Goal: Information Seeking & Learning: Learn about a topic

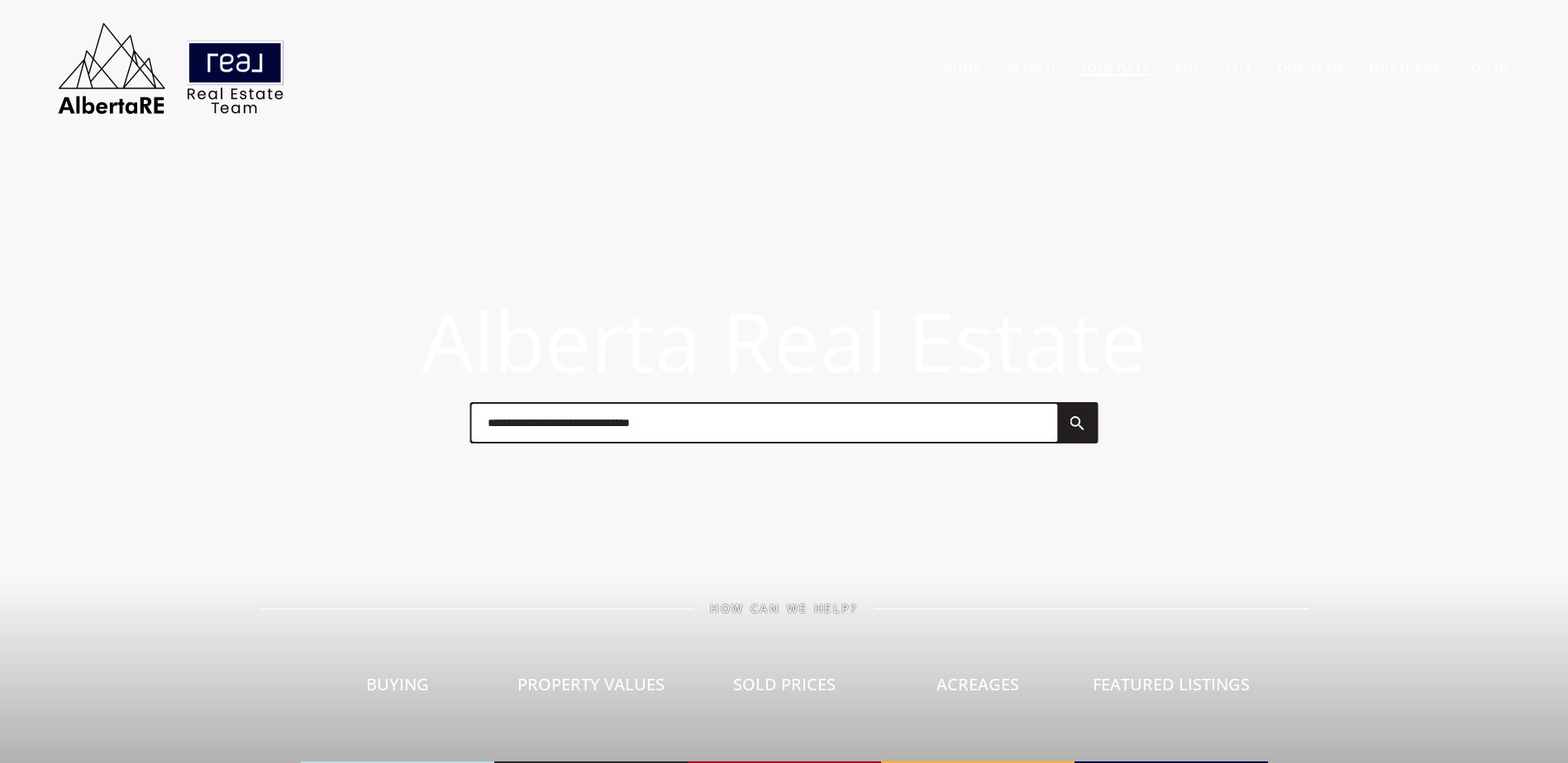
click at [1095, 74] on link "Sold Data" at bounding box center [1115, 68] width 70 height 16
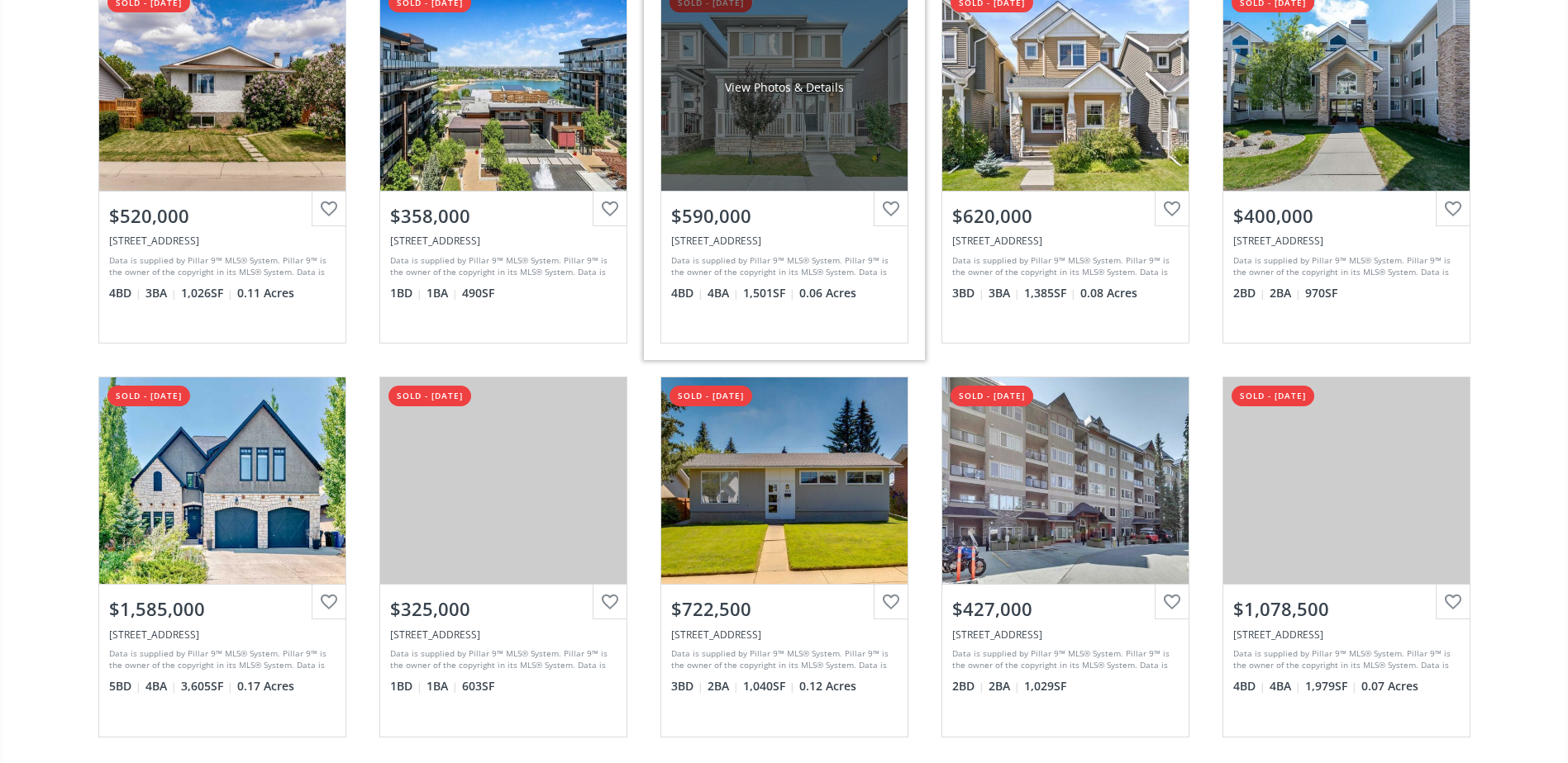
scroll to position [247, 0]
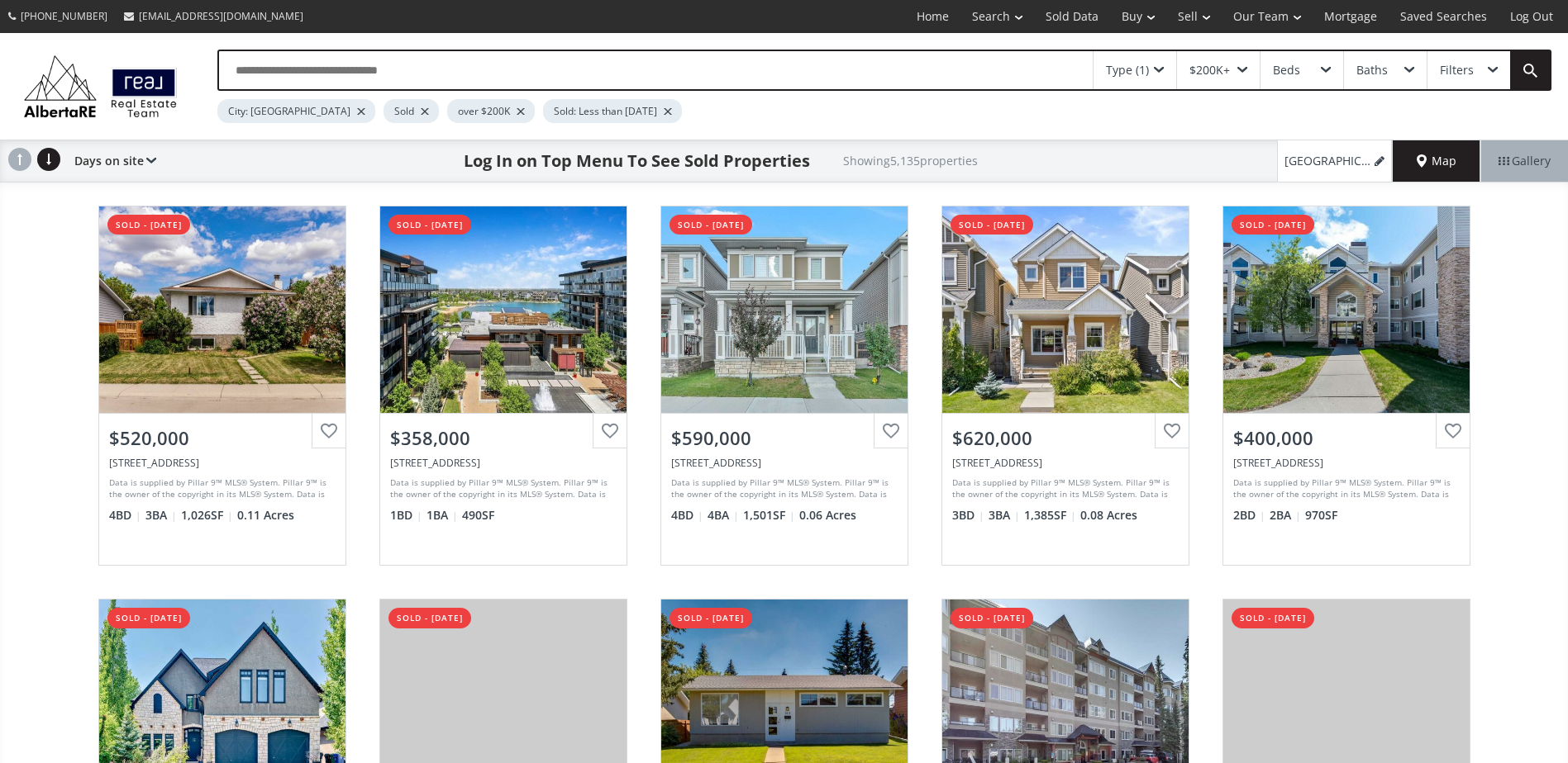
click at [421, 110] on div at bounding box center [424, 111] width 8 height 6
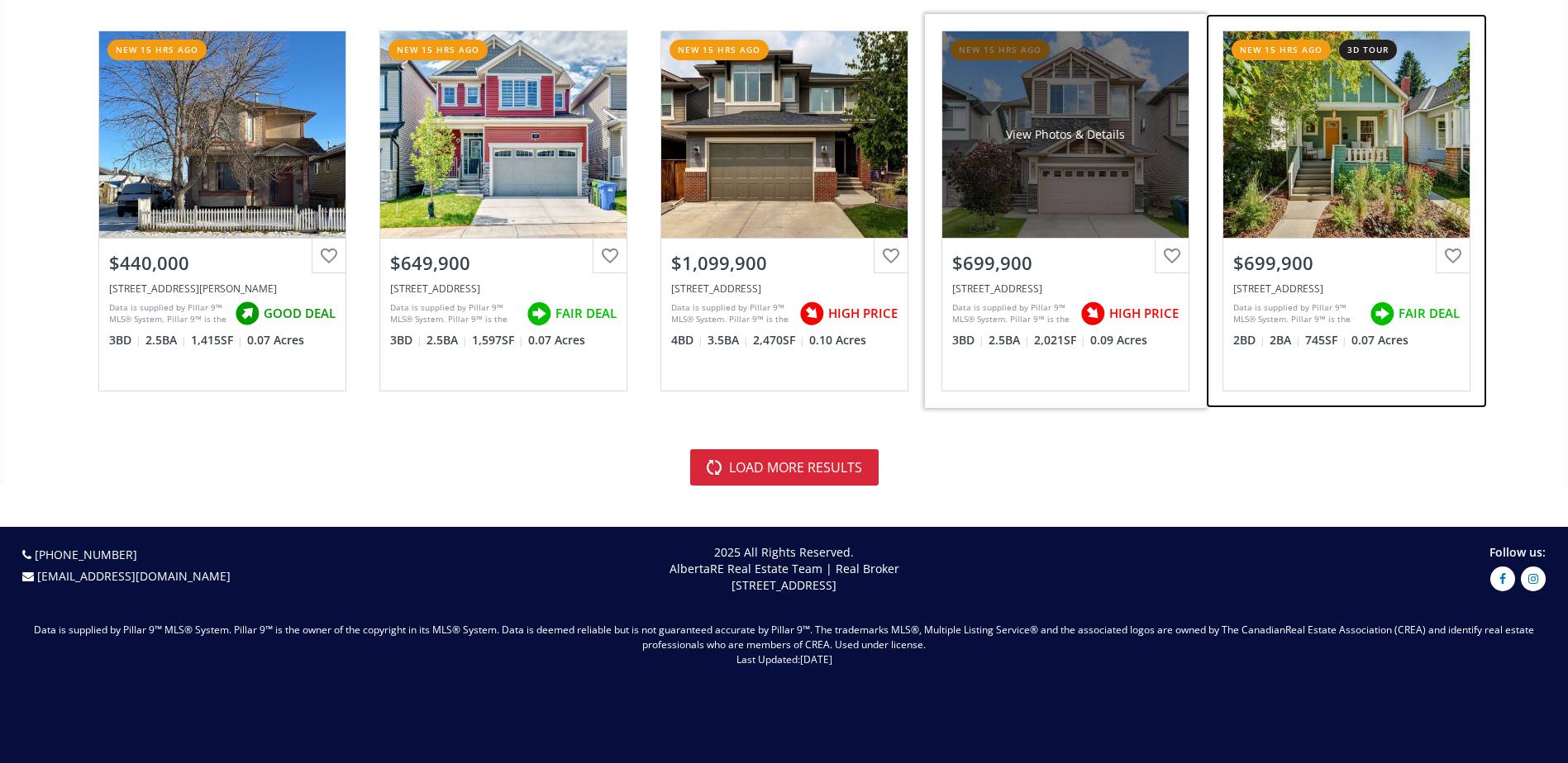
scroll to position [3717, 0]
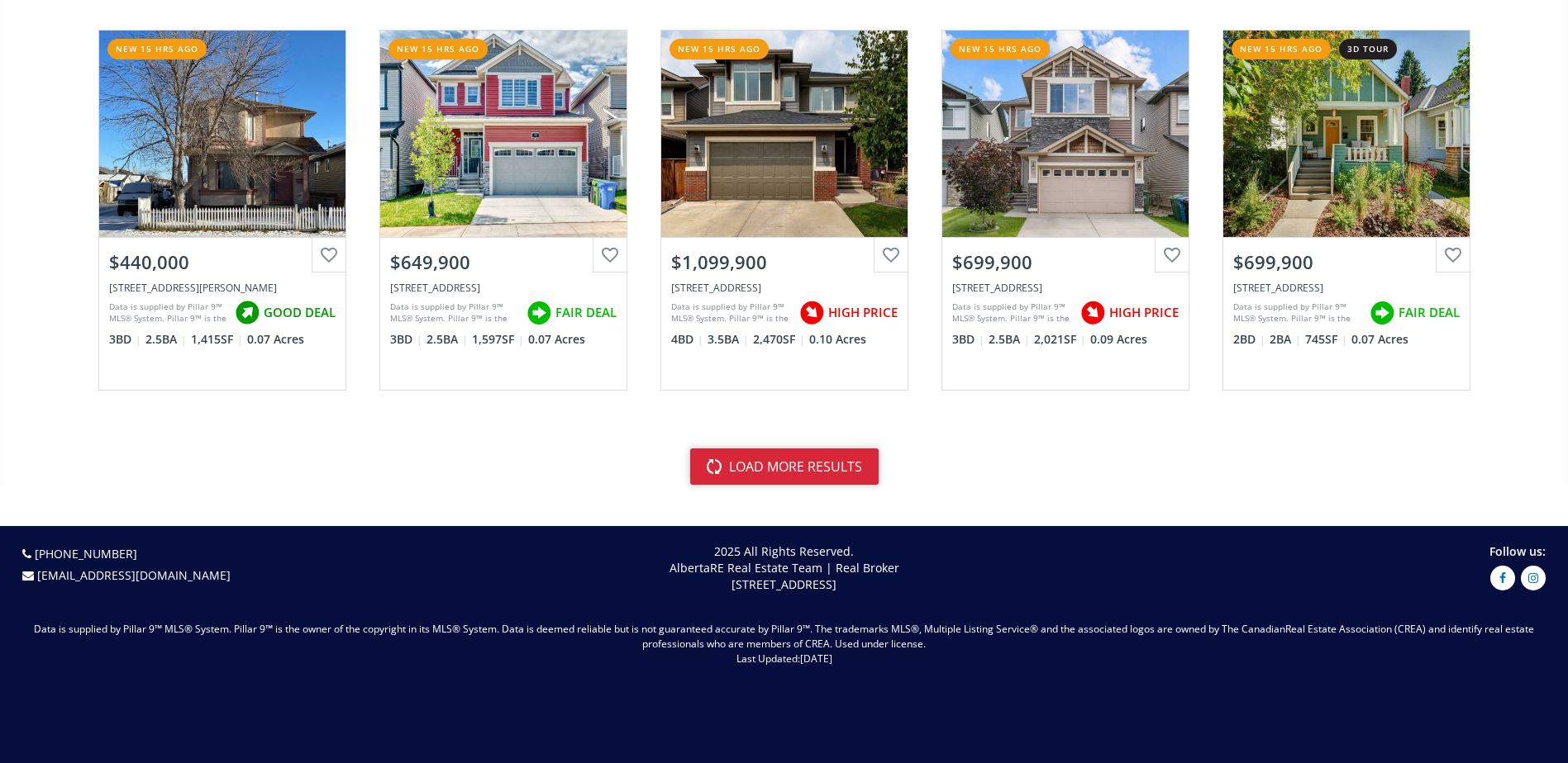
click at [806, 465] on button "load more results" at bounding box center [784, 466] width 188 height 37
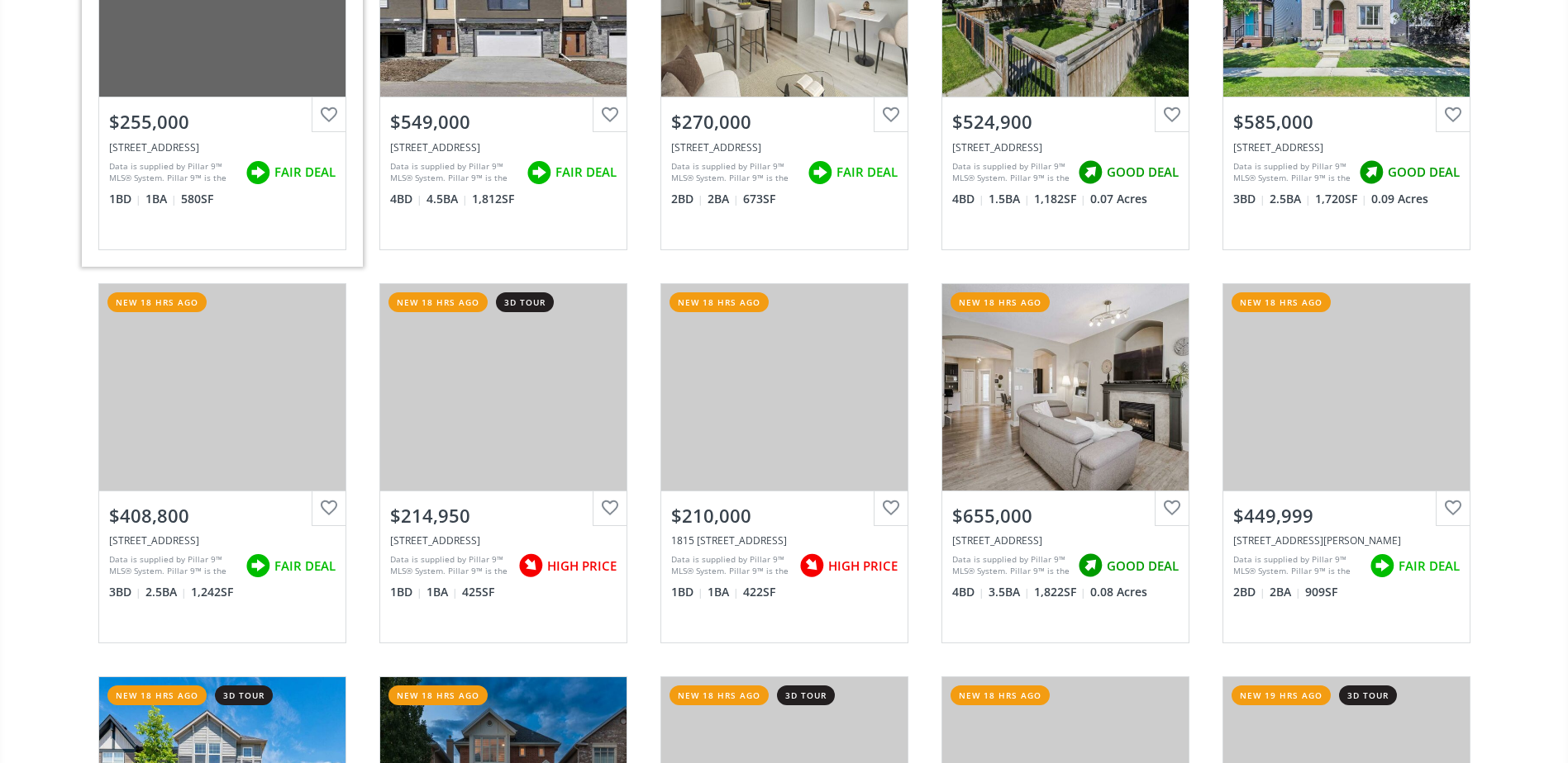
scroll to position [5039, 0]
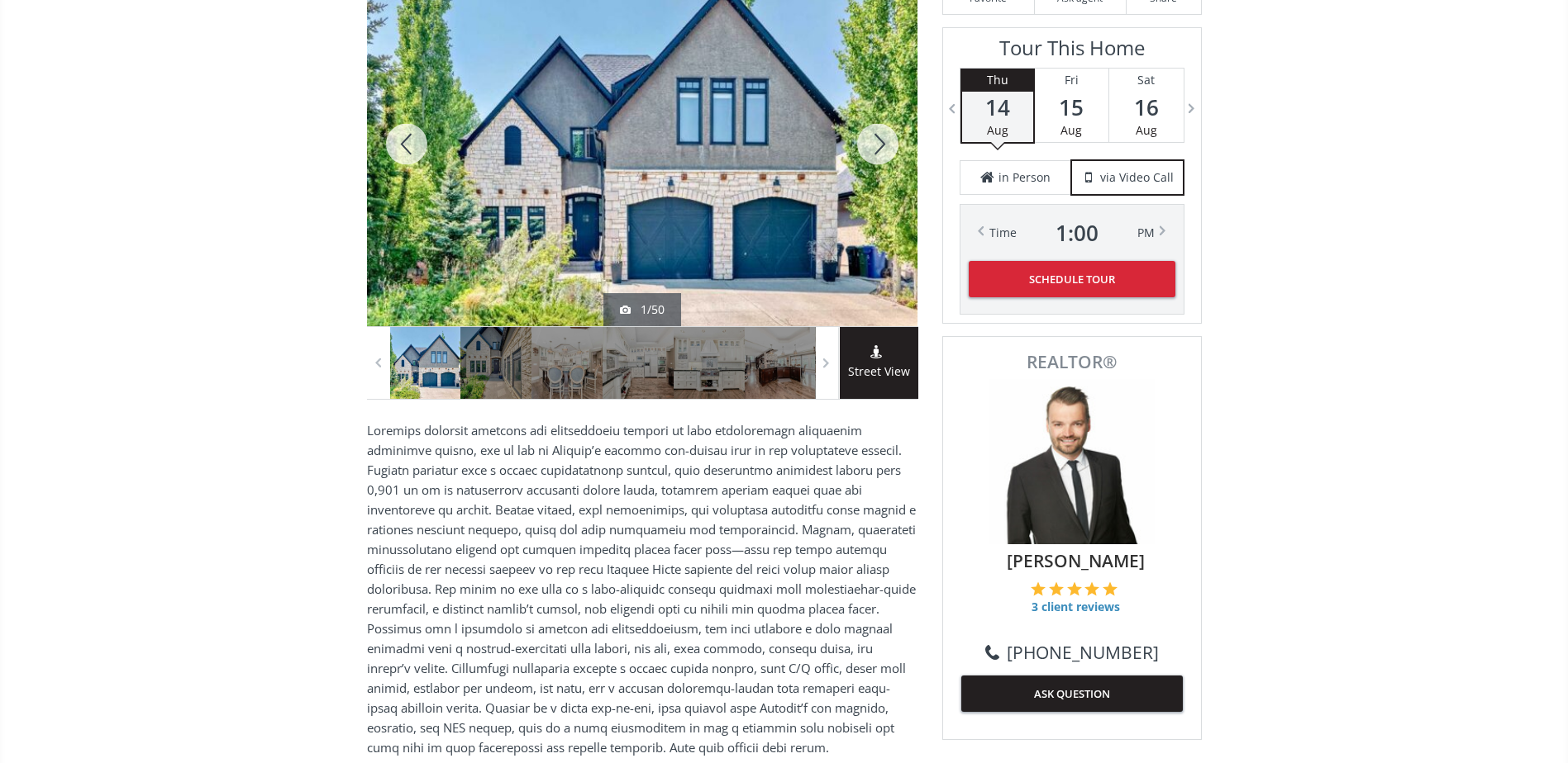
scroll to position [82, 0]
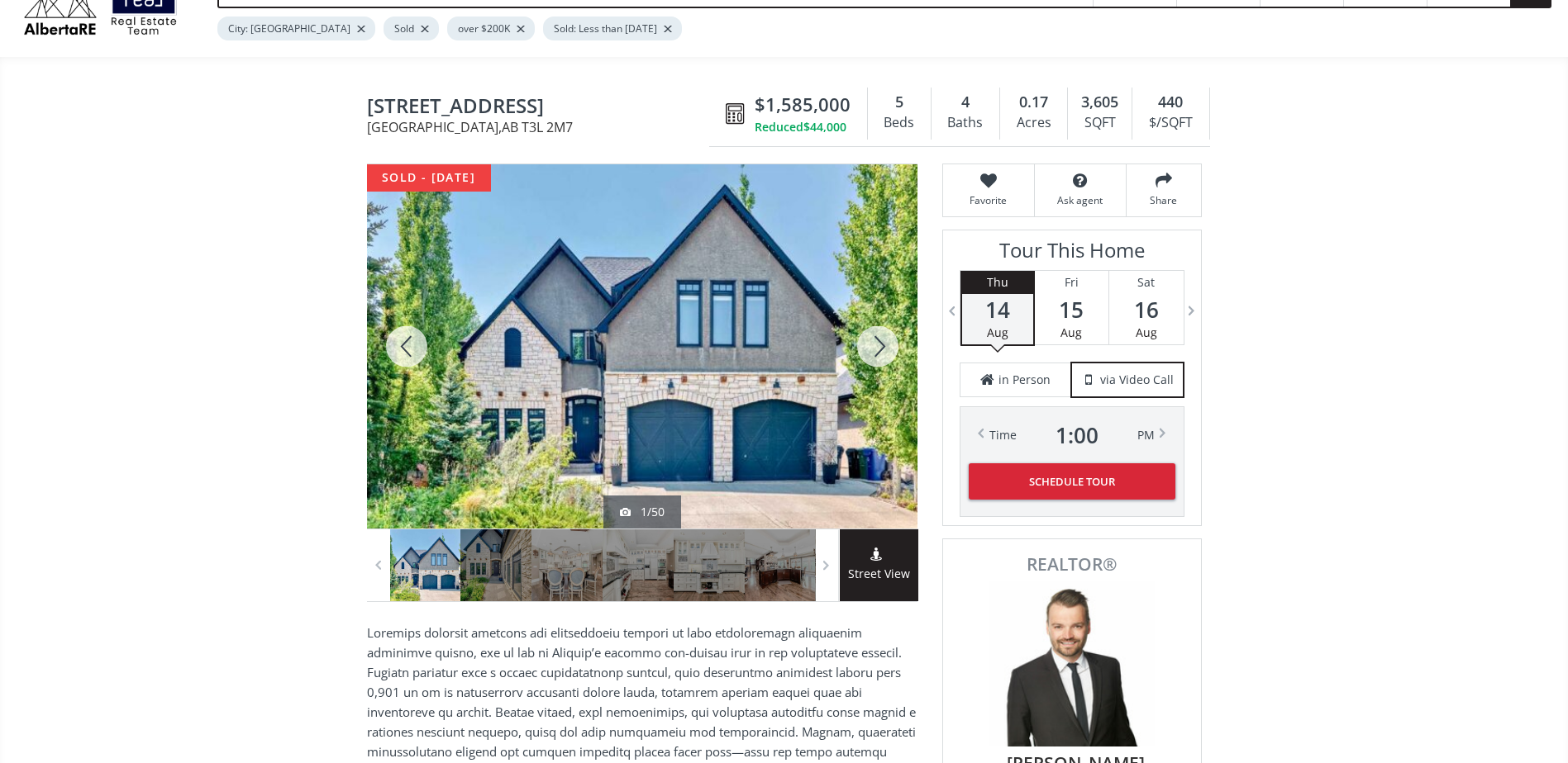
click at [858, 345] on div at bounding box center [877, 346] width 79 height 364
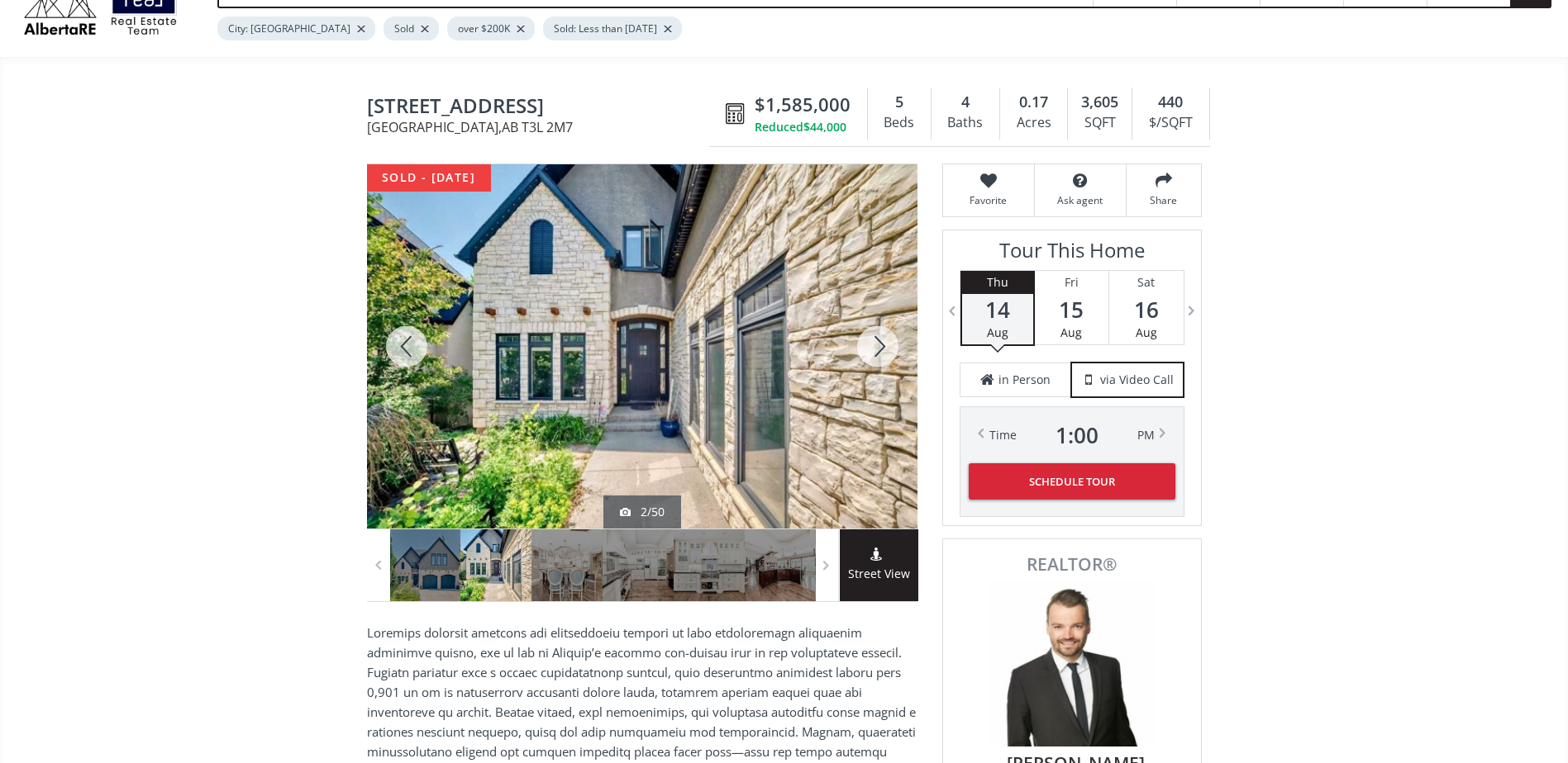
click at [886, 329] on div at bounding box center [877, 346] width 79 height 364
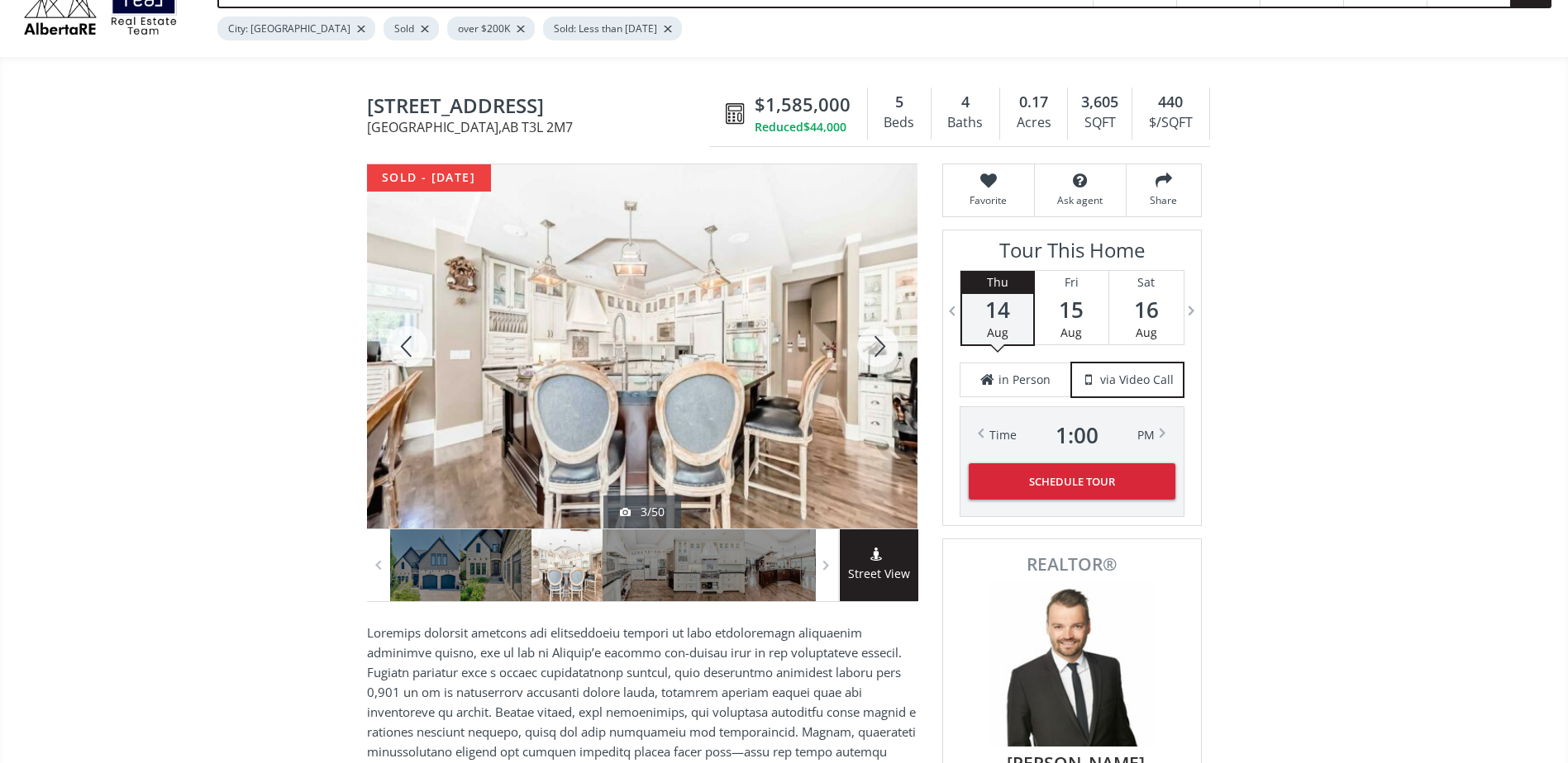
click at [886, 327] on div at bounding box center [877, 346] width 79 height 364
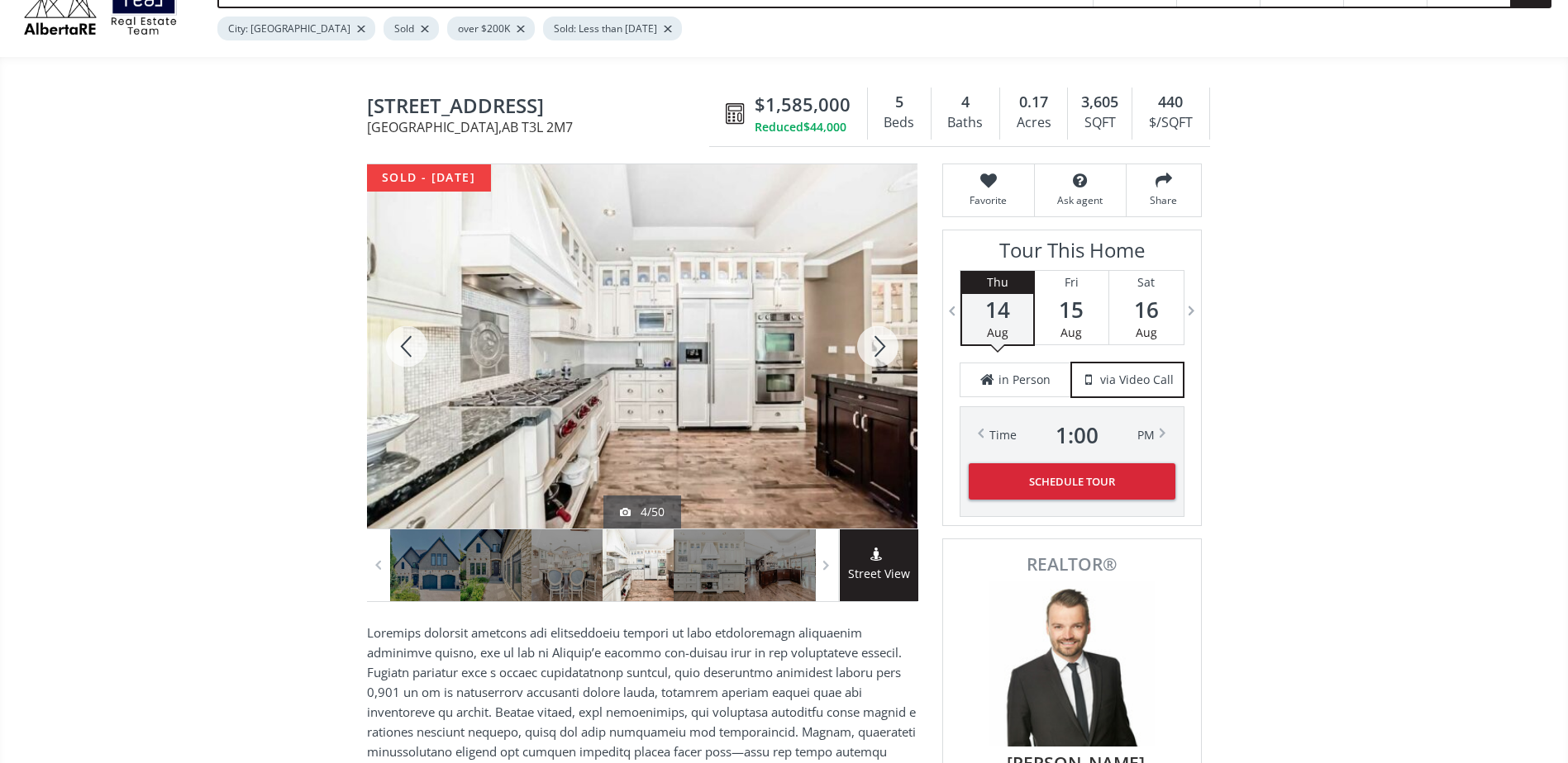
click at [886, 327] on div at bounding box center [877, 346] width 79 height 364
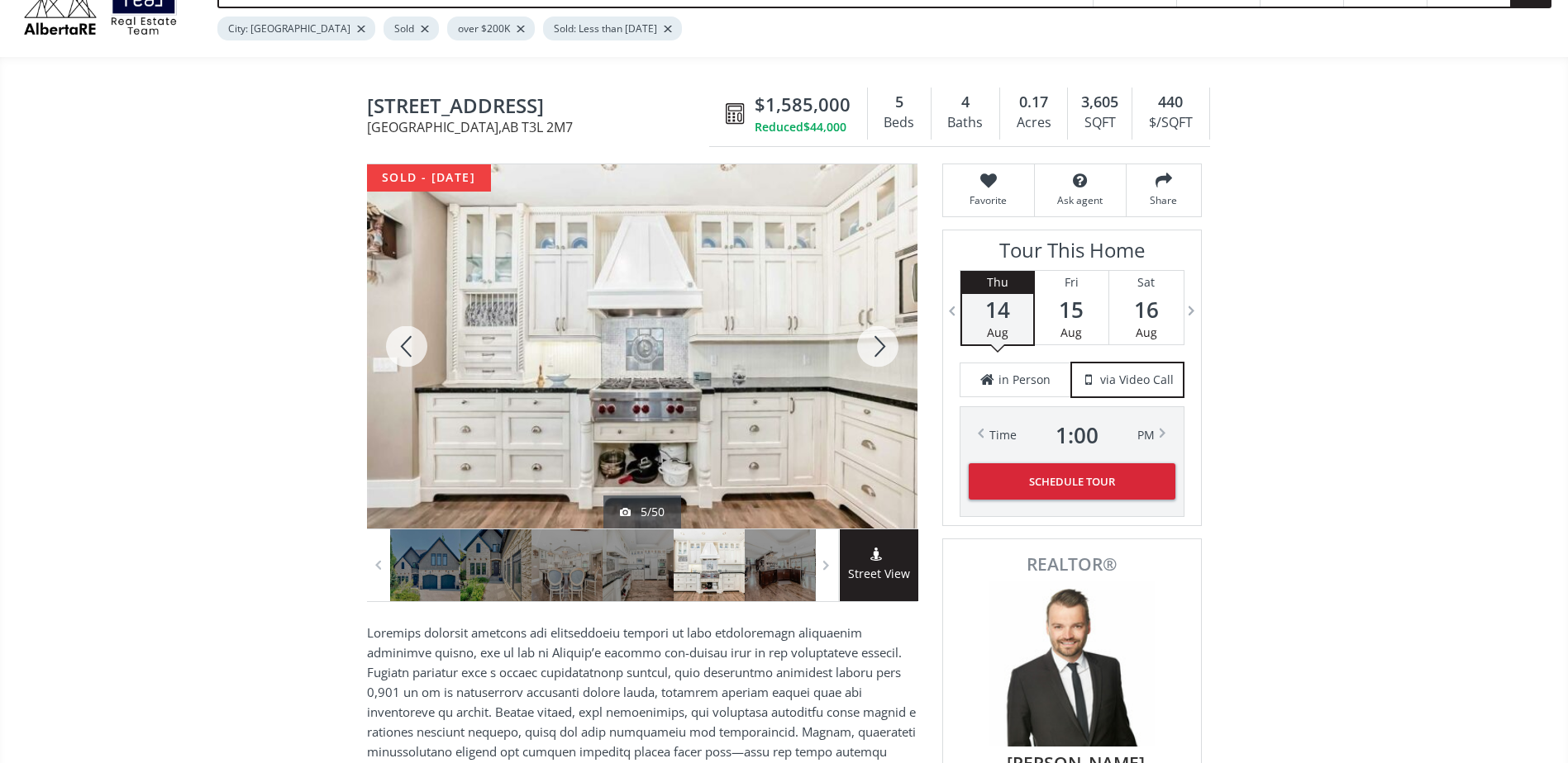
click at [886, 325] on div at bounding box center [877, 346] width 79 height 364
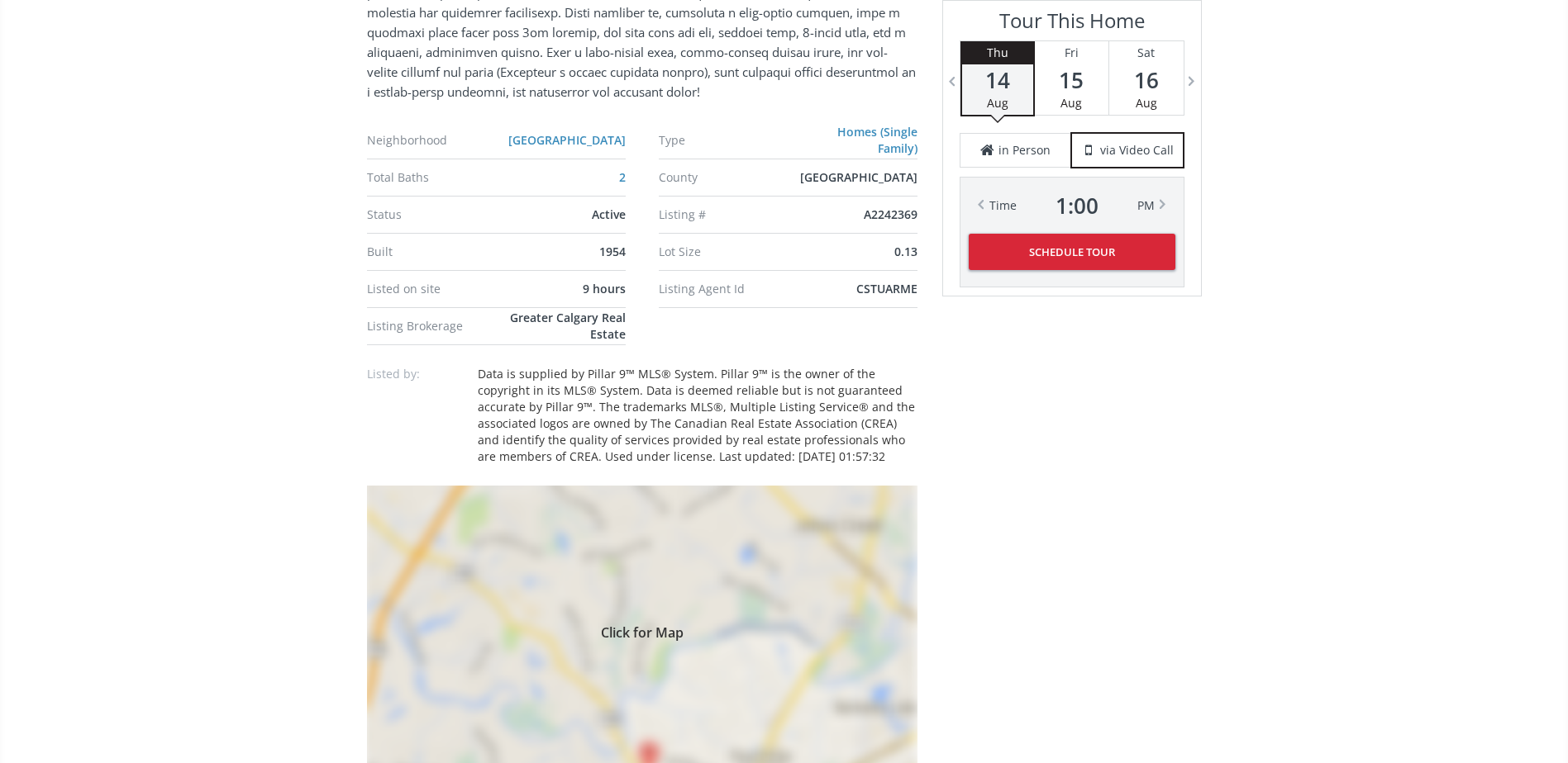
scroll to position [1157, 0]
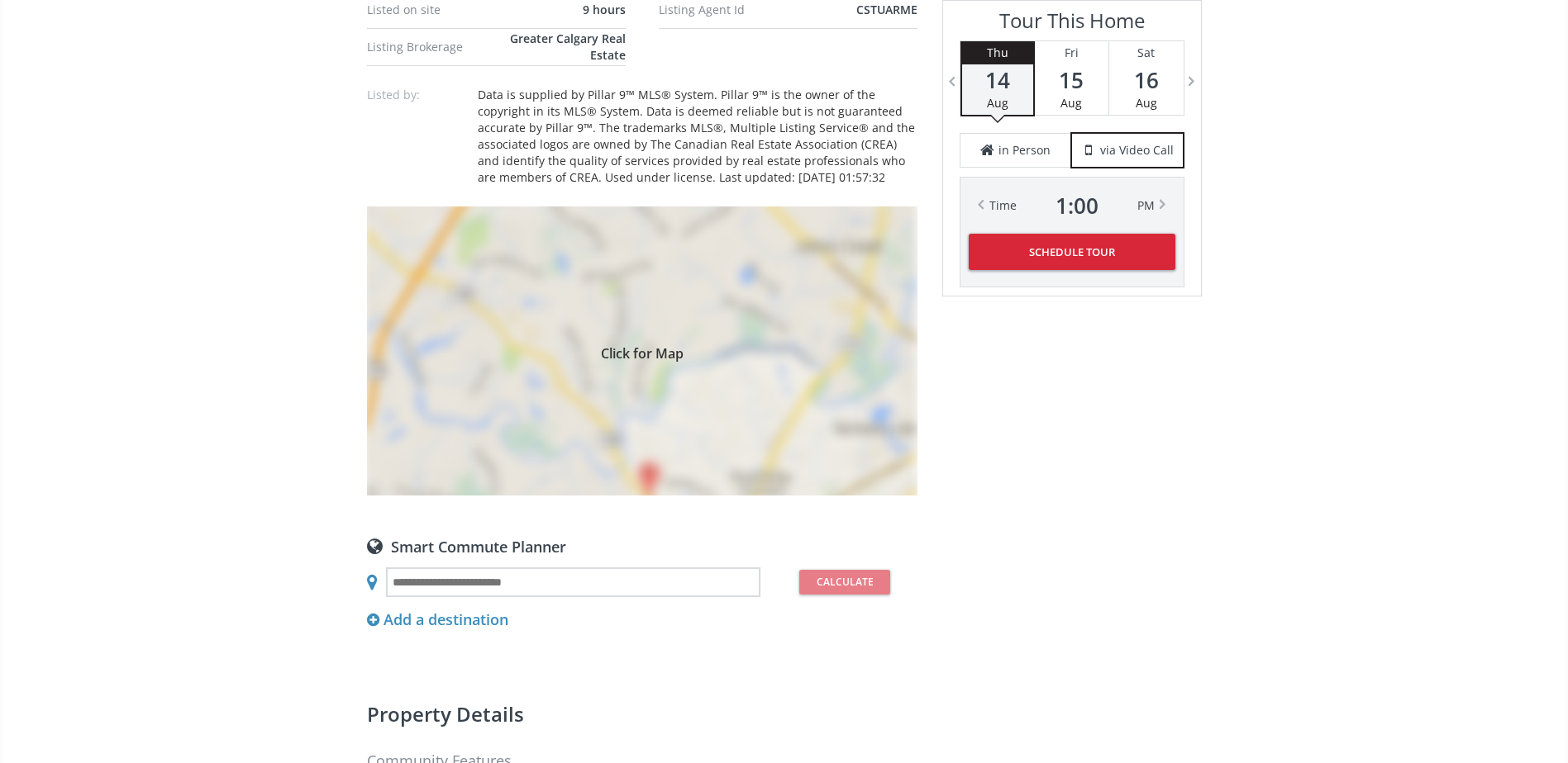
click at [643, 407] on div "Click for Map" at bounding box center [642, 351] width 551 height 289
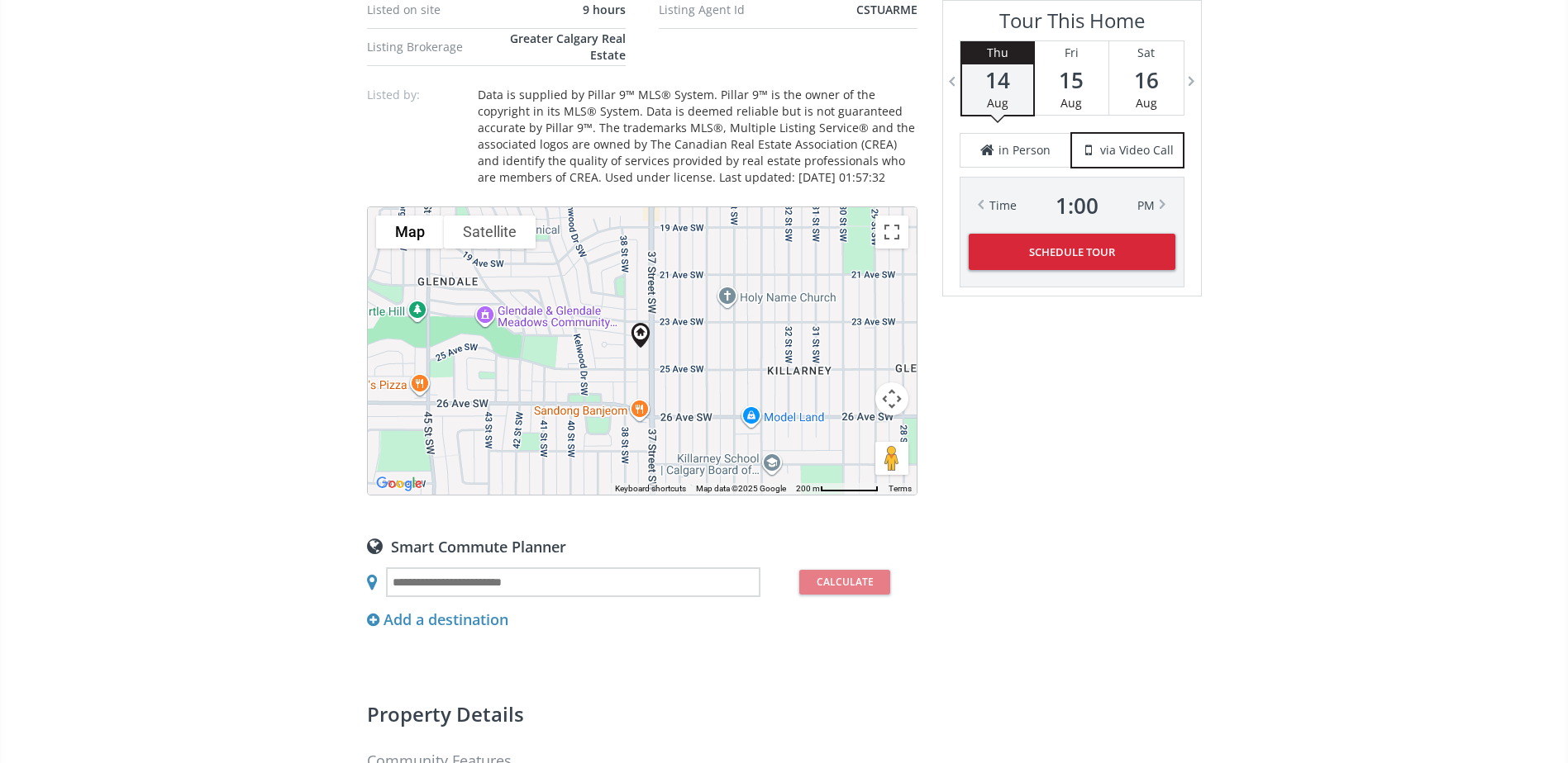
click at [886, 395] on button "Map camera controls" at bounding box center [892, 399] width 33 height 33
click at [857, 361] on button "Zoom in" at bounding box center [850, 357] width 33 height 33
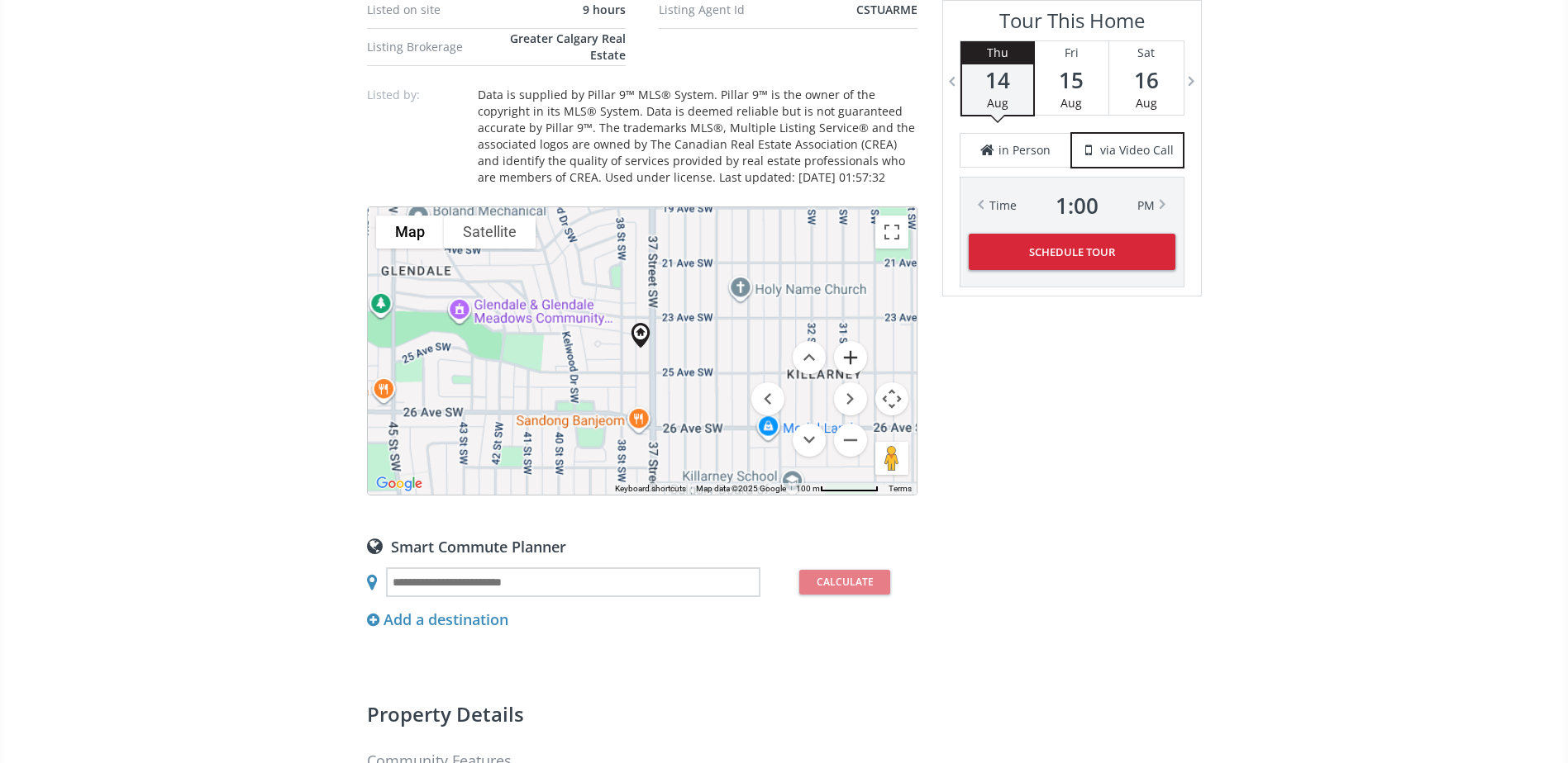
click at [857, 361] on button "Zoom in" at bounding box center [850, 357] width 33 height 33
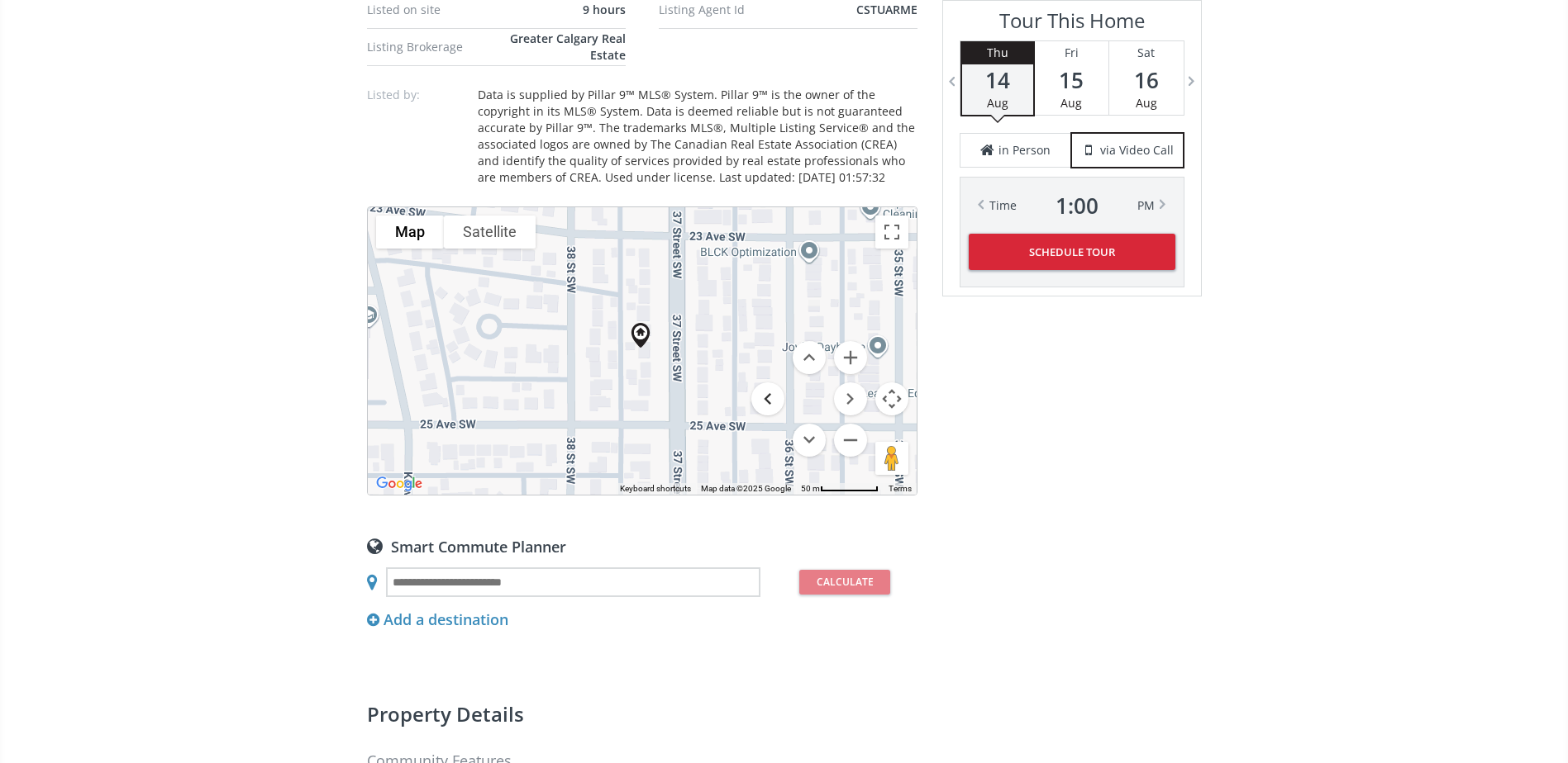
drag, startPoint x: 742, startPoint y: 381, endPoint x: 705, endPoint y: 269, distance: 118.0
click at [705, 269] on div "To navigate, press the arrow keys. Map Terrain Satellite Labels Keyboard shortc…" at bounding box center [642, 351] width 549 height 288
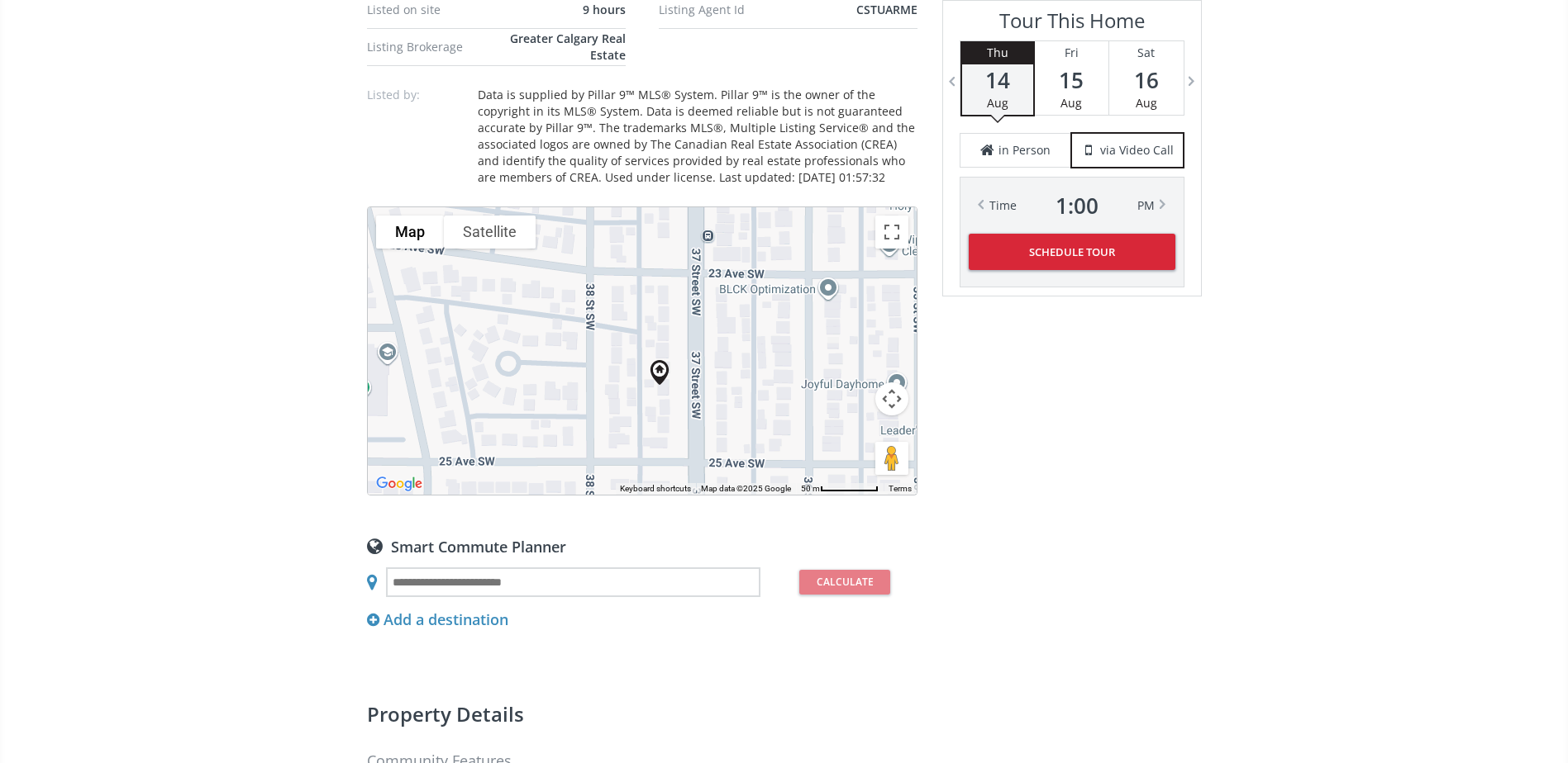
drag, startPoint x: 703, startPoint y: 368, endPoint x: 717, endPoint y: 397, distance: 32.2
click at [721, 420] on div "To navigate, press the arrow keys." at bounding box center [642, 351] width 549 height 288
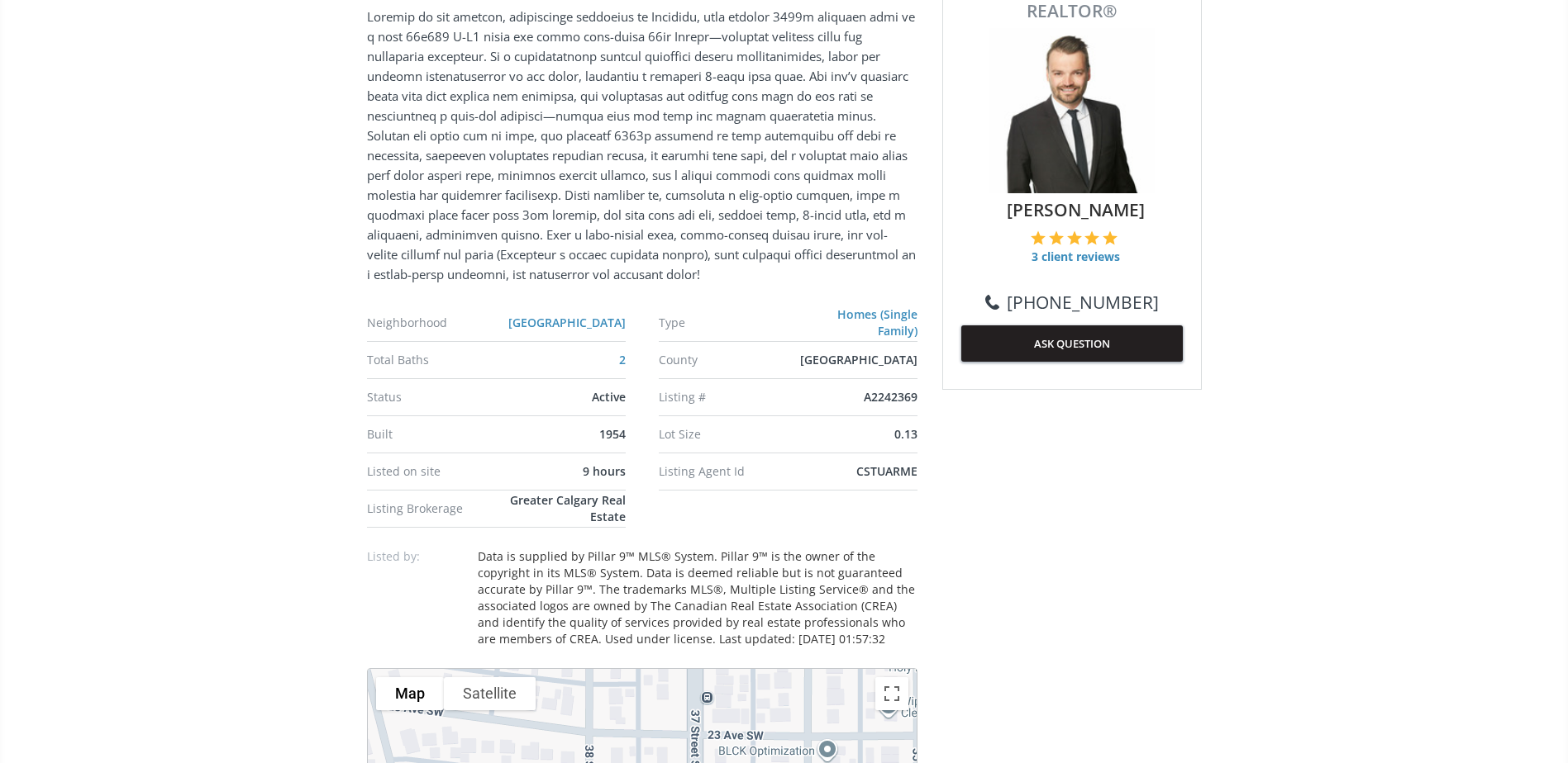
scroll to position [578, 0]
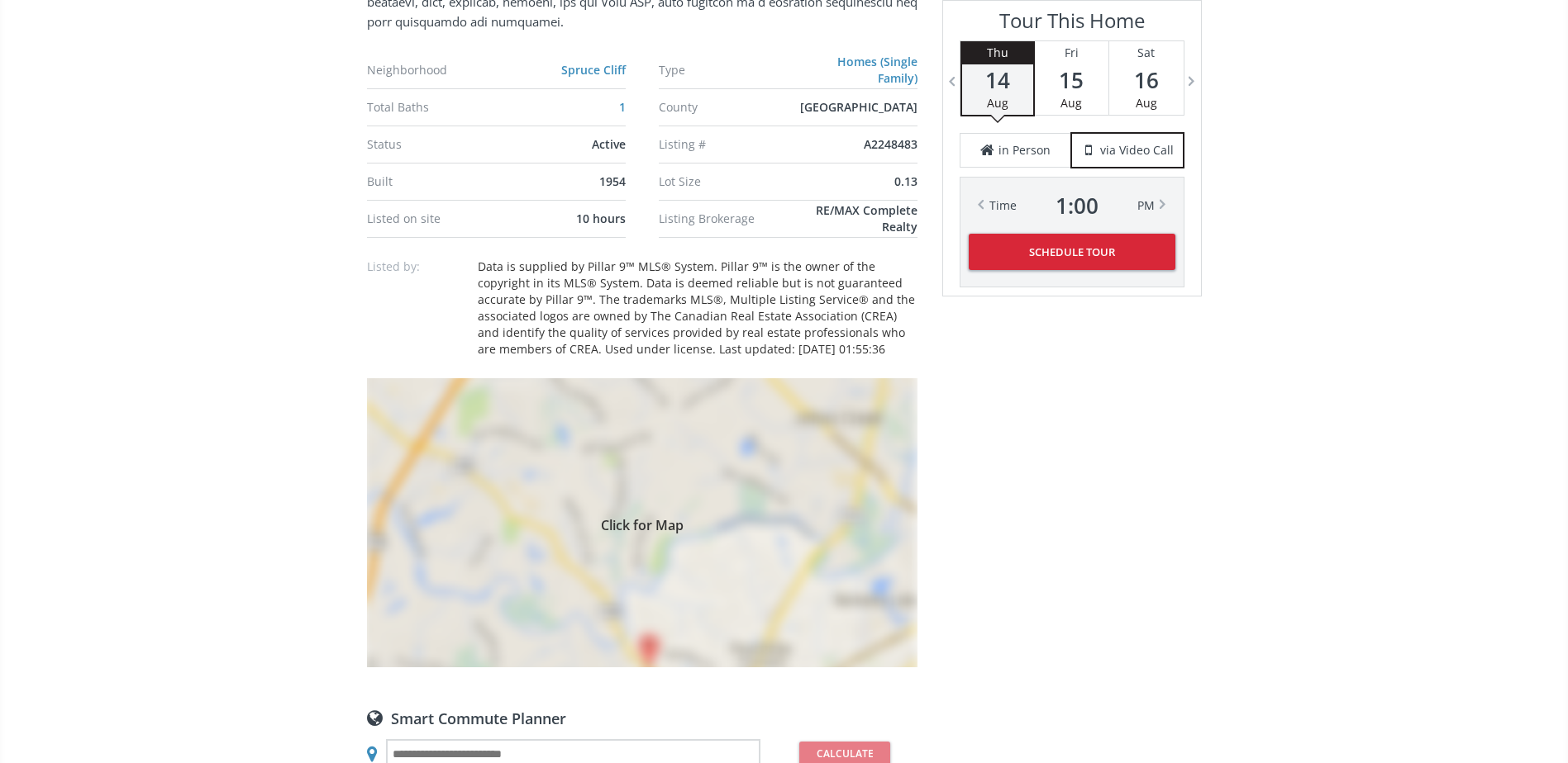
scroll to position [1157, 0]
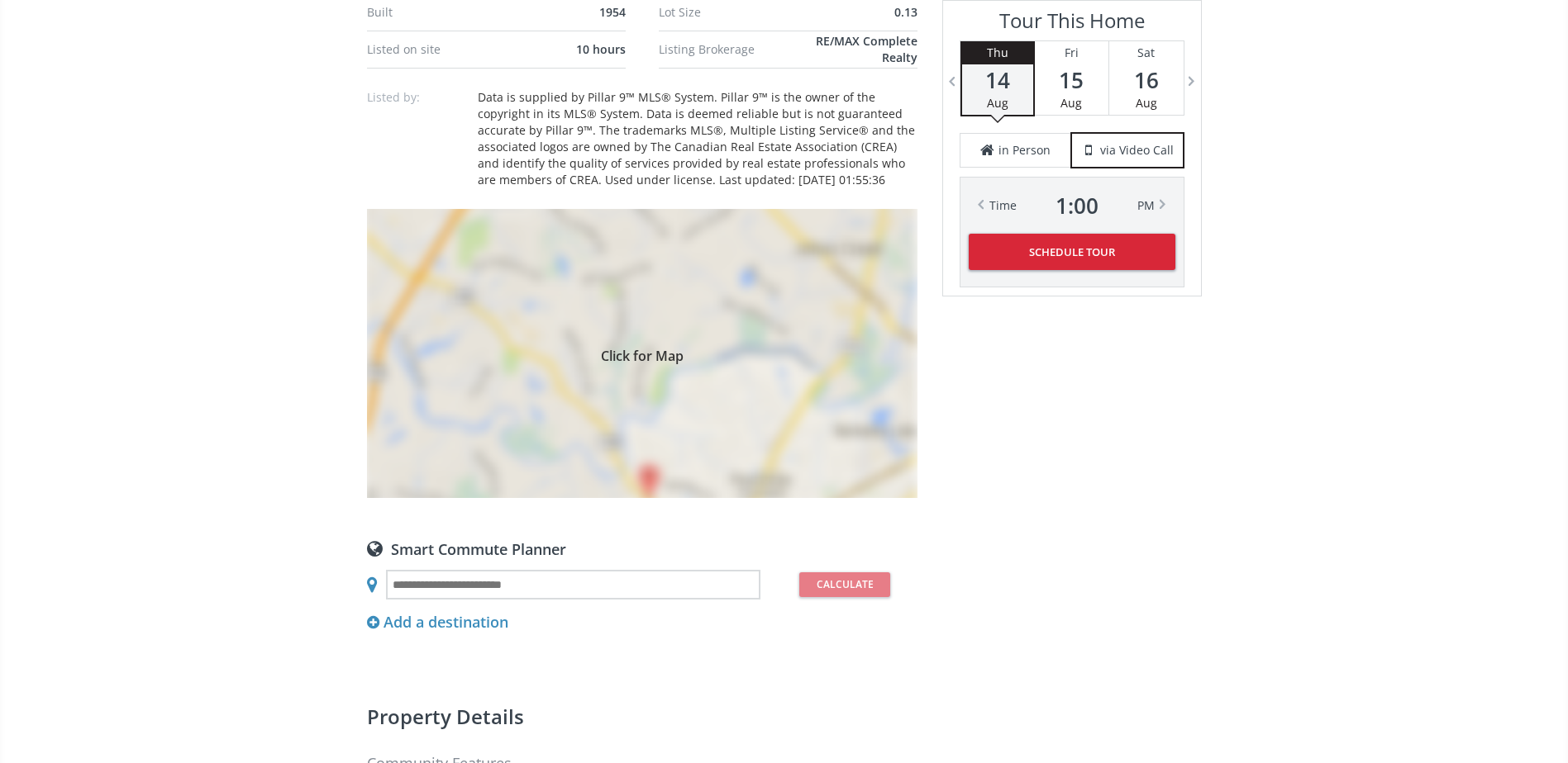
click at [777, 410] on div "Click for Map" at bounding box center [642, 353] width 551 height 289
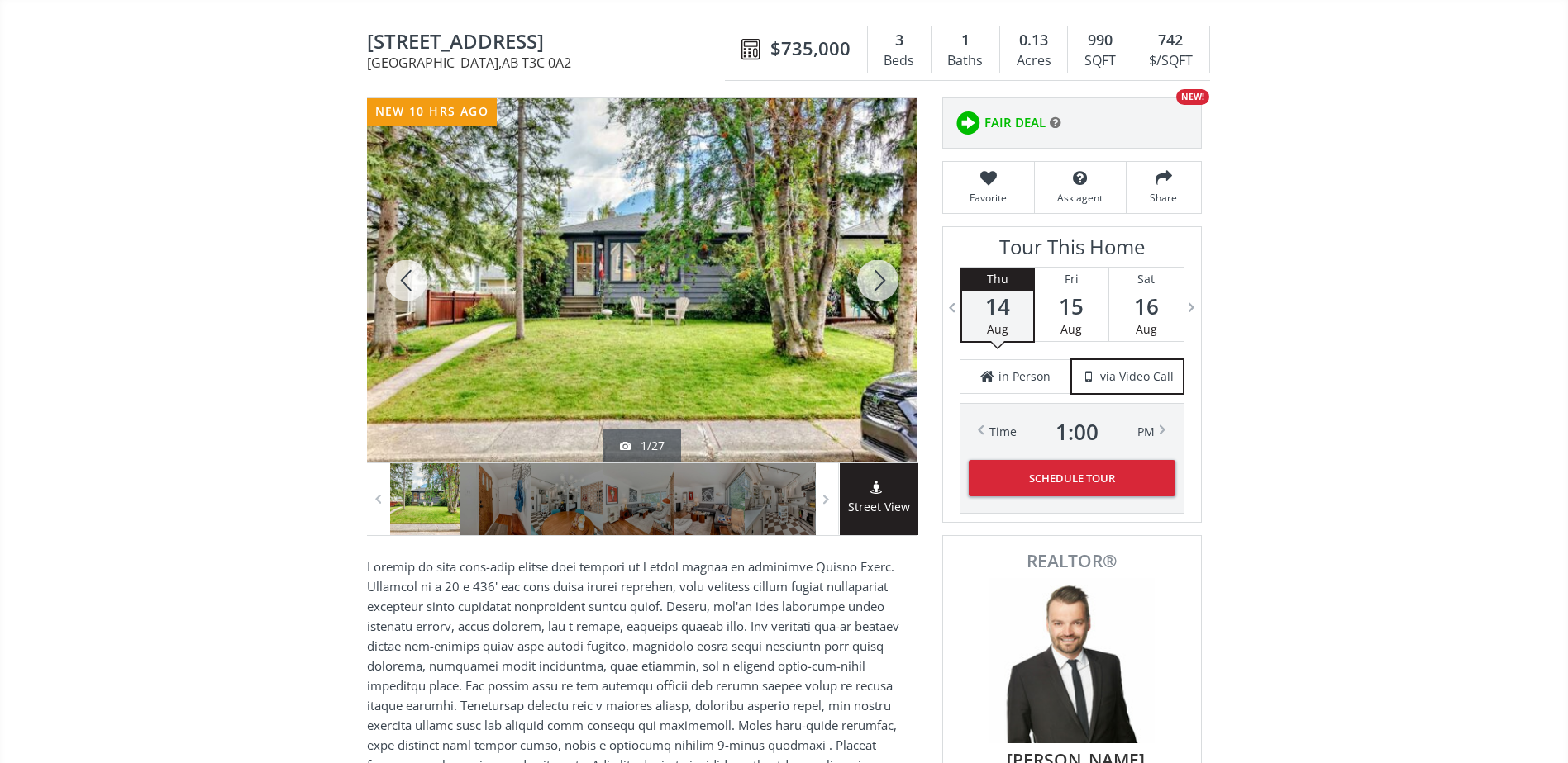
scroll to position [0, 0]
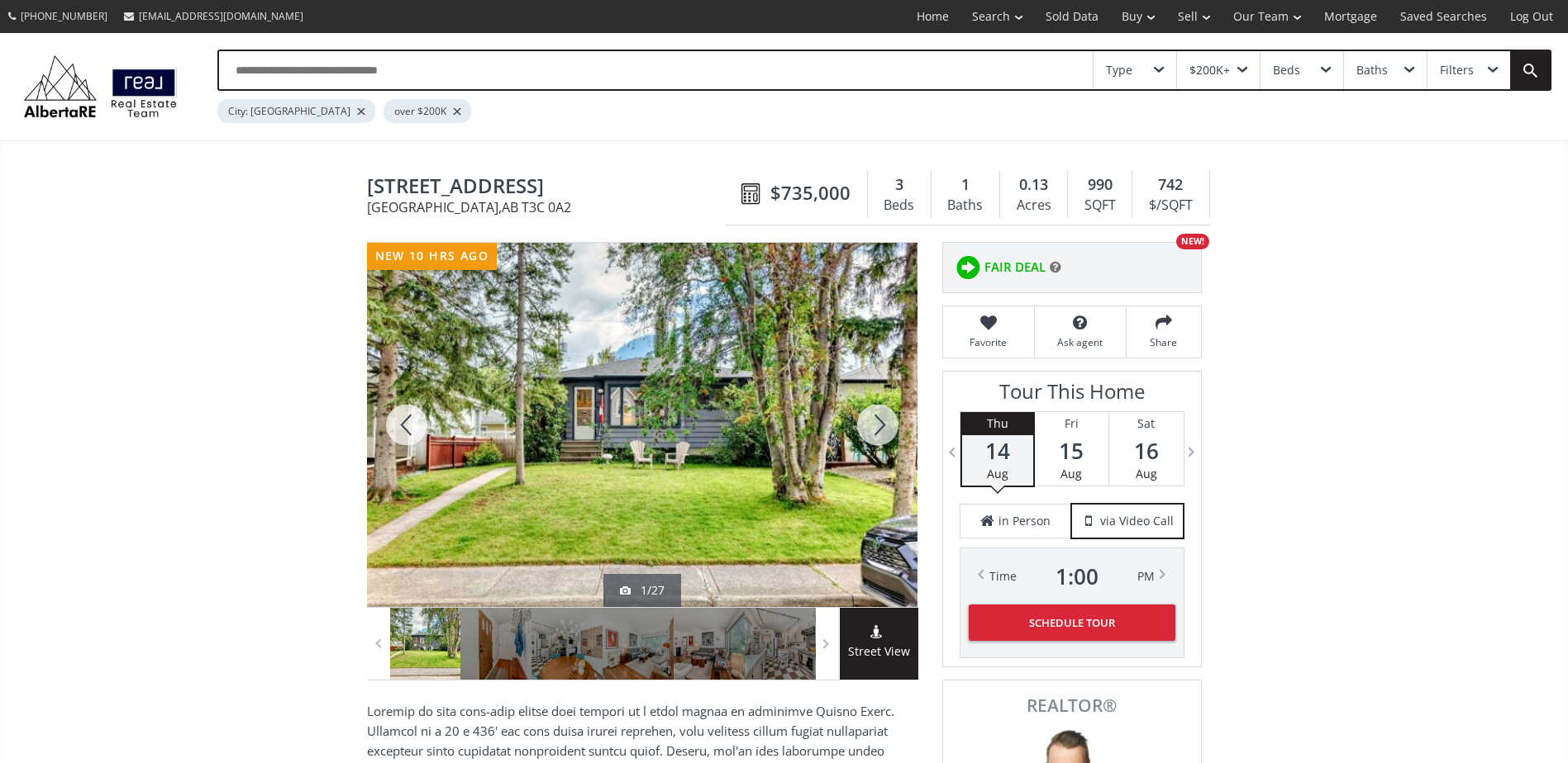
click at [876, 412] on div at bounding box center [877, 425] width 79 height 364
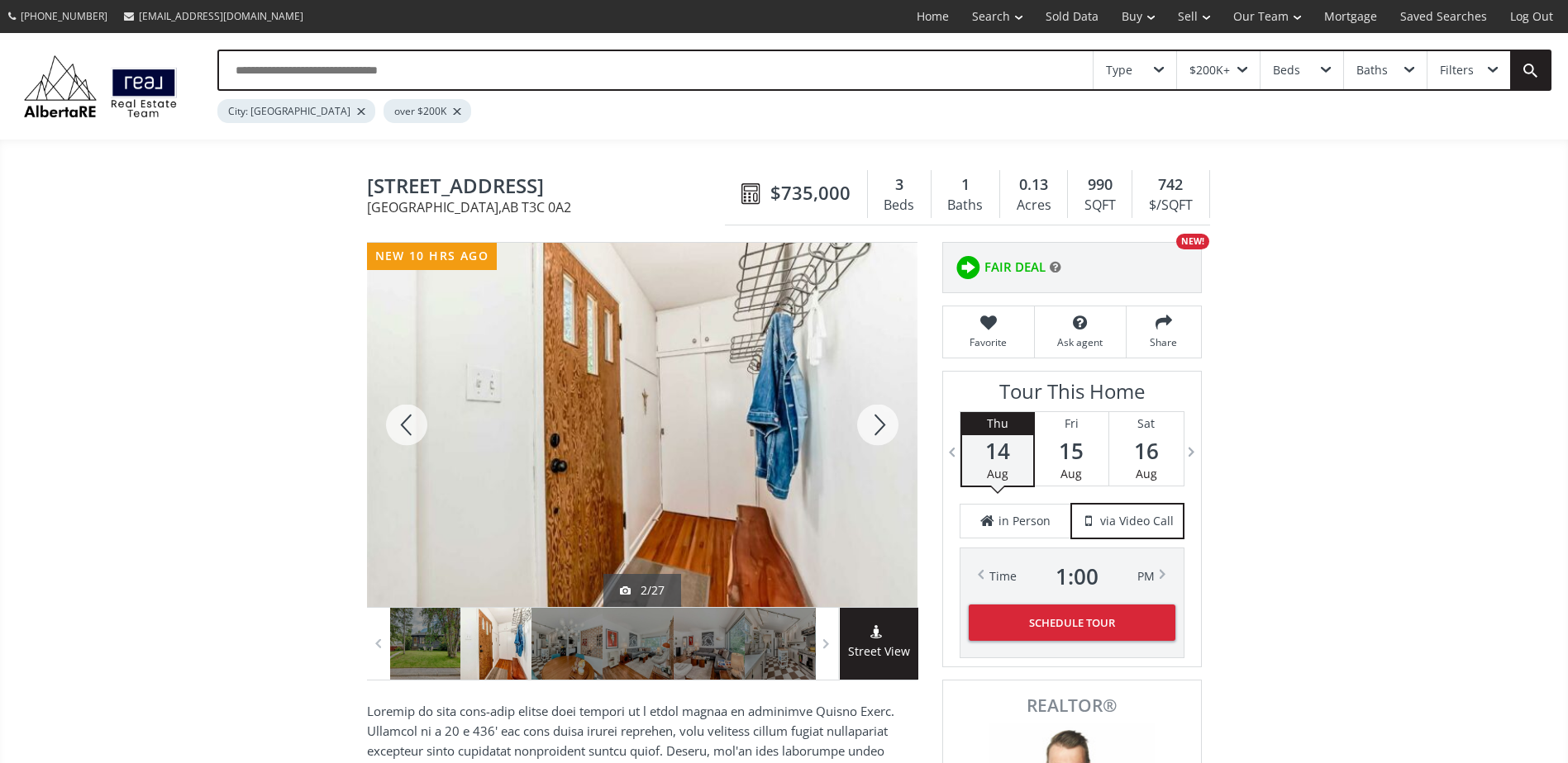
click at [876, 412] on div at bounding box center [877, 425] width 79 height 364
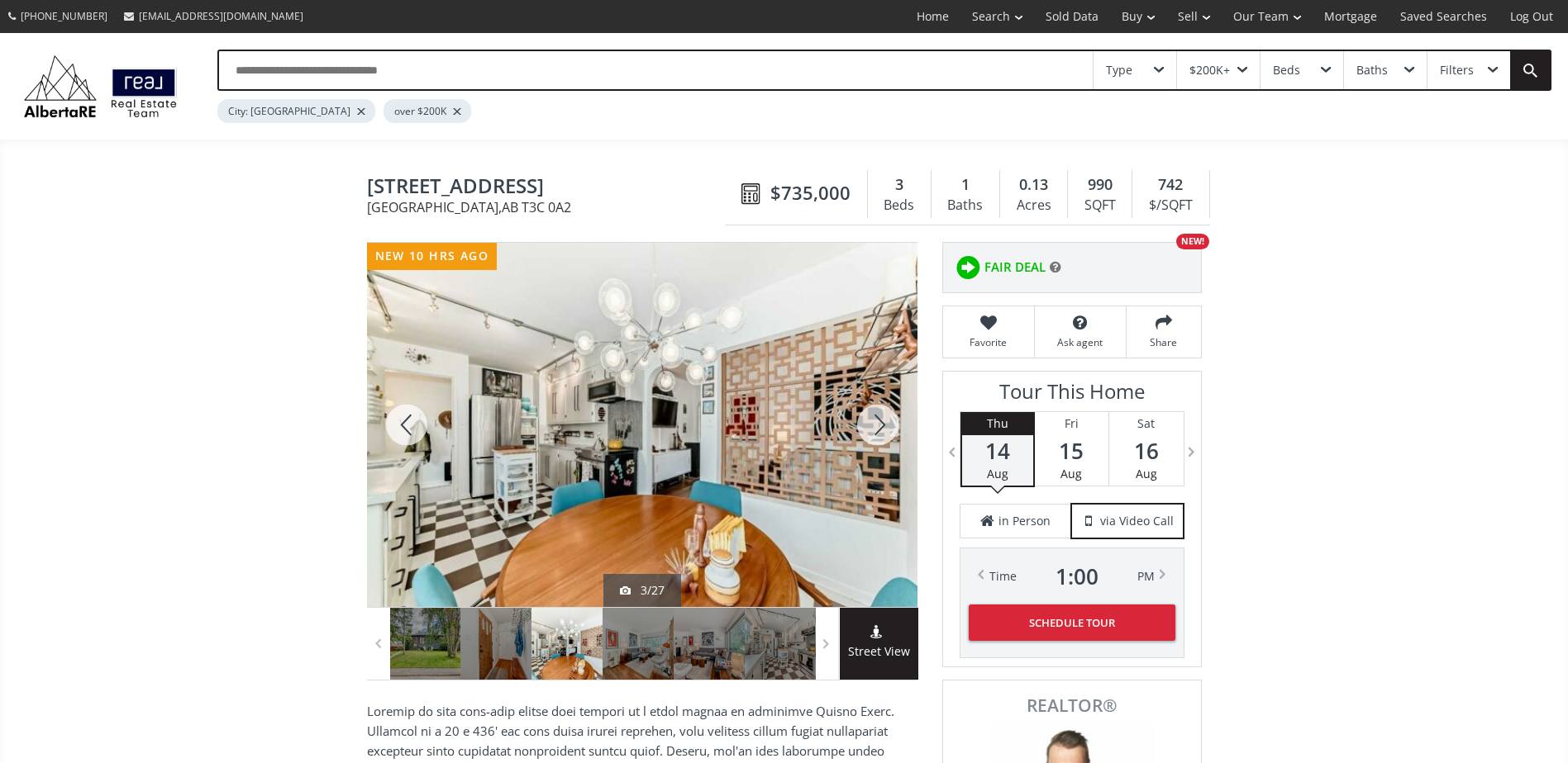
click at [875, 412] on div at bounding box center [877, 425] width 79 height 364
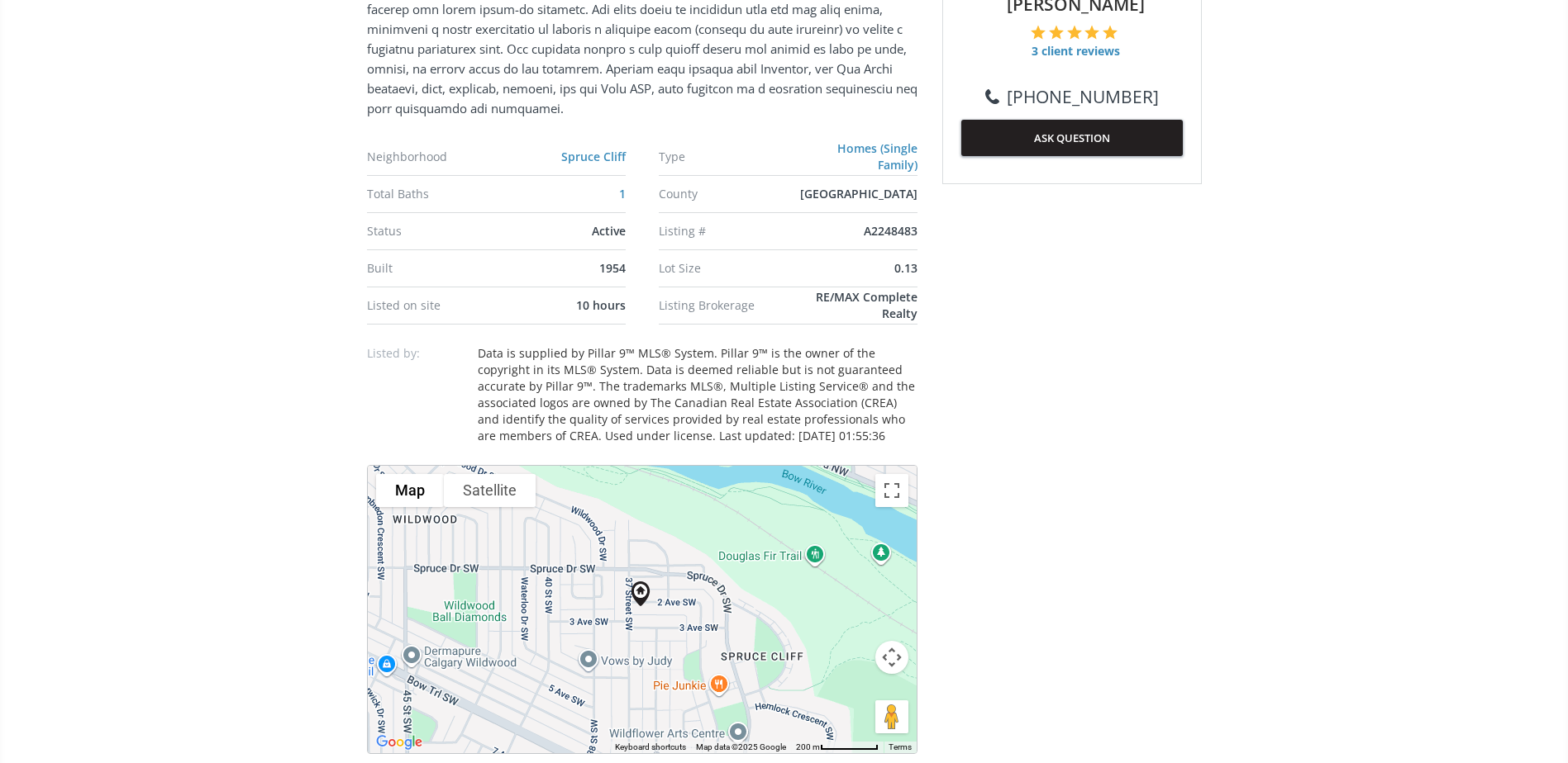
scroll to position [1074, 0]
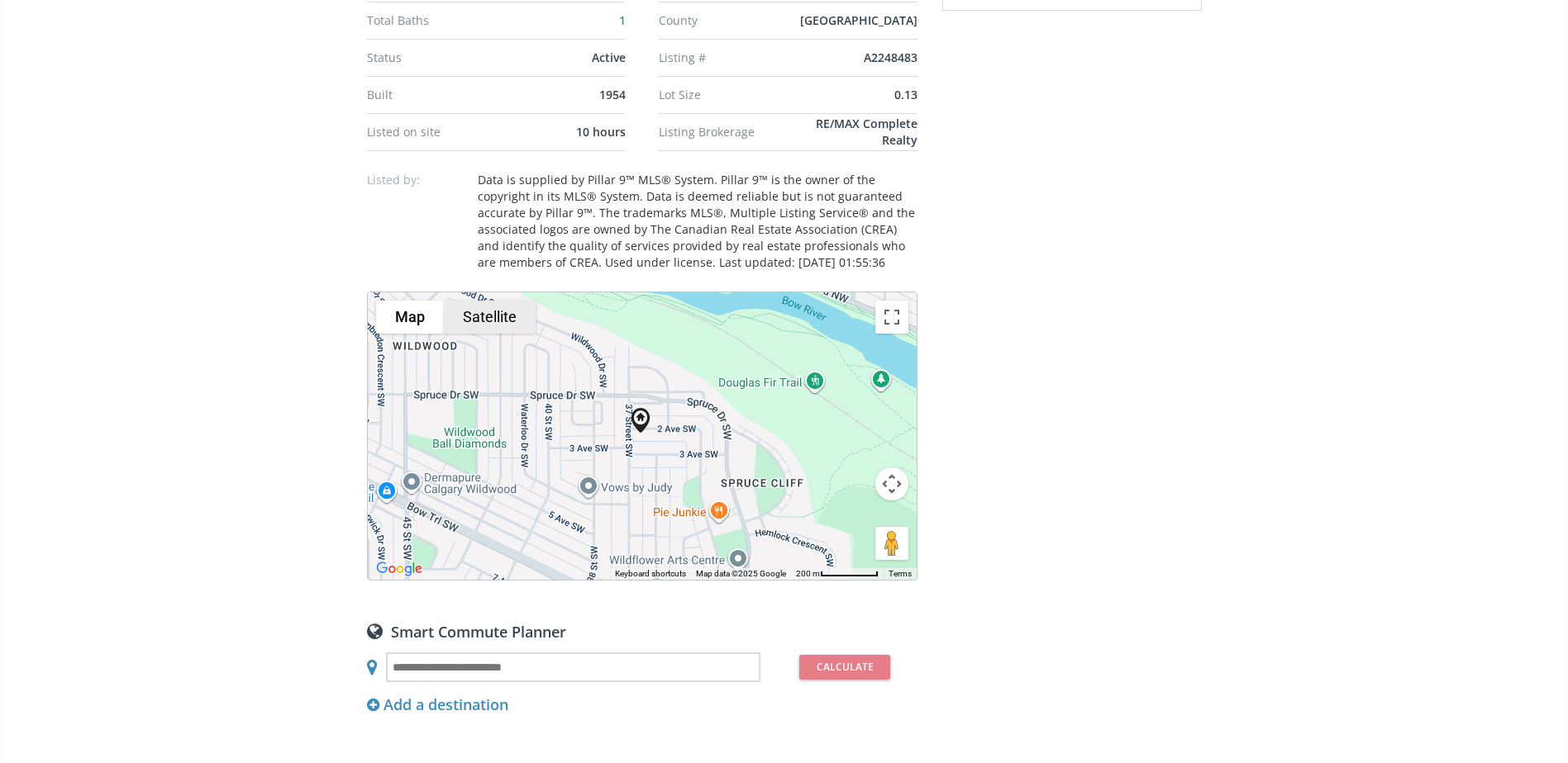
click at [492, 320] on button "Satellite" at bounding box center [490, 316] width 91 height 33
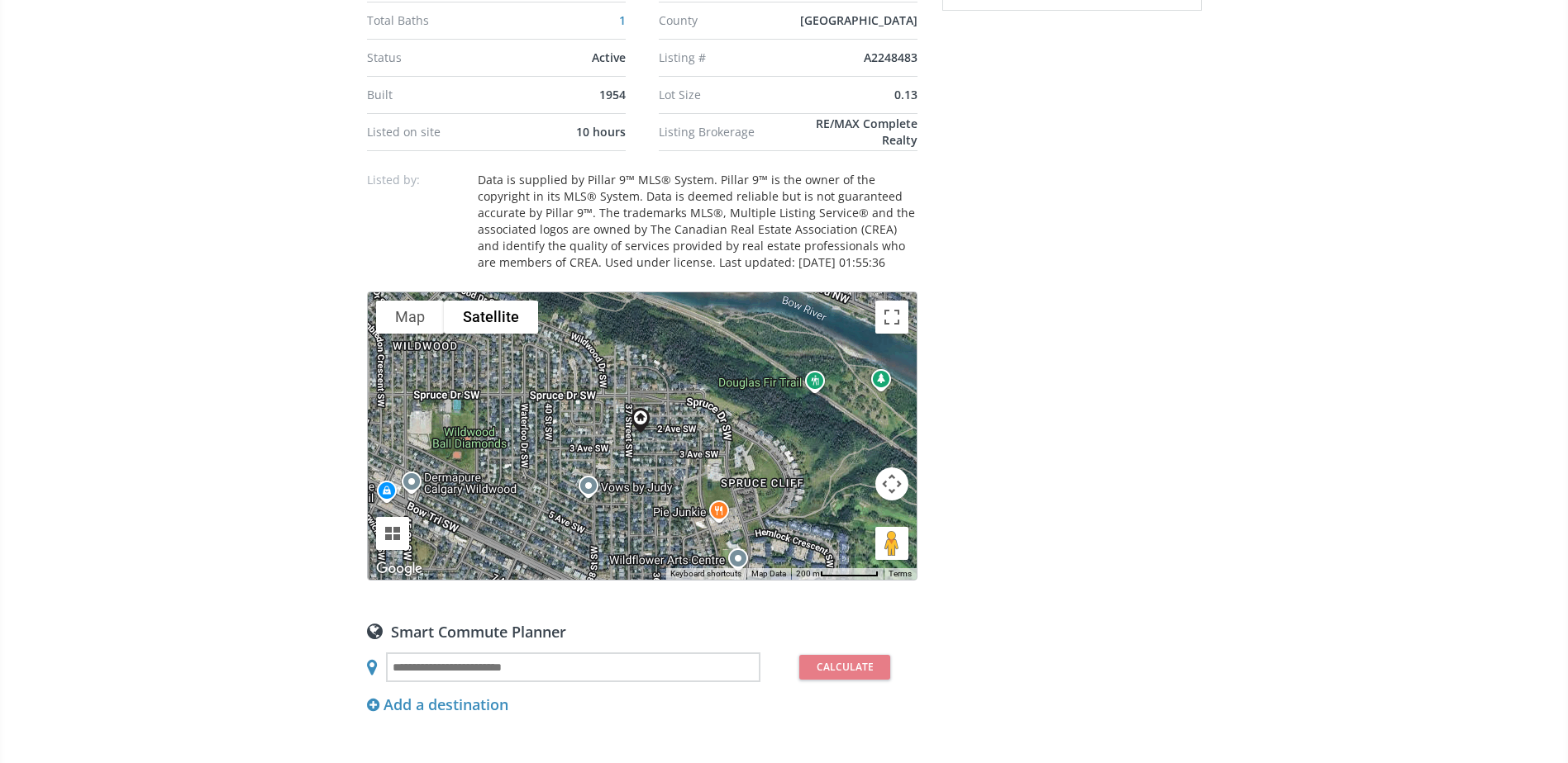
click at [885, 485] on button "Map camera controls" at bounding box center [892, 483] width 33 height 33
click at [847, 446] on button "Zoom in" at bounding box center [850, 442] width 33 height 33
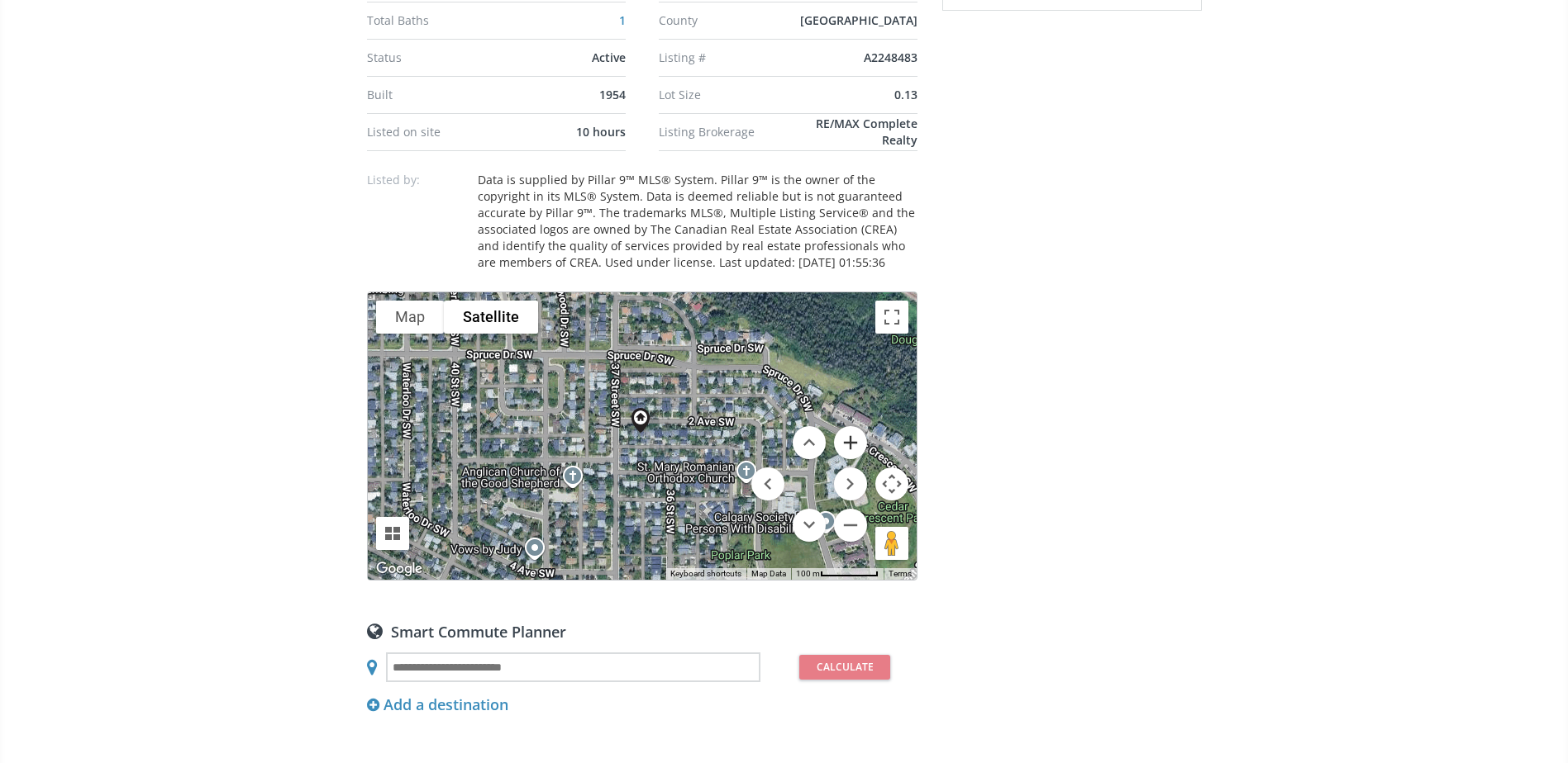
click at [847, 446] on button "Zoom in" at bounding box center [850, 442] width 33 height 33
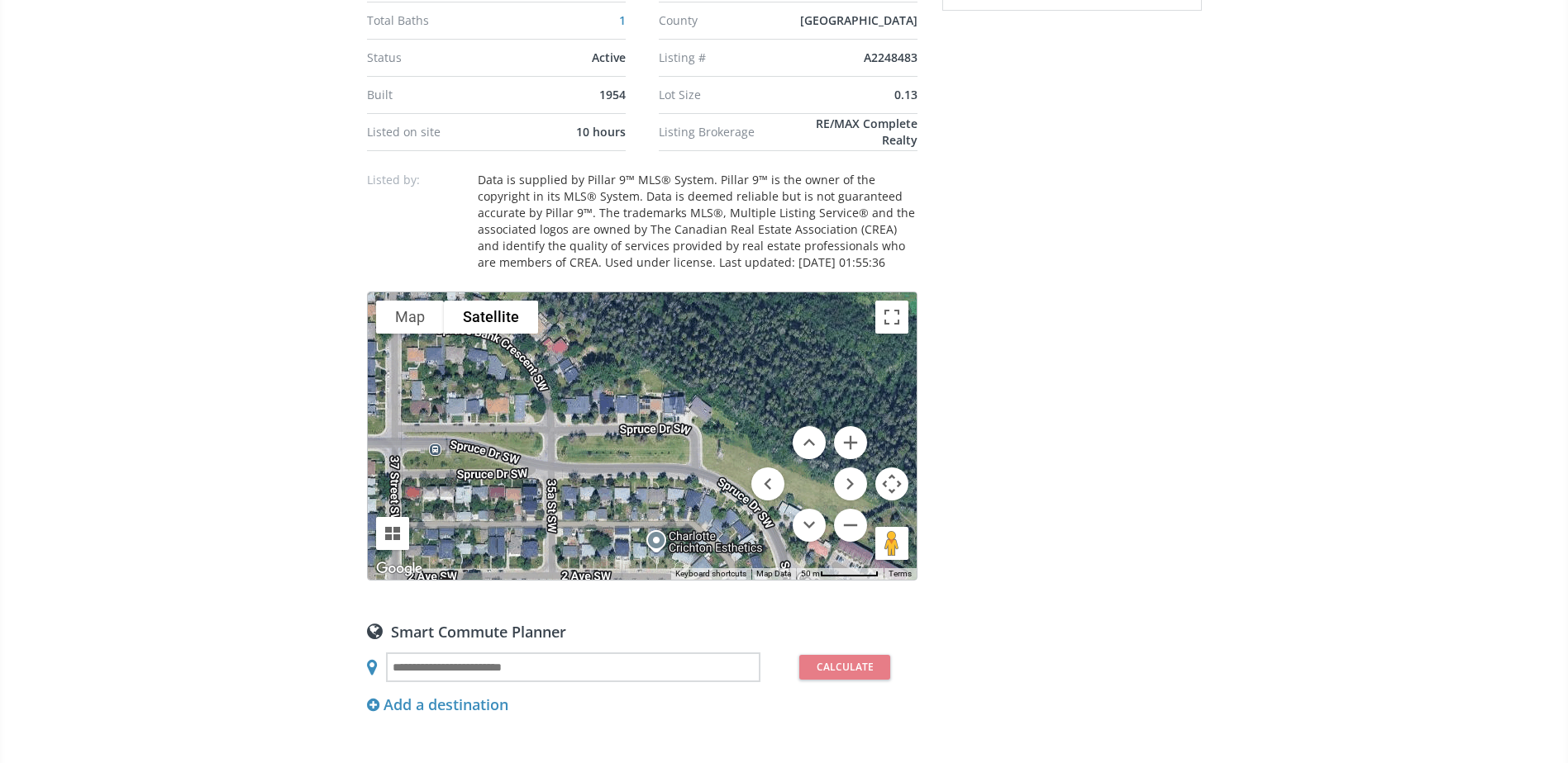
drag, startPoint x: 778, startPoint y: 407, endPoint x: 634, endPoint y: 548, distance: 201.5
click at [634, 548] on div "To navigate, press the arrow keys." at bounding box center [642, 436] width 549 height 288
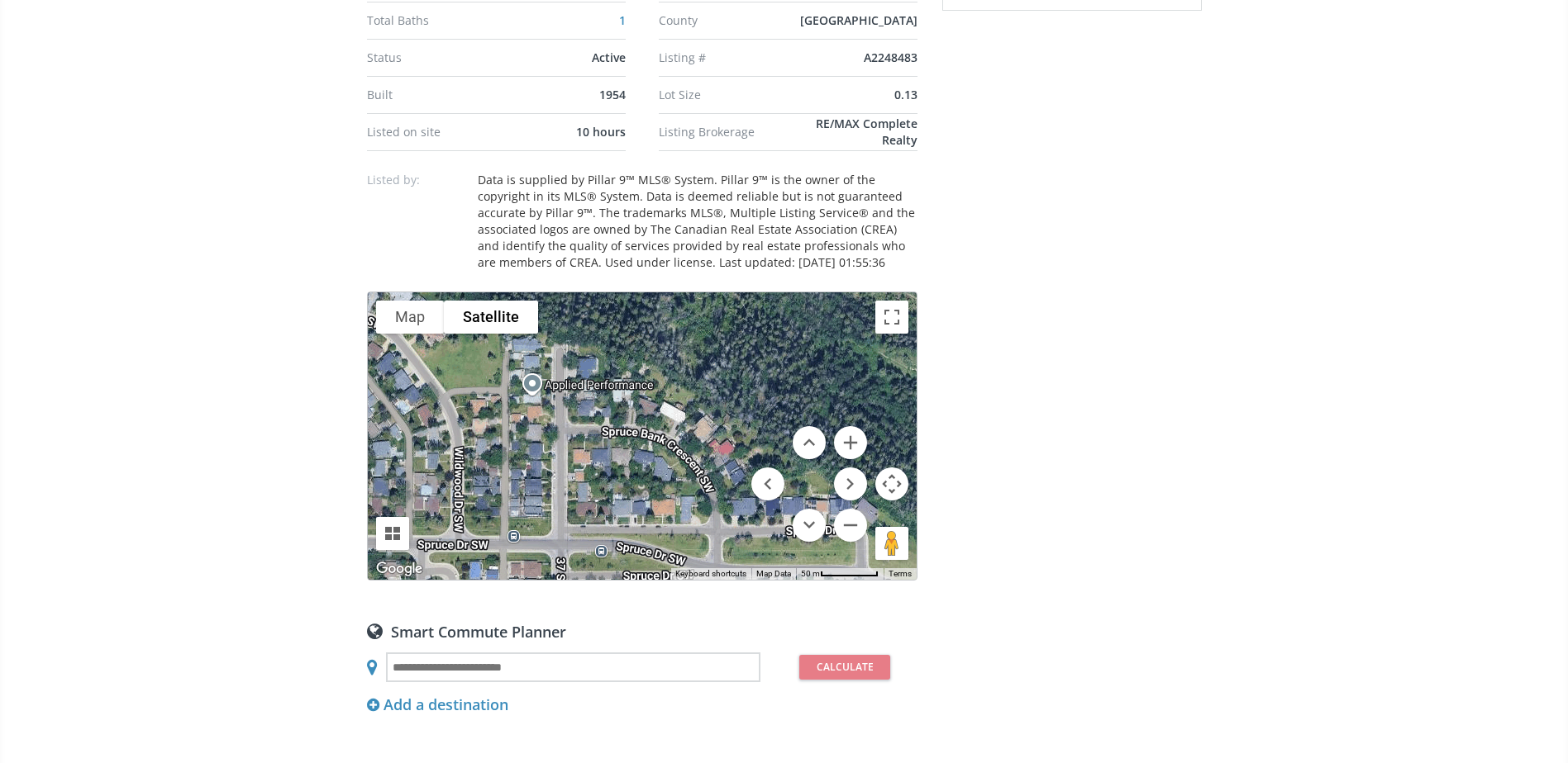
drag, startPoint x: 702, startPoint y: 413, endPoint x: 868, endPoint y: 519, distance: 197.0
click at [868, 519] on div "To navigate, press the arrow keys." at bounding box center [642, 436] width 549 height 288
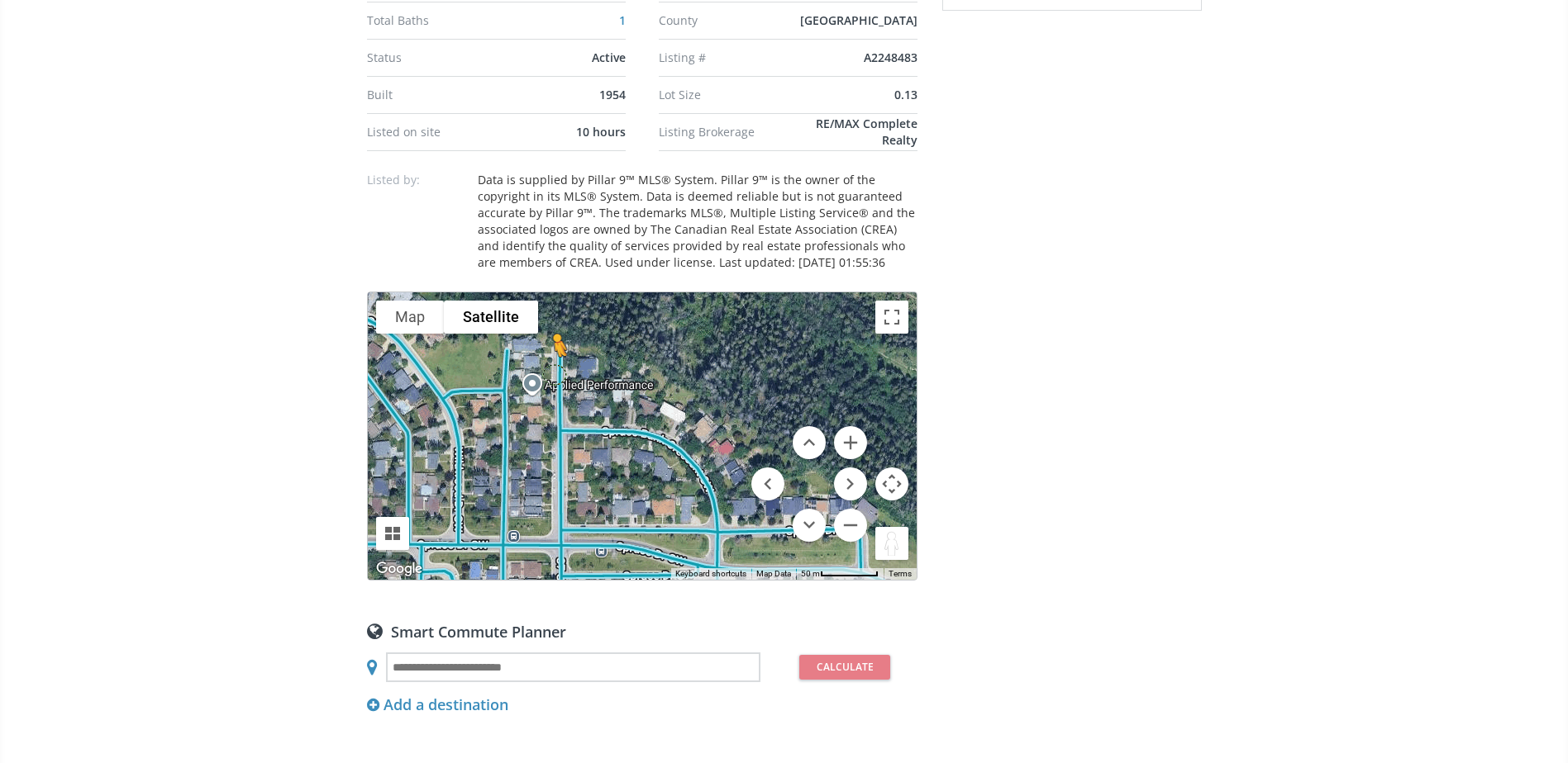
drag, startPoint x: 895, startPoint y: 535, endPoint x: 553, endPoint y: 371, distance: 379.3
click at [553, 371] on div "To navigate, press the arrow keys. To activate drag with keyboard, press Alt + …" at bounding box center [642, 436] width 549 height 288
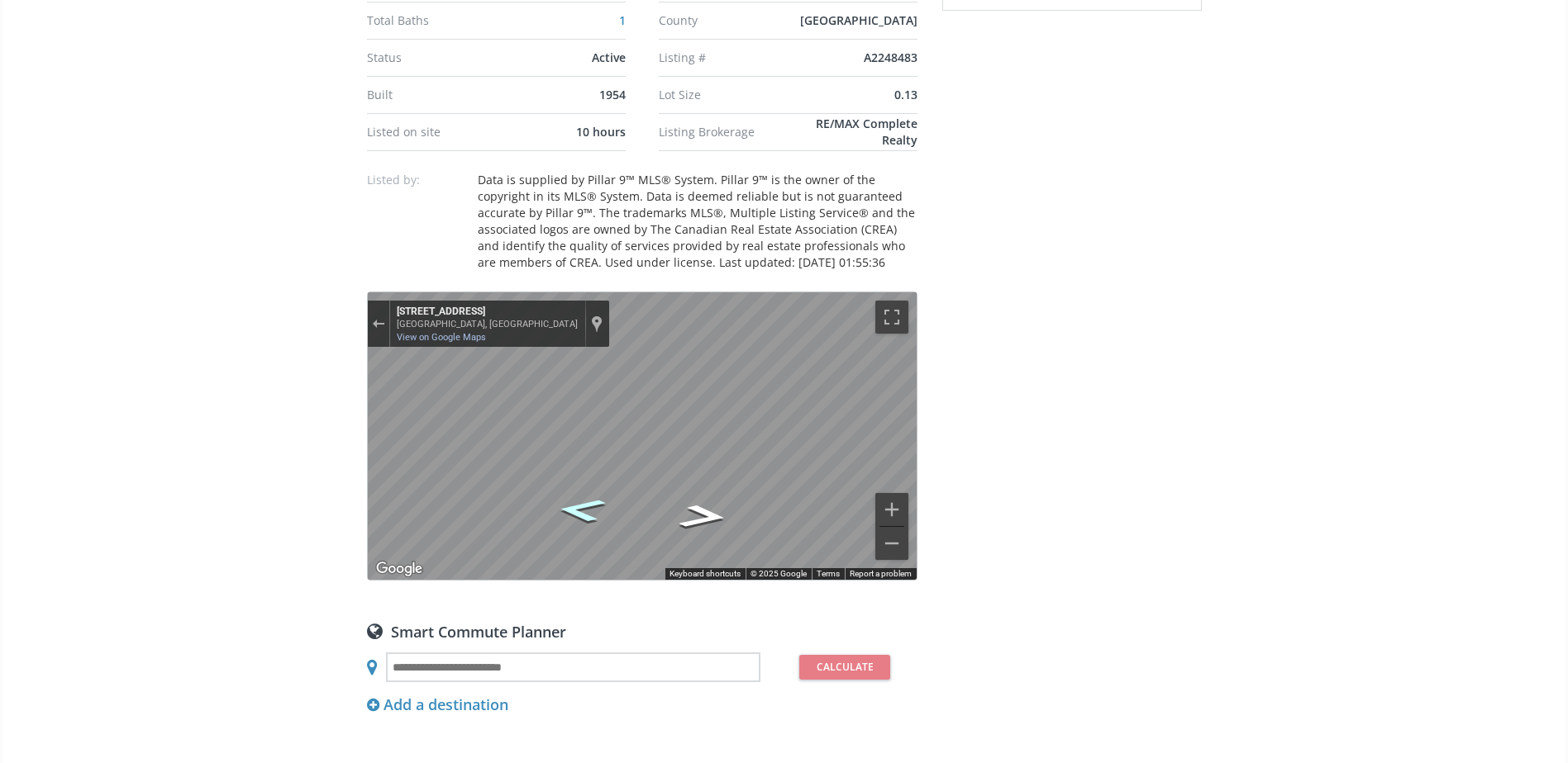
click at [592, 512] on icon "Go North, 37 Street SW" at bounding box center [580, 510] width 90 height 36
click at [588, 512] on icon "Go North, 37 Street SW" at bounding box center [580, 510] width 90 height 36
click at [687, 522] on icon "Go South, 37 Street SW" at bounding box center [702, 516] width 90 height 36
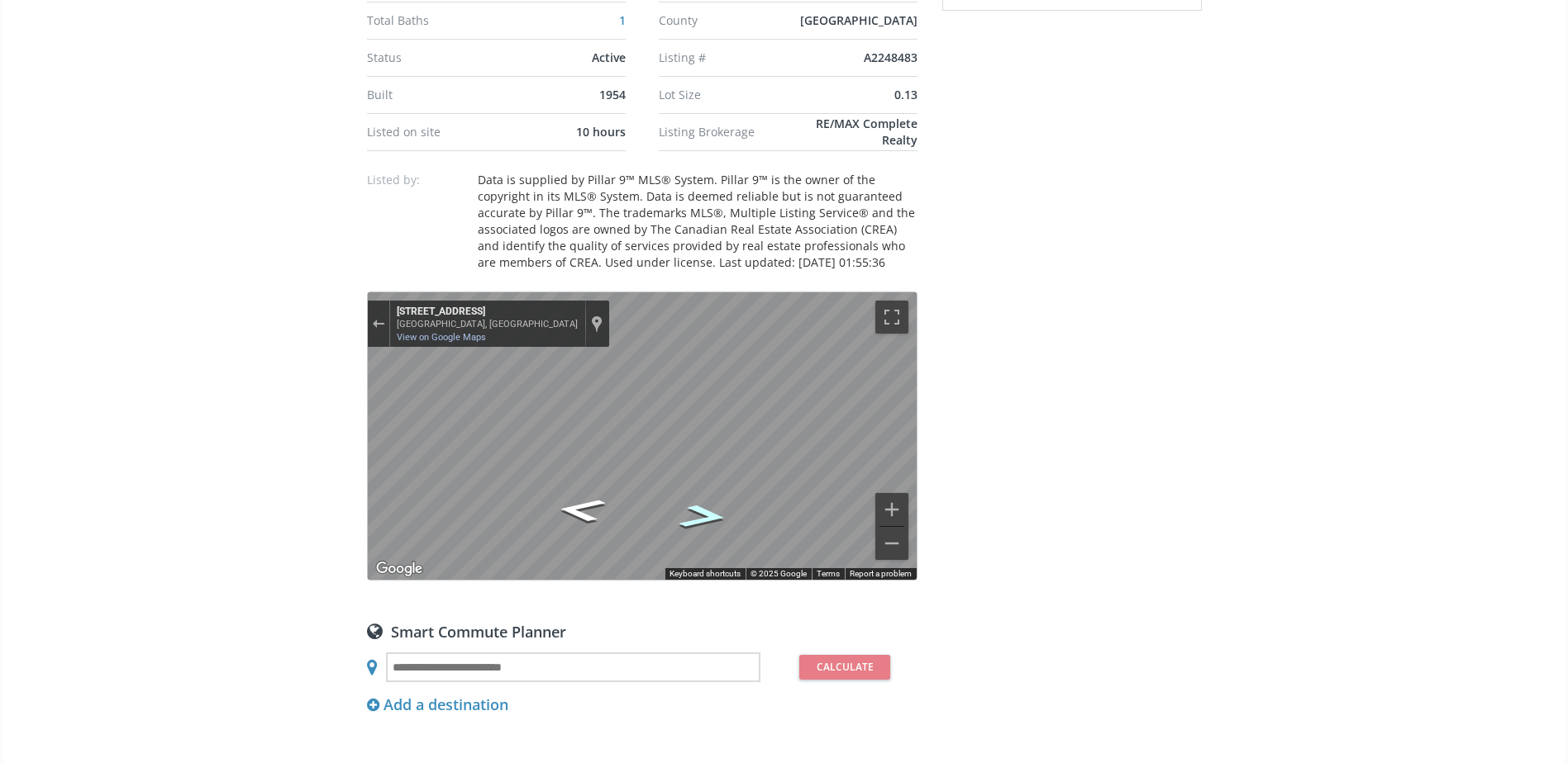
click at [708, 520] on icon "Go South, 37 Street SW" at bounding box center [702, 516] width 90 height 36
click at [697, 477] on icon "Go North, 37 Street SW" at bounding box center [701, 485] width 89 height 39
click at [698, 477] on icon "Go North, 37 Street SW" at bounding box center [702, 485] width 89 height 39
click at [699, 477] on icon "Go North, 37 Street SW" at bounding box center [701, 485] width 89 height 39
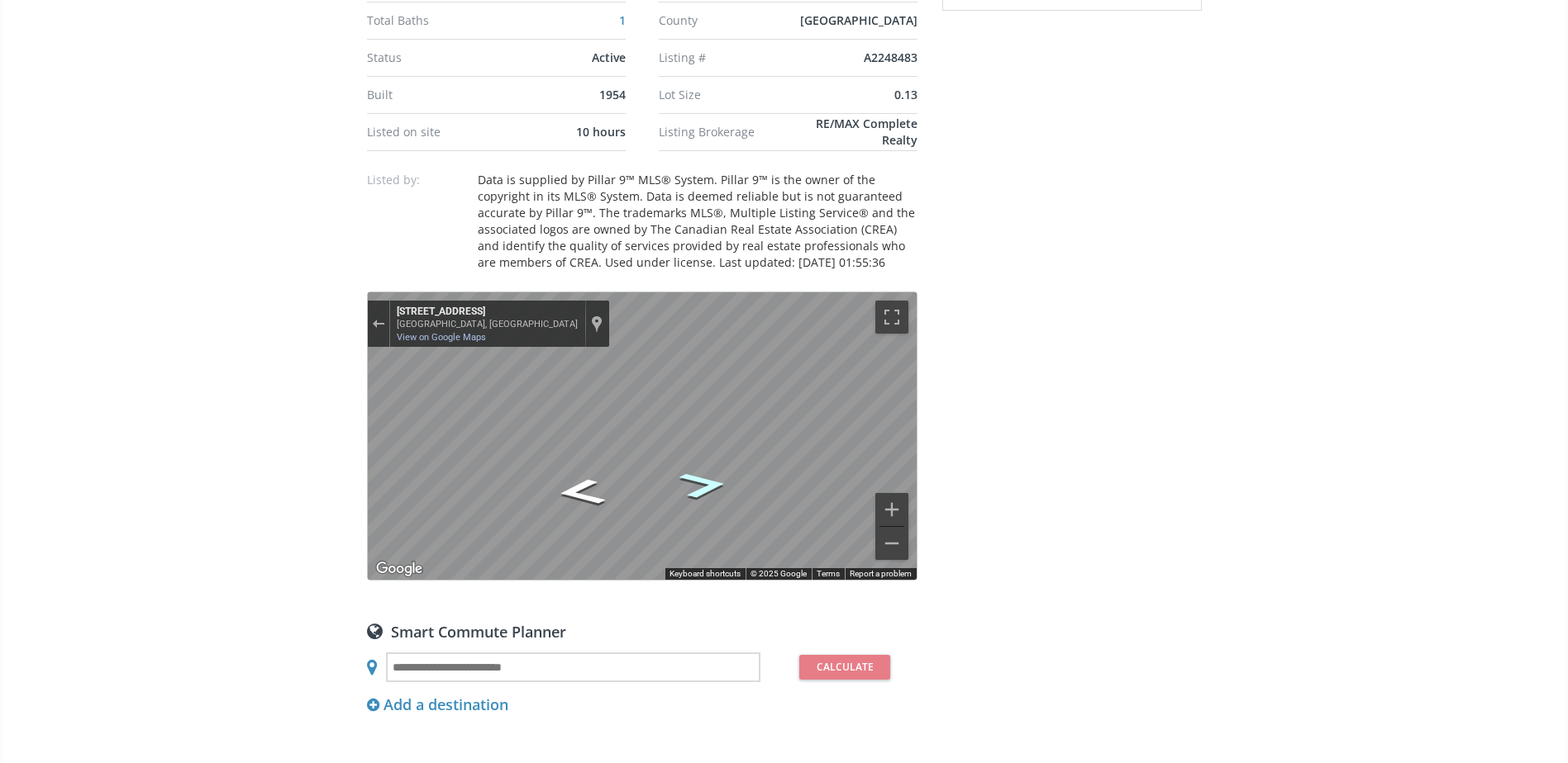
click at [699, 477] on icon "Go North, 37 Street SW" at bounding box center [702, 485] width 89 height 39
click at [586, 500] on icon "Go South, 37 Street SW" at bounding box center [582, 507] width 99 height 37
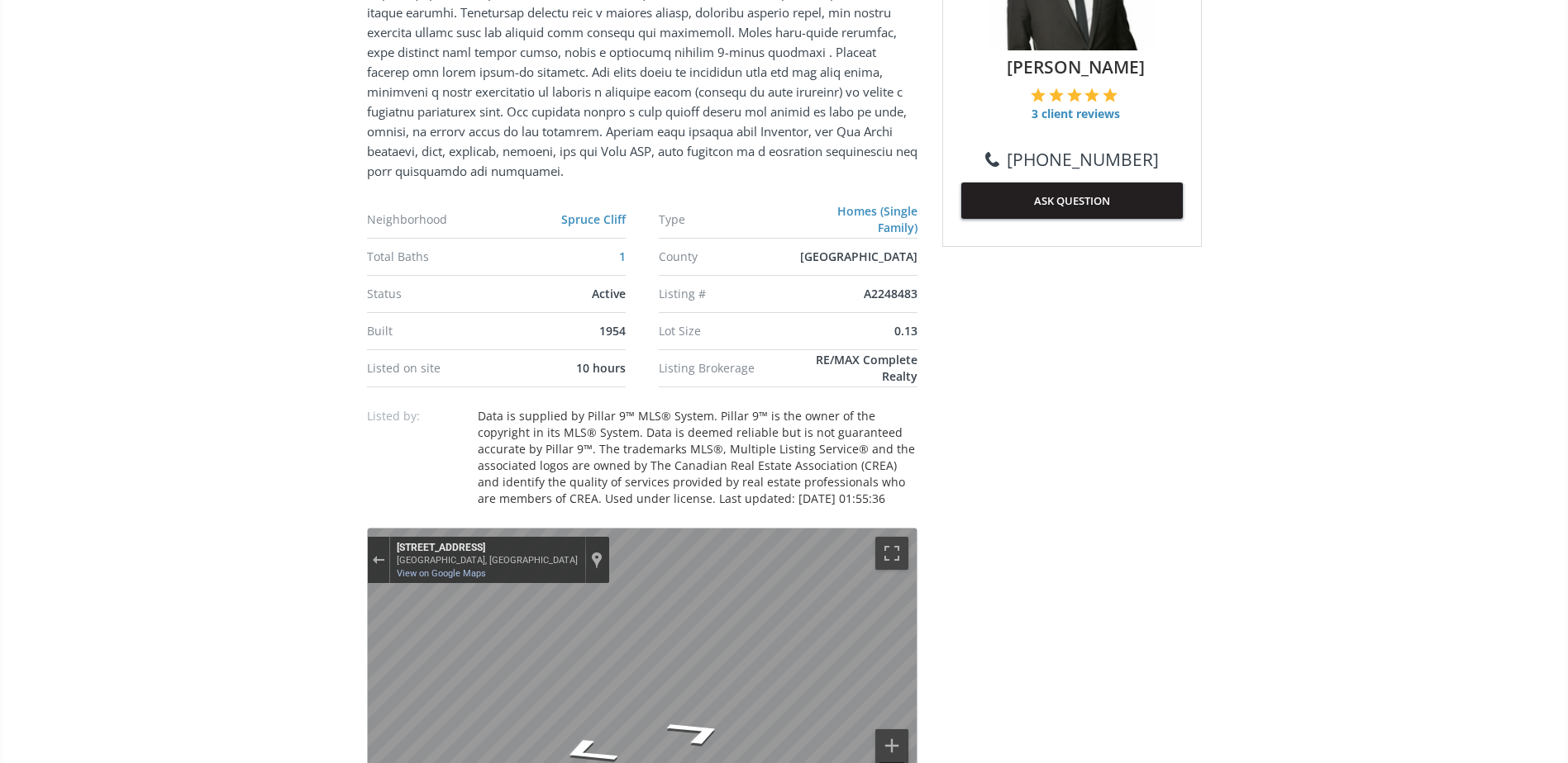
scroll to position [908, 0]
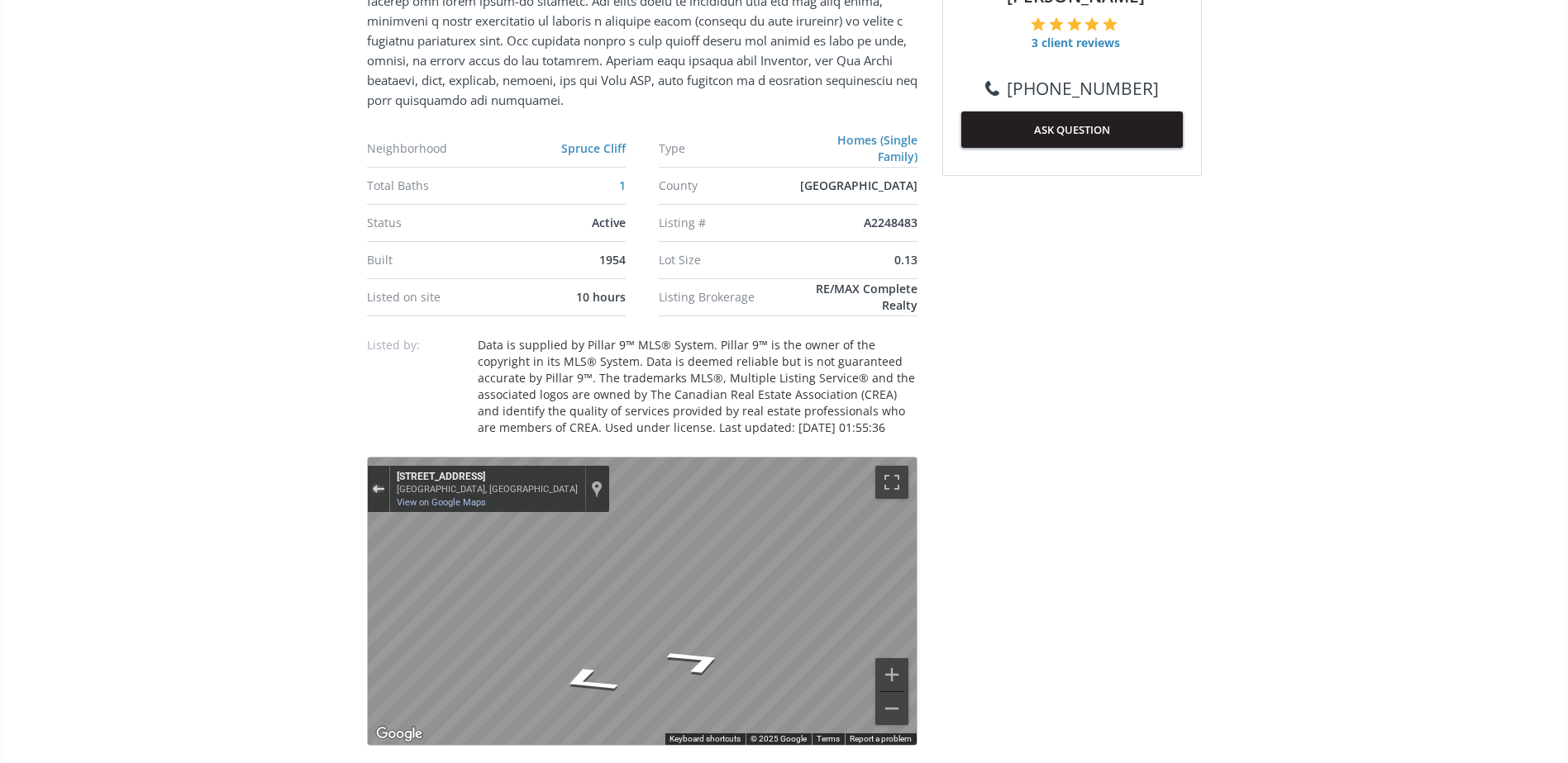
click at [379, 495] on button "Exit the Street View" at bounding box center [379, 488] width 22 height 22
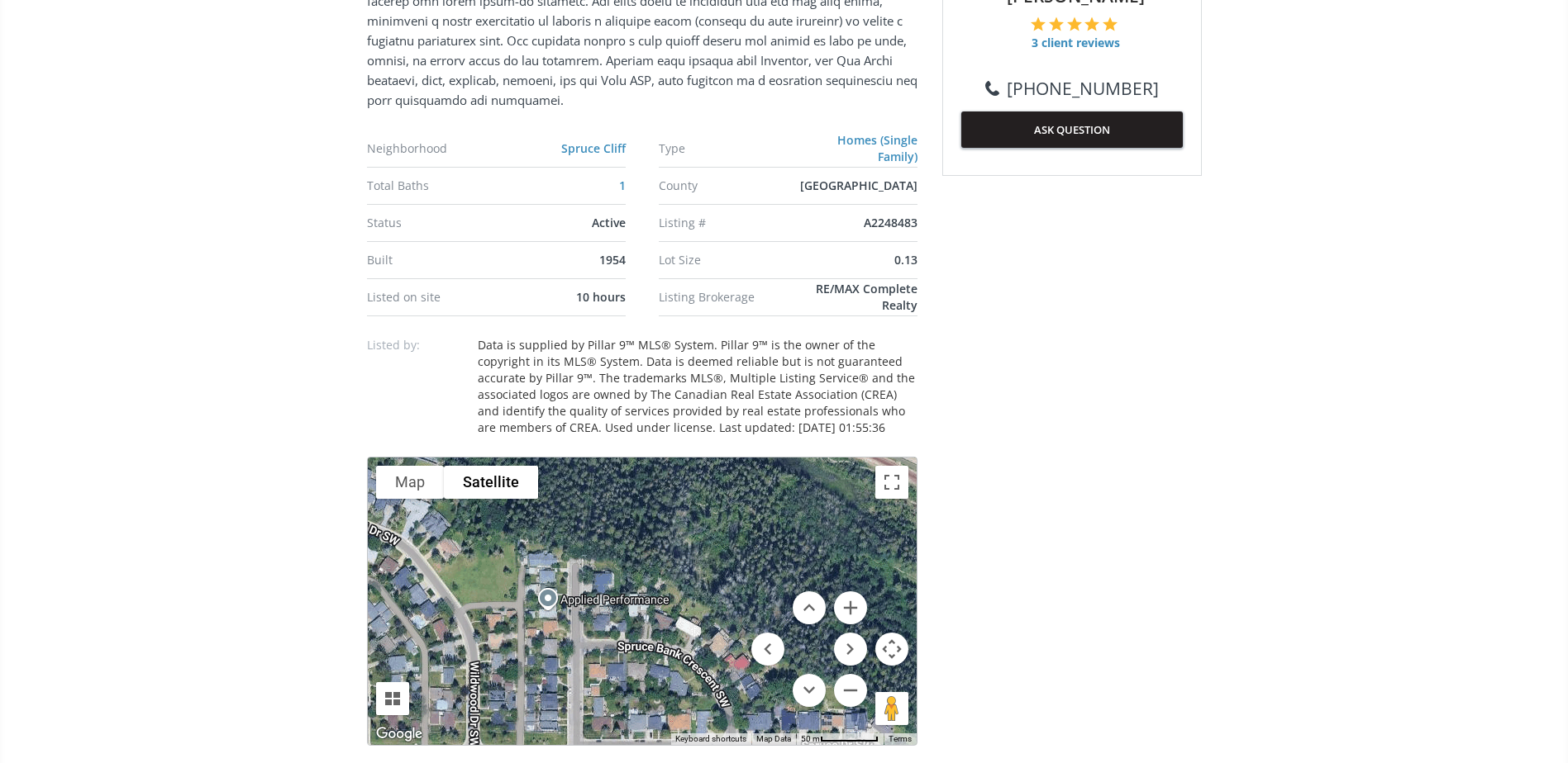
drag, startPoint x: 635, startPoint y: 510, endPoint x: 652, endPoint y: 560, distance: 52.8
click at [652, 560] on div "To navigate, press the arrow keys. Loading..." at bounding box center [642, 601] width 549 height 288
drag, startPoint x: 780, startPoint y: 593, endPoint x: 648, endPoint y: 438, distance: 203.6
click at [648, 438] on div "Neighborhood Spruce Cliff Type Homes (Single Family) Total Baths 1 County Calga…" at bounding box center [642, 605] width 551 height 1626
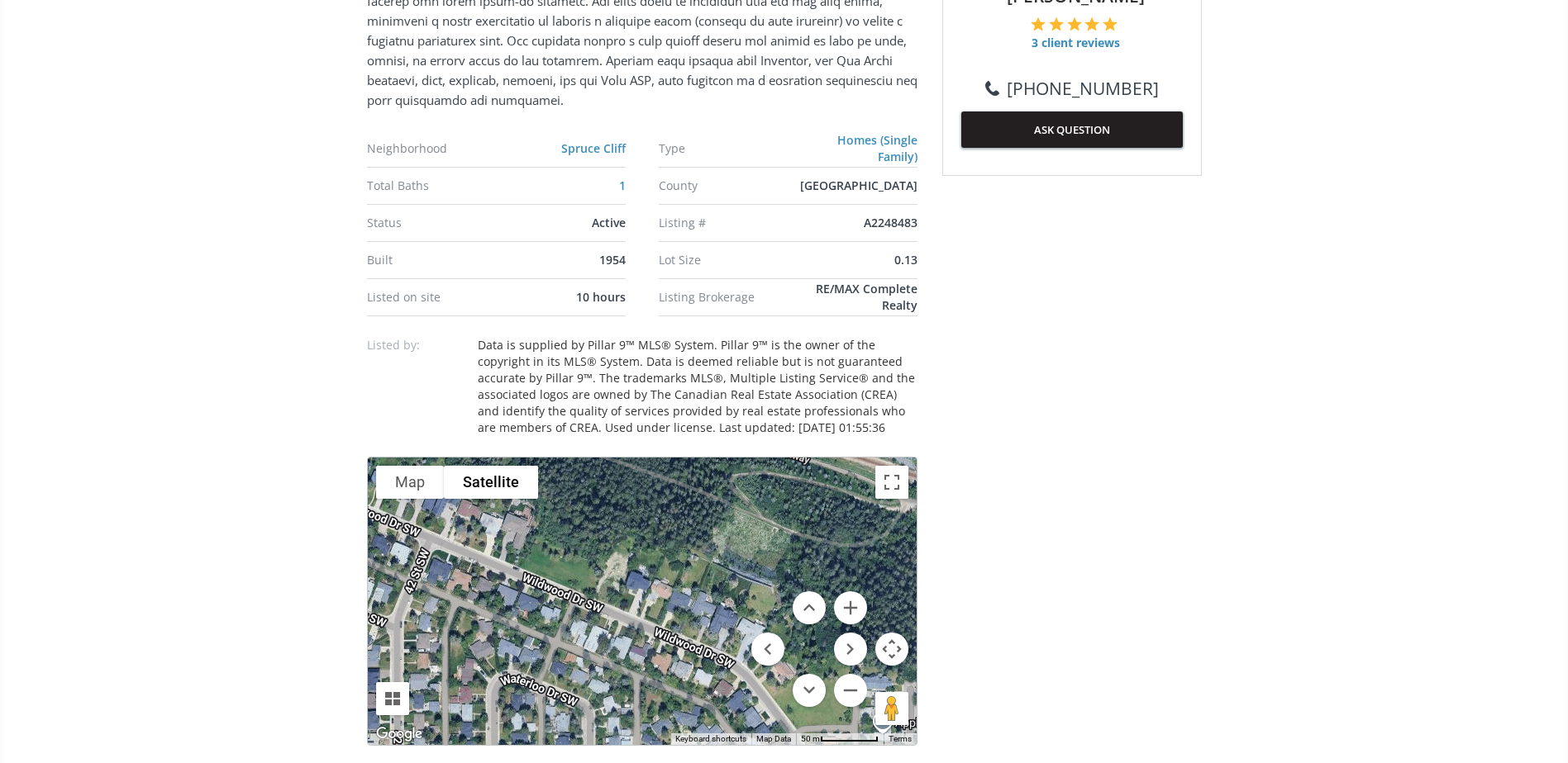
drag, startPoint x: 660, startPoint y: 624, endPoint x: 997, endPoint y: 744, distance: 357.7
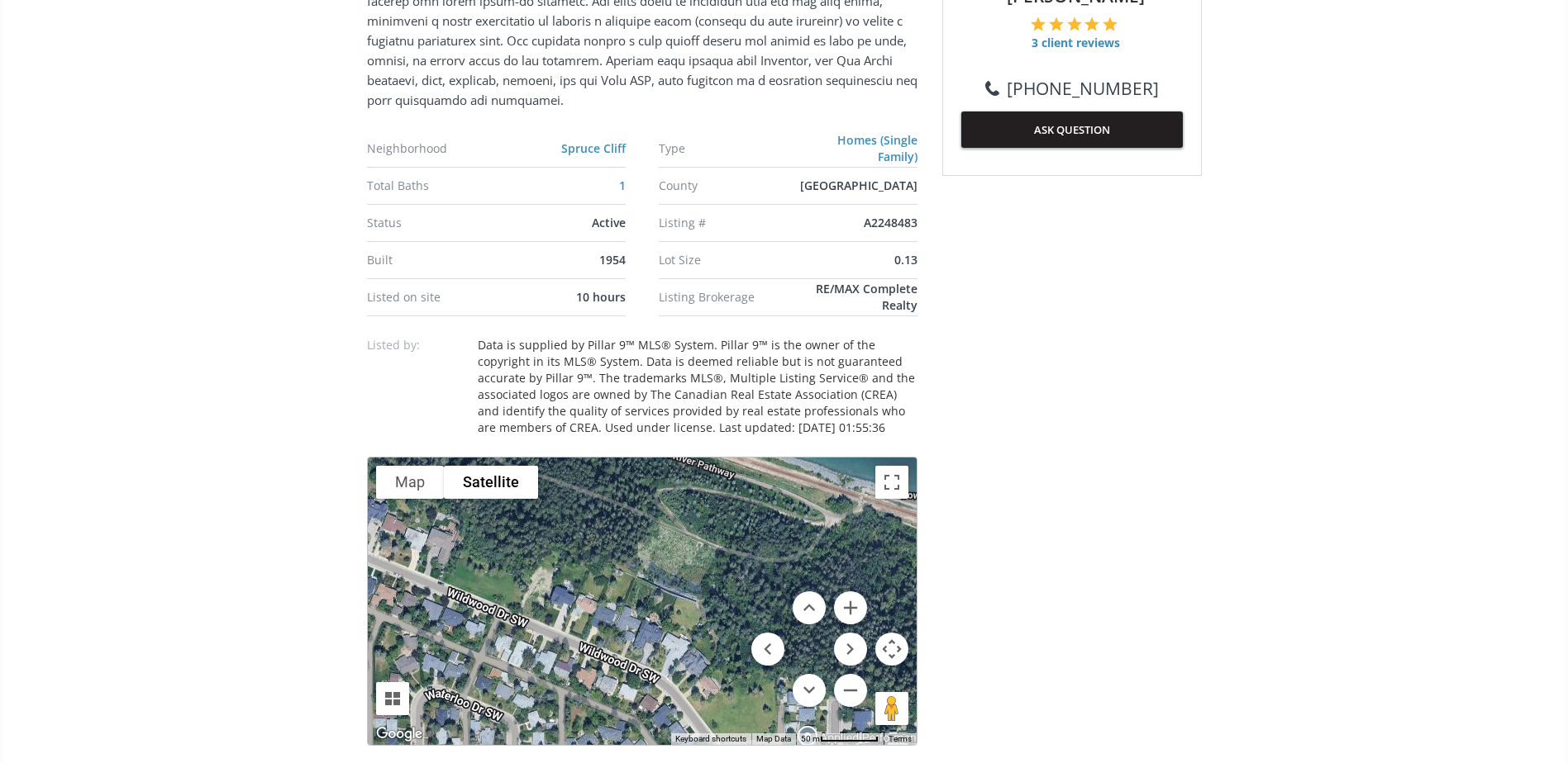
drag, startPoint x: 769, startPoint y: 553, endPoint x: 679, endPoint y: 563, distance: 90.6
click at [679, 563] on div "To navigate, press the arrow keys. Loading..." at bounding box center [642, 601] width 549 height 288
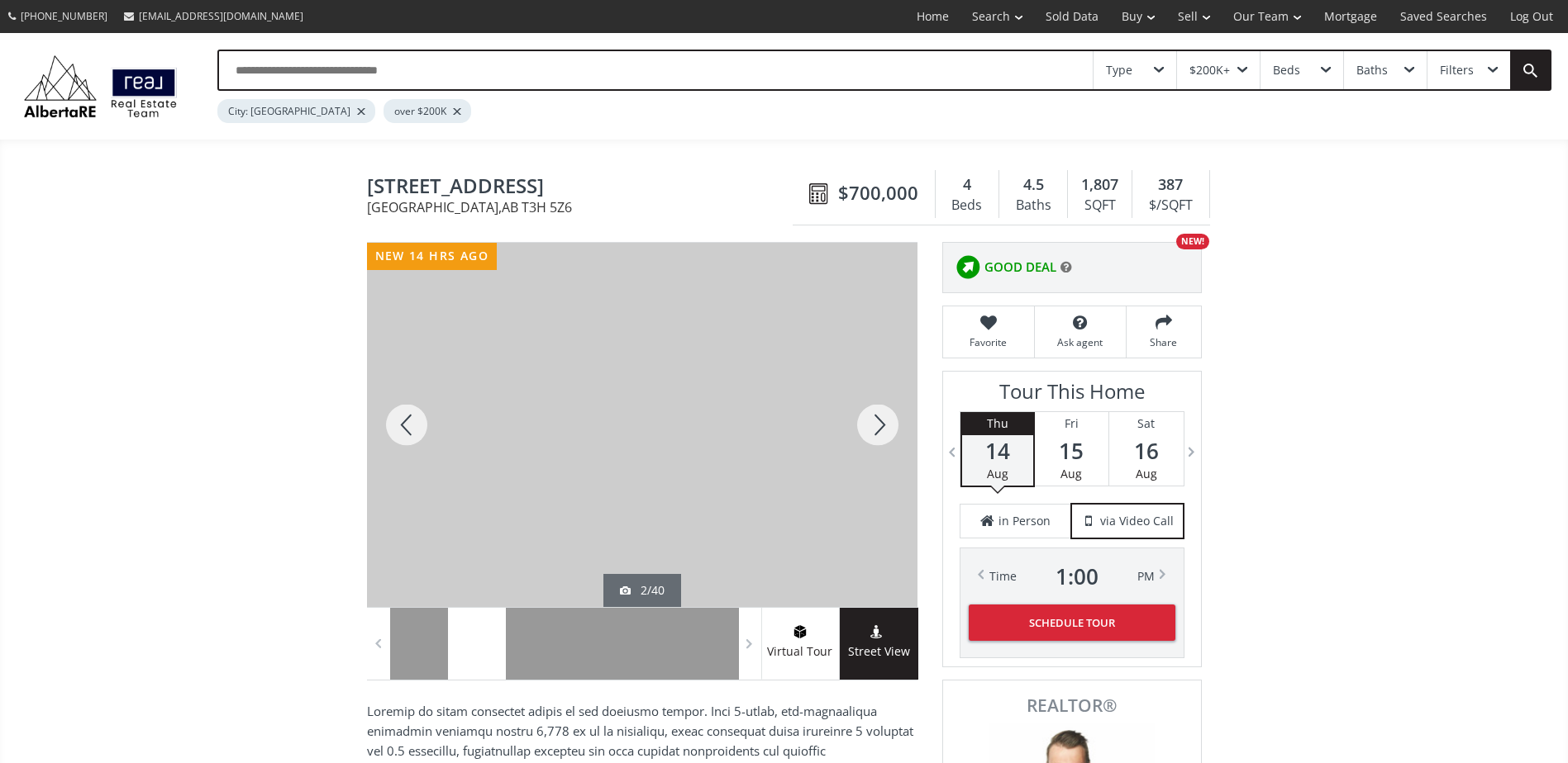
click at [867, 425] on div at bounding box center [877, 425] width 79 height 364
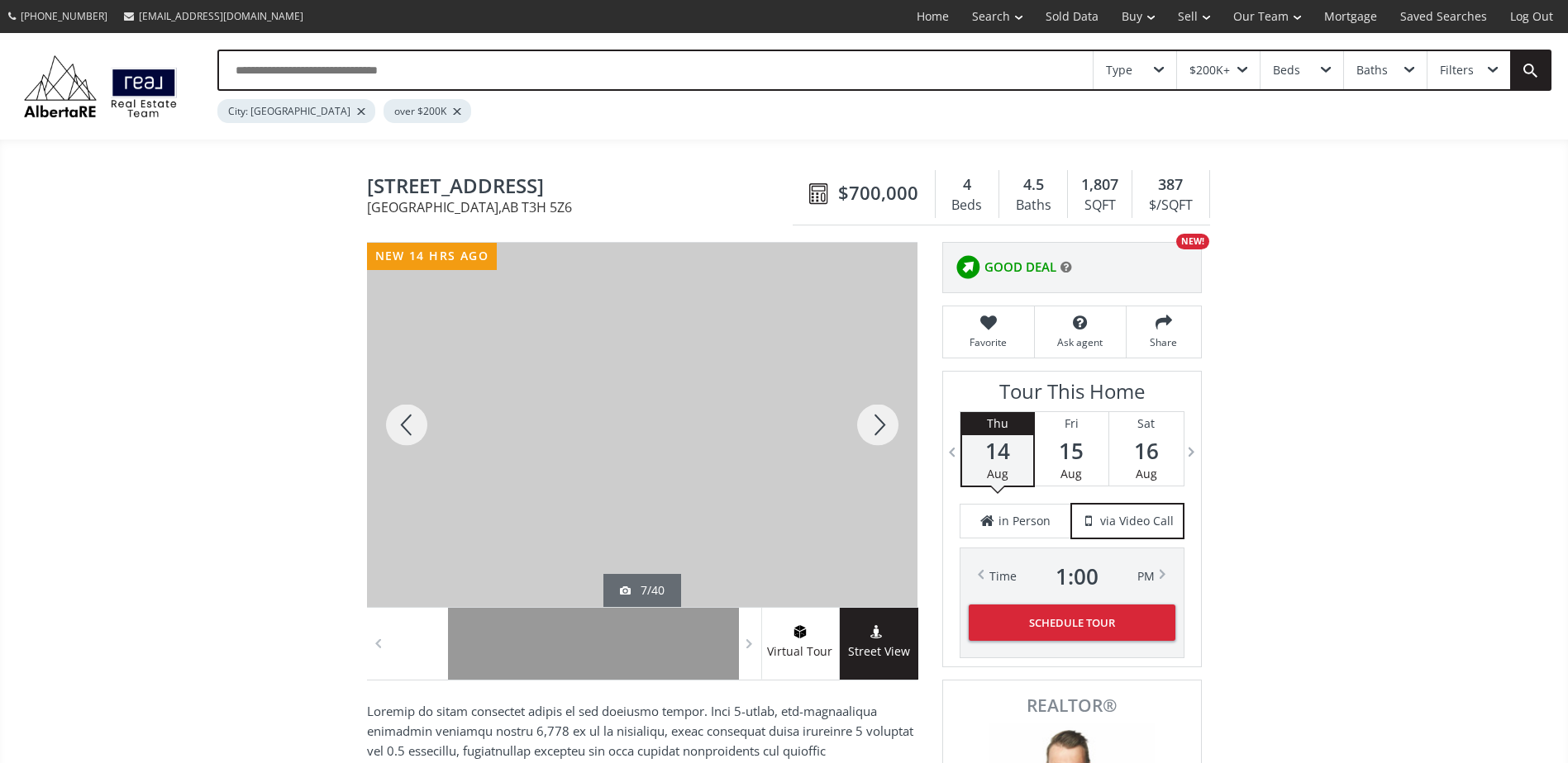
click at [867, 425] on div at bounding box center [877, 425] width 79 height 364
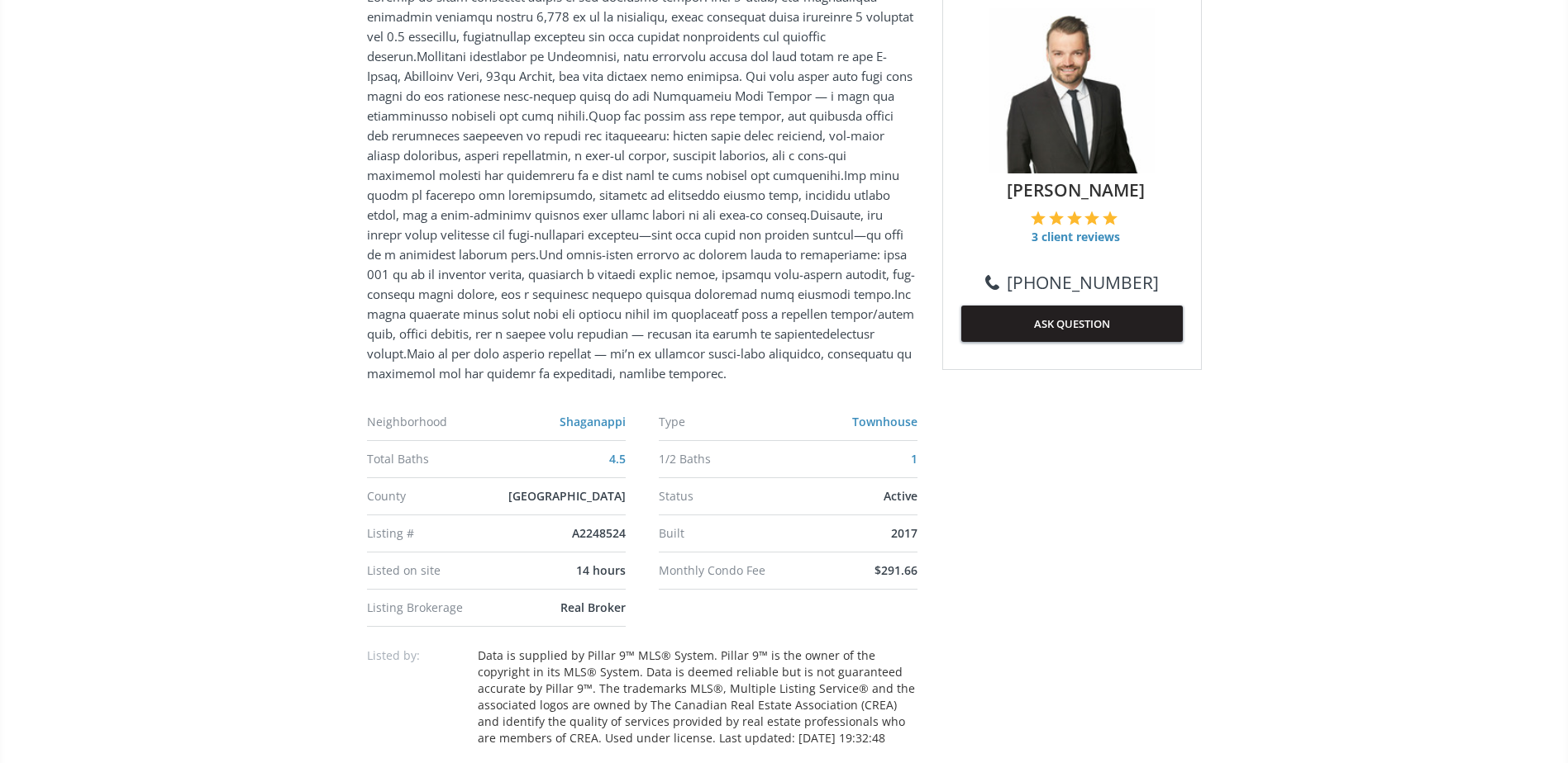
scroll to position [1074, 0]
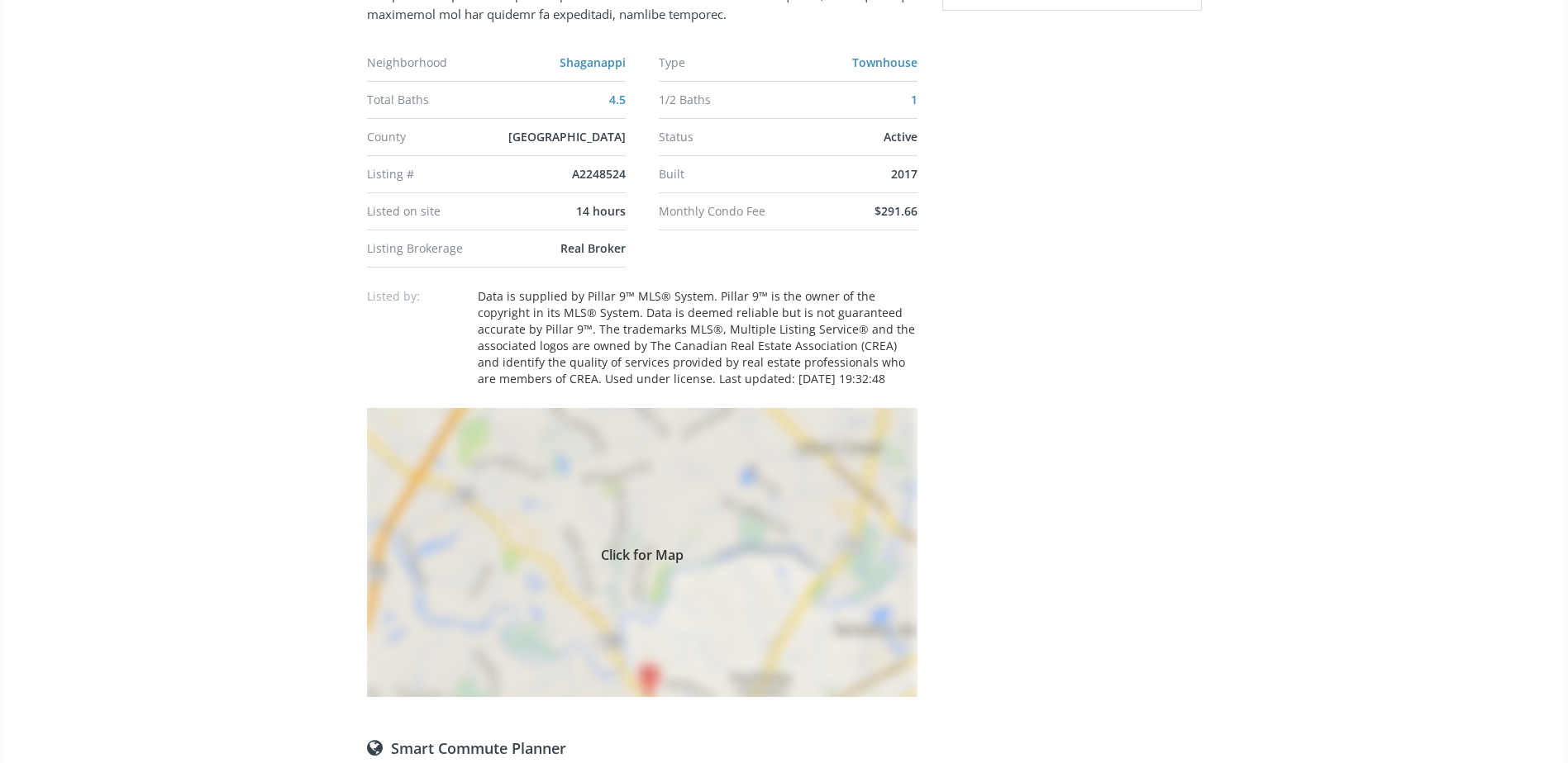
click at [669, 518] on div "Click for Map" at bounding box center [642, 552] width 551 height 289
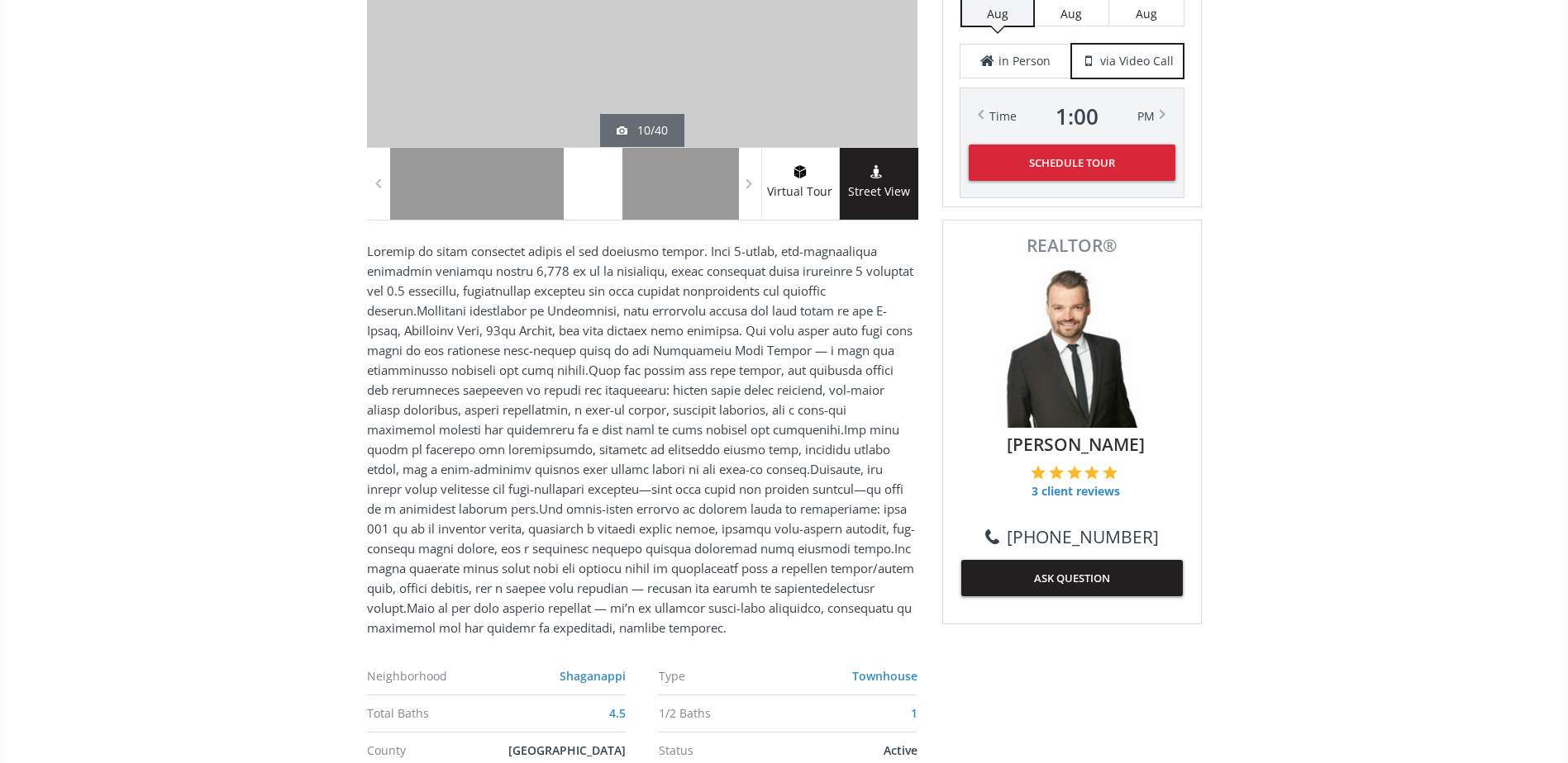
scroll to position [82, 0]
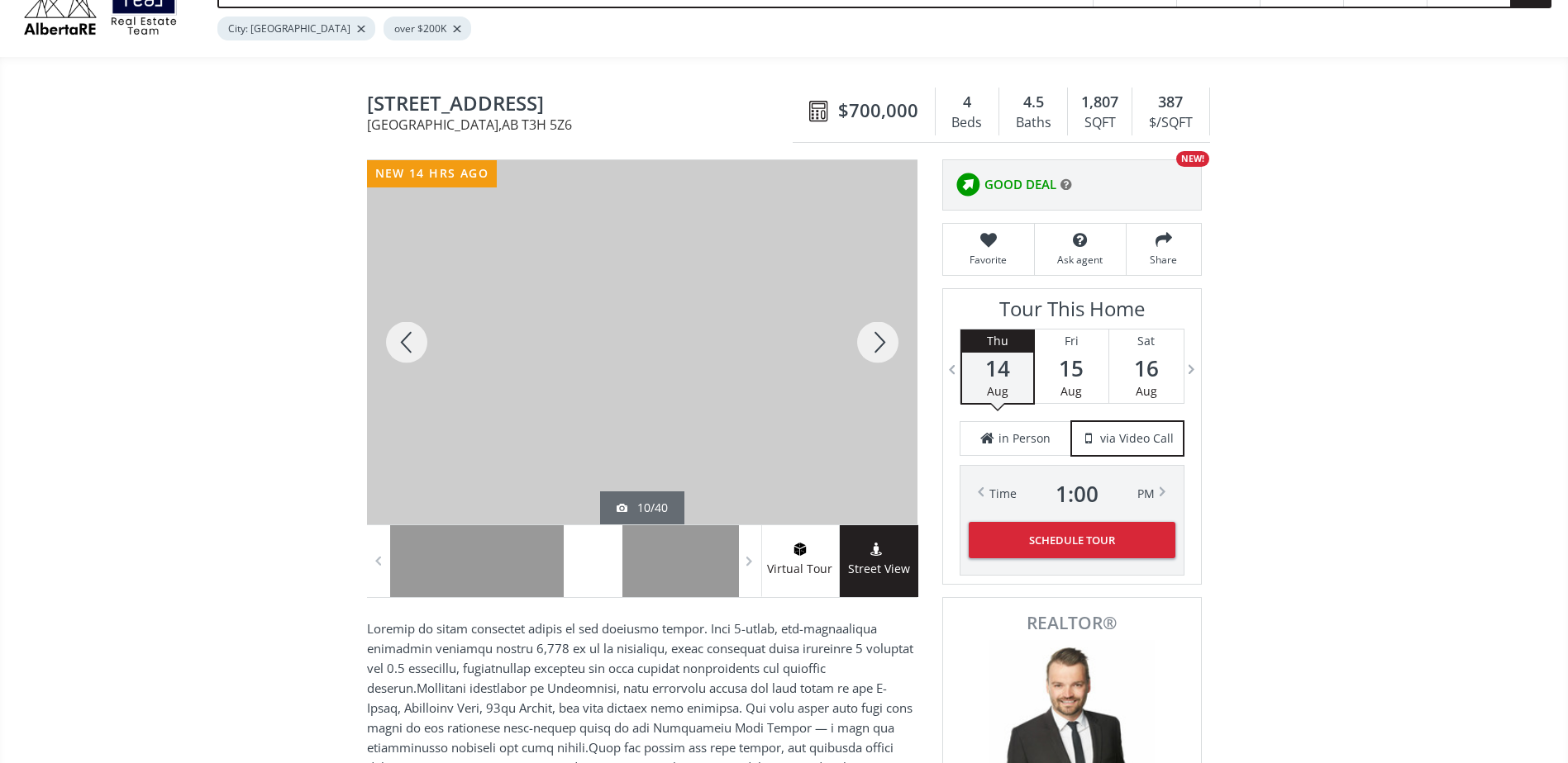
click at [874, 330] on div at bounding box center [877, 342] width 79 height 364
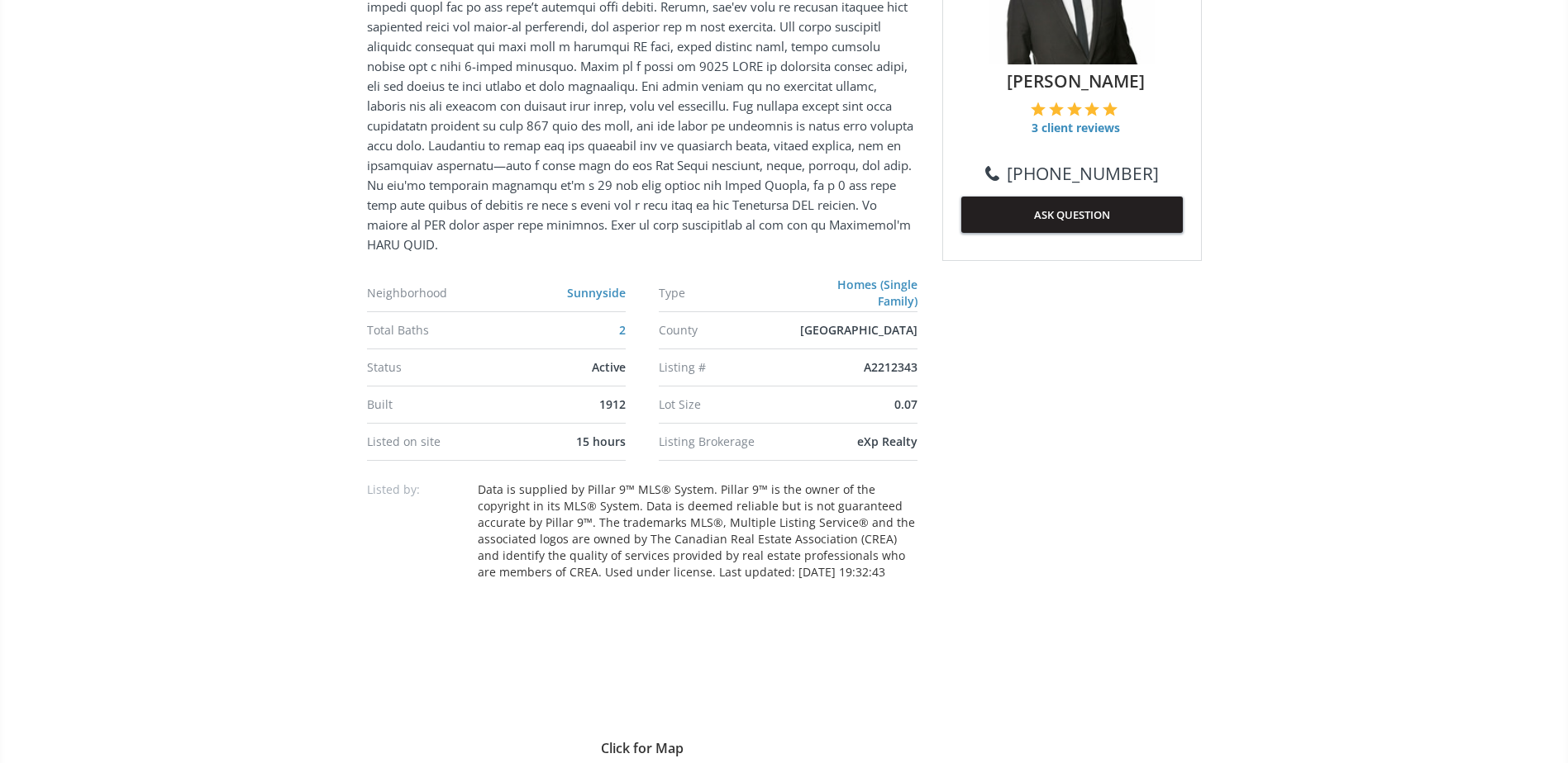
scroll to position [1157, 0]
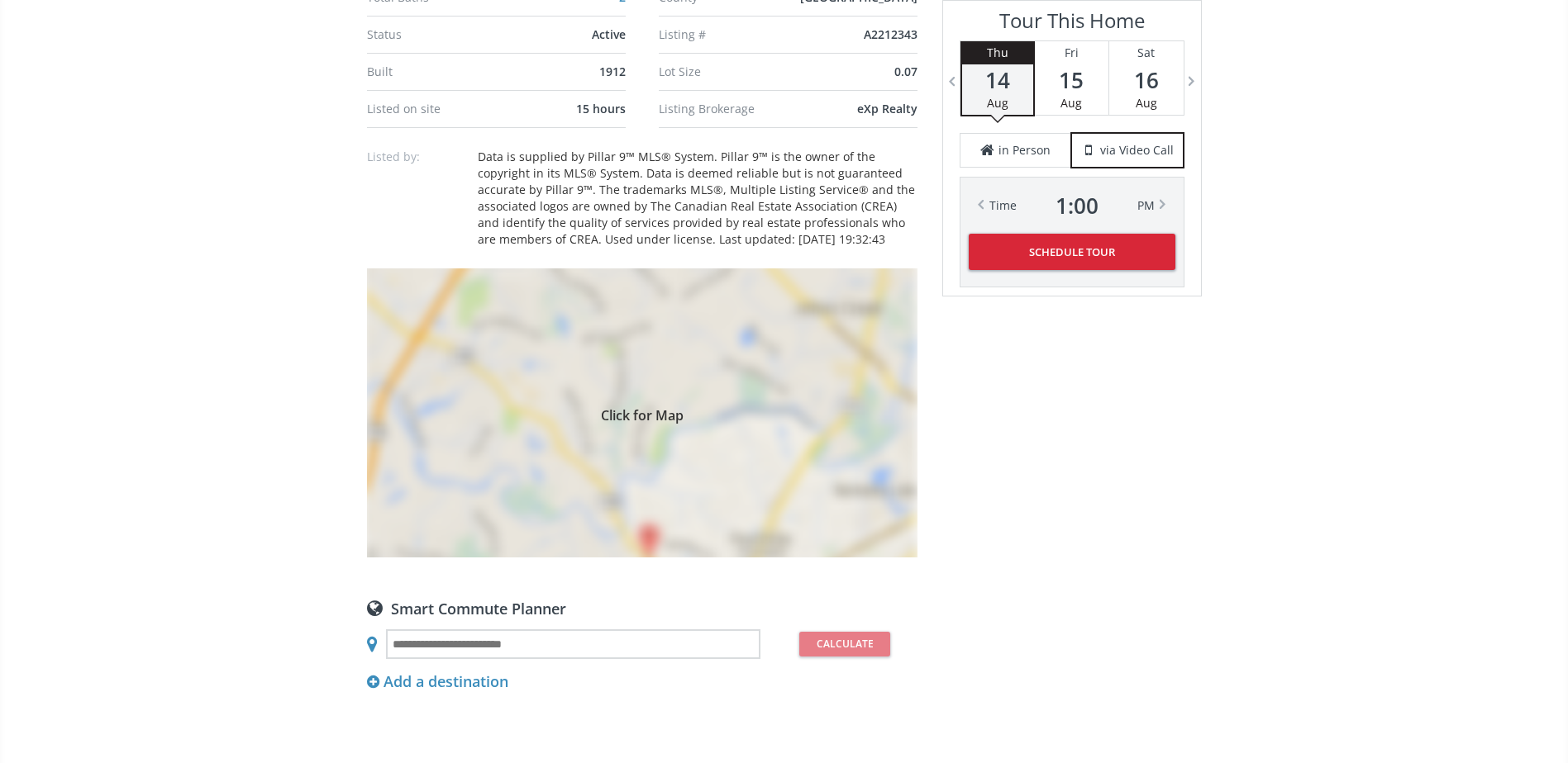
click at [718, 508] on div "Click for Map" at bounding box center [642, 412] width 551 height 289
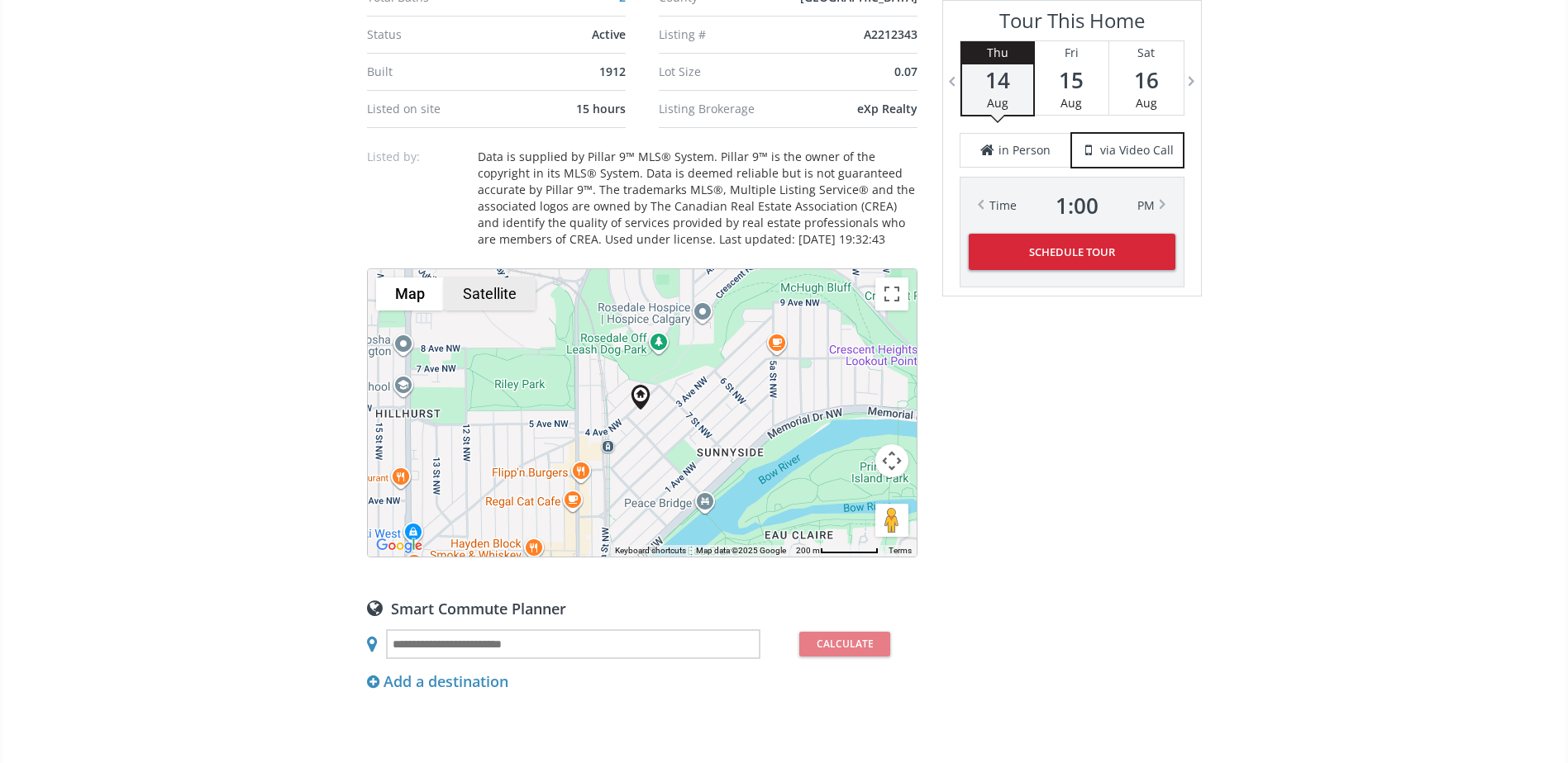
click at [510, 297] on button "Satellite" at bounding box center [490, 294] width 91 height 33
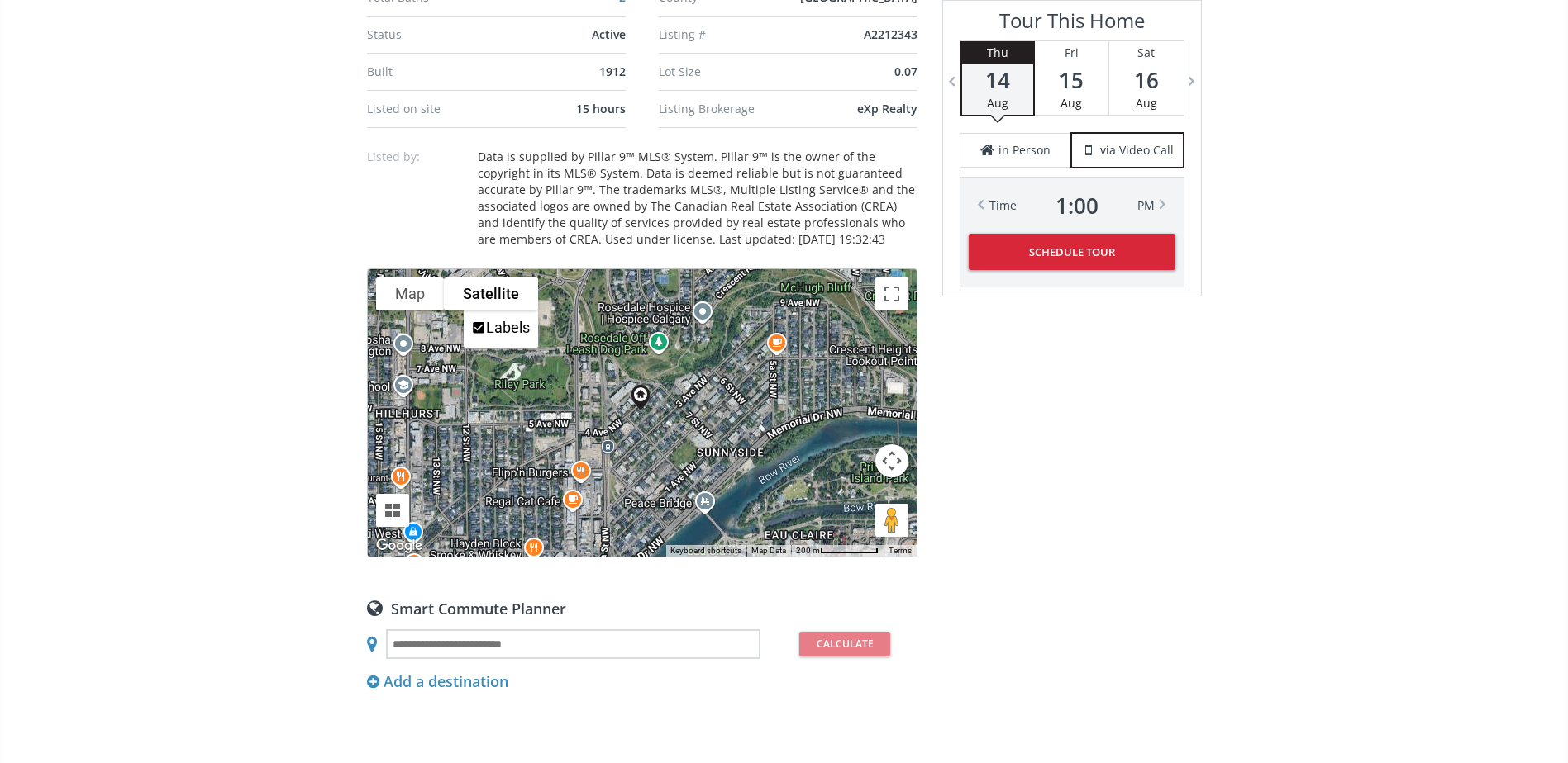
click at [895, 462] on button "Map camera controls" at bounding box center [892, 461] width 33 height 33
click at [842, 421] on button "Zoom in" at bounding box center [850, 420] width 33 height 33
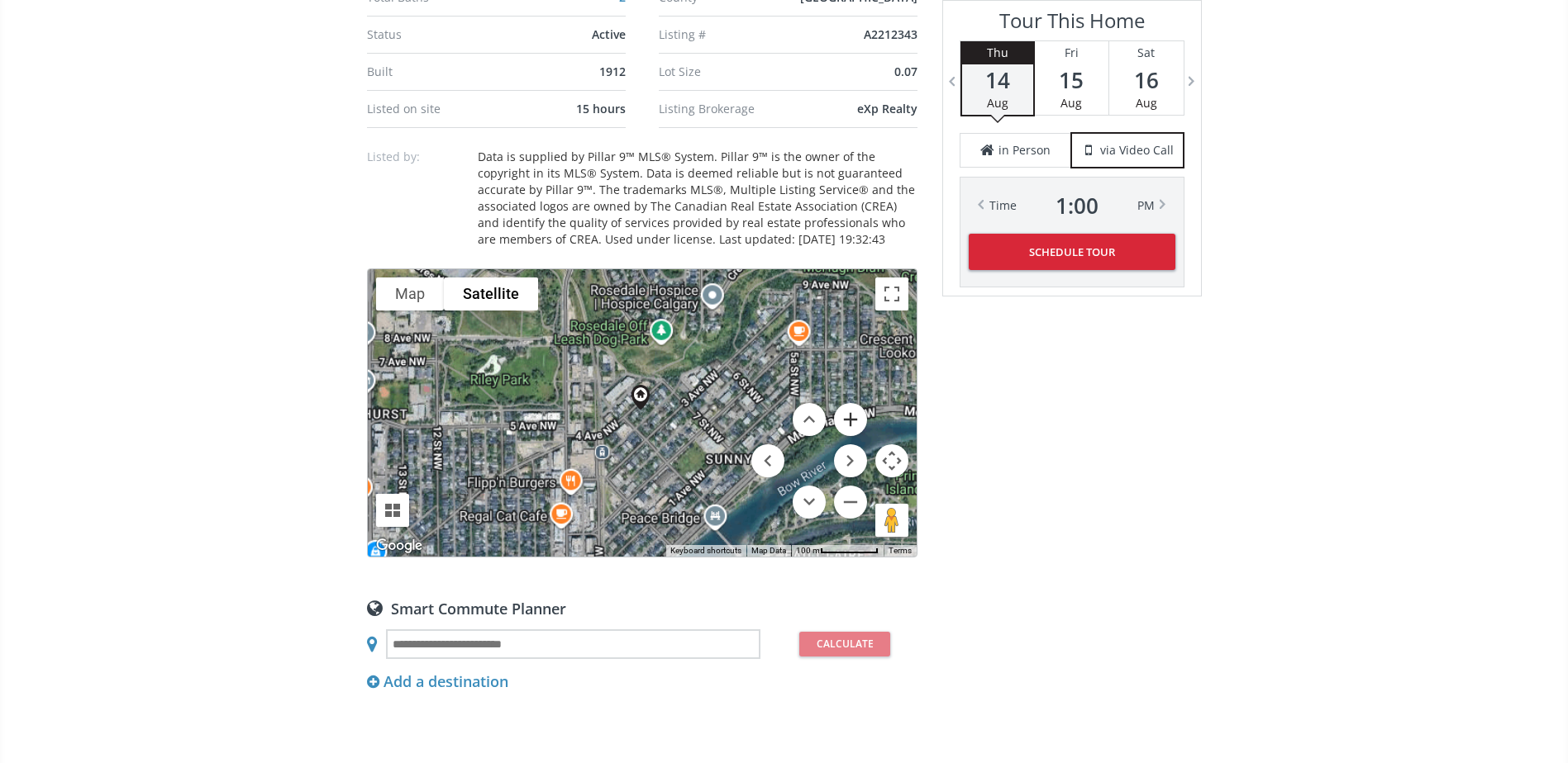
click at [842, 421] on button "Zoom in" at bounding box center [850, 420] width 33 height 33
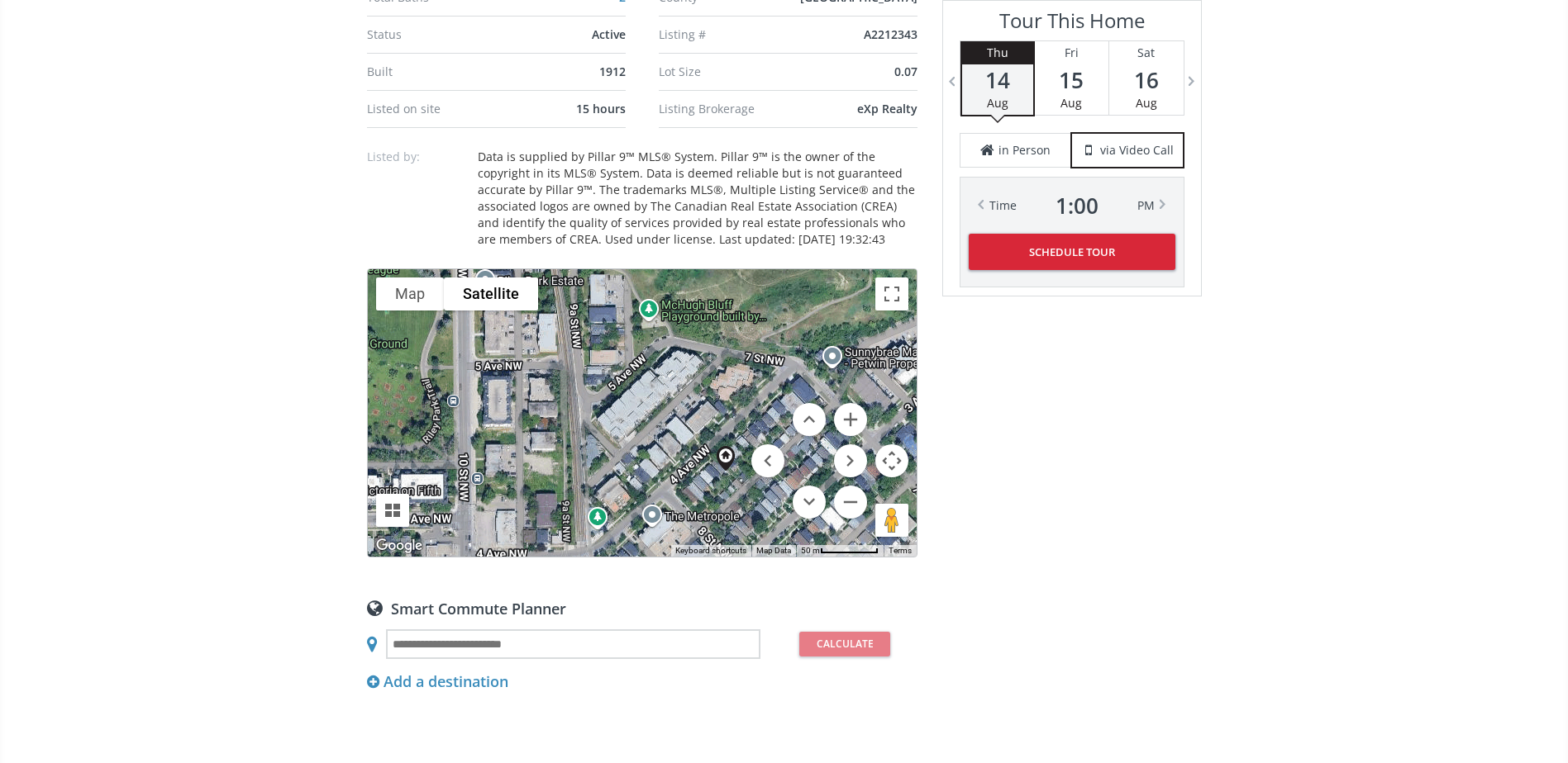
drag, startPoint x: 664, startPoint y: 500, endPoint x: 758, endPoint y: 561, distance: 112.1
click at [754, 561] on div "Neighborhood Sunnyside Type Homes (Single Family) Total Baths 2 County Calgary …" at bounding box center [642, 386] width 551 height 1685
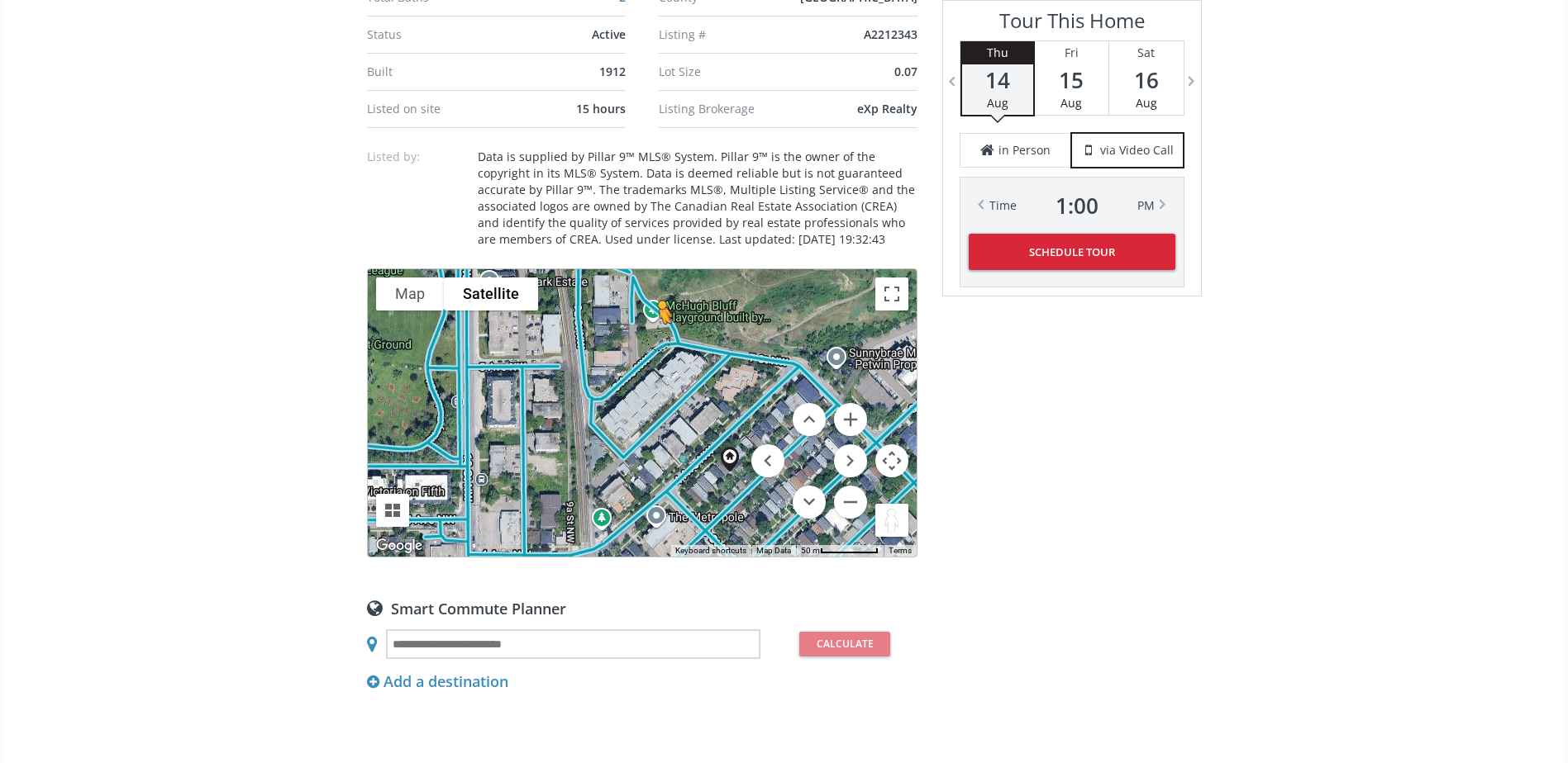
drag, startPoint x: 886, startPoint y: 530, endPoint x: 657, endPoint y: 339, distance: 298.2
click at [657, 339] on div "To navigate, press the arrow keys. To activate drag with keyboard, press Alt + …" at bounding box center [642, 412] width 549 height 288
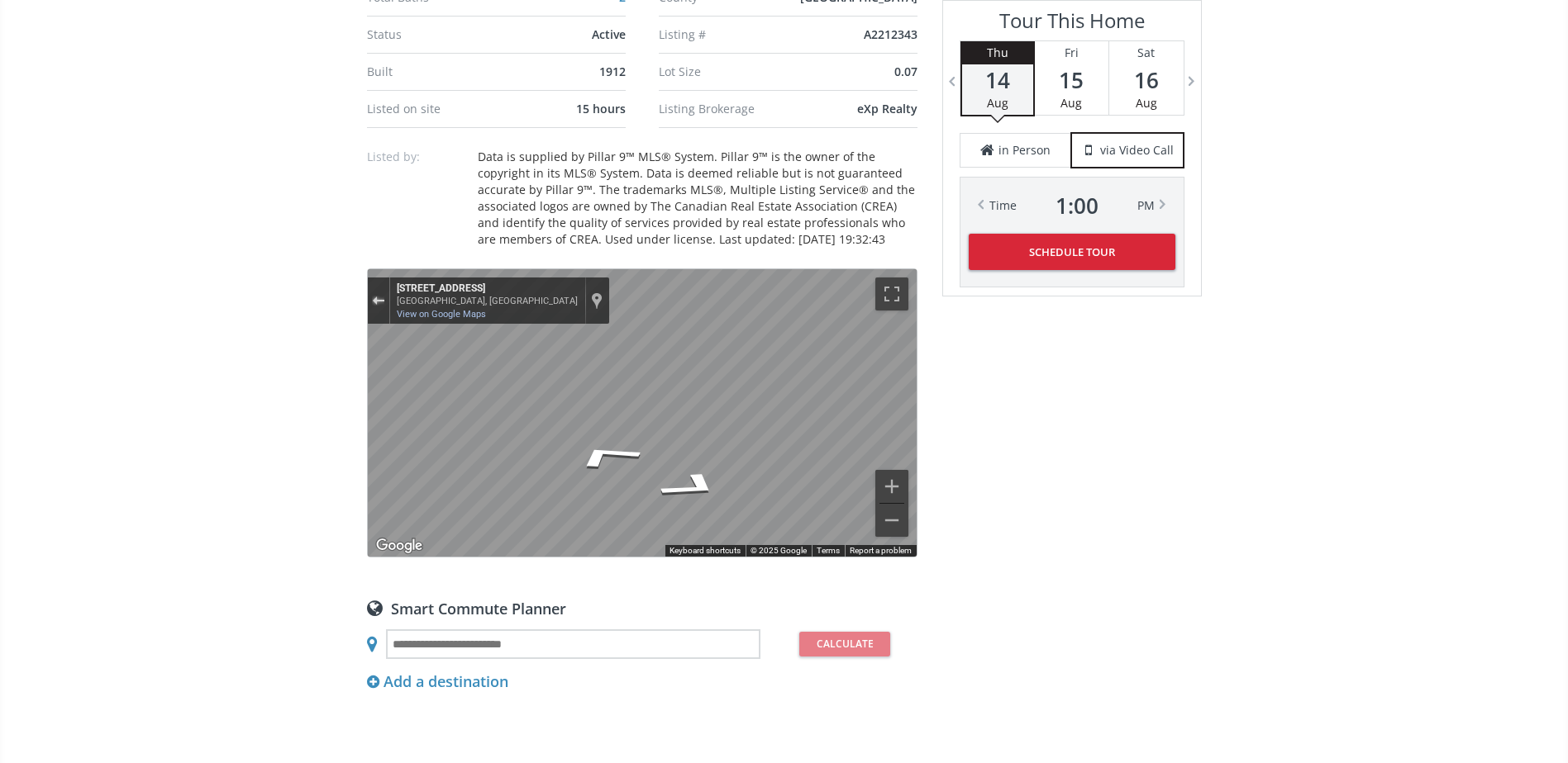
click at [378, 308] on button "Exit the Street View" at bounding box center [379, 299] width 22 height 22
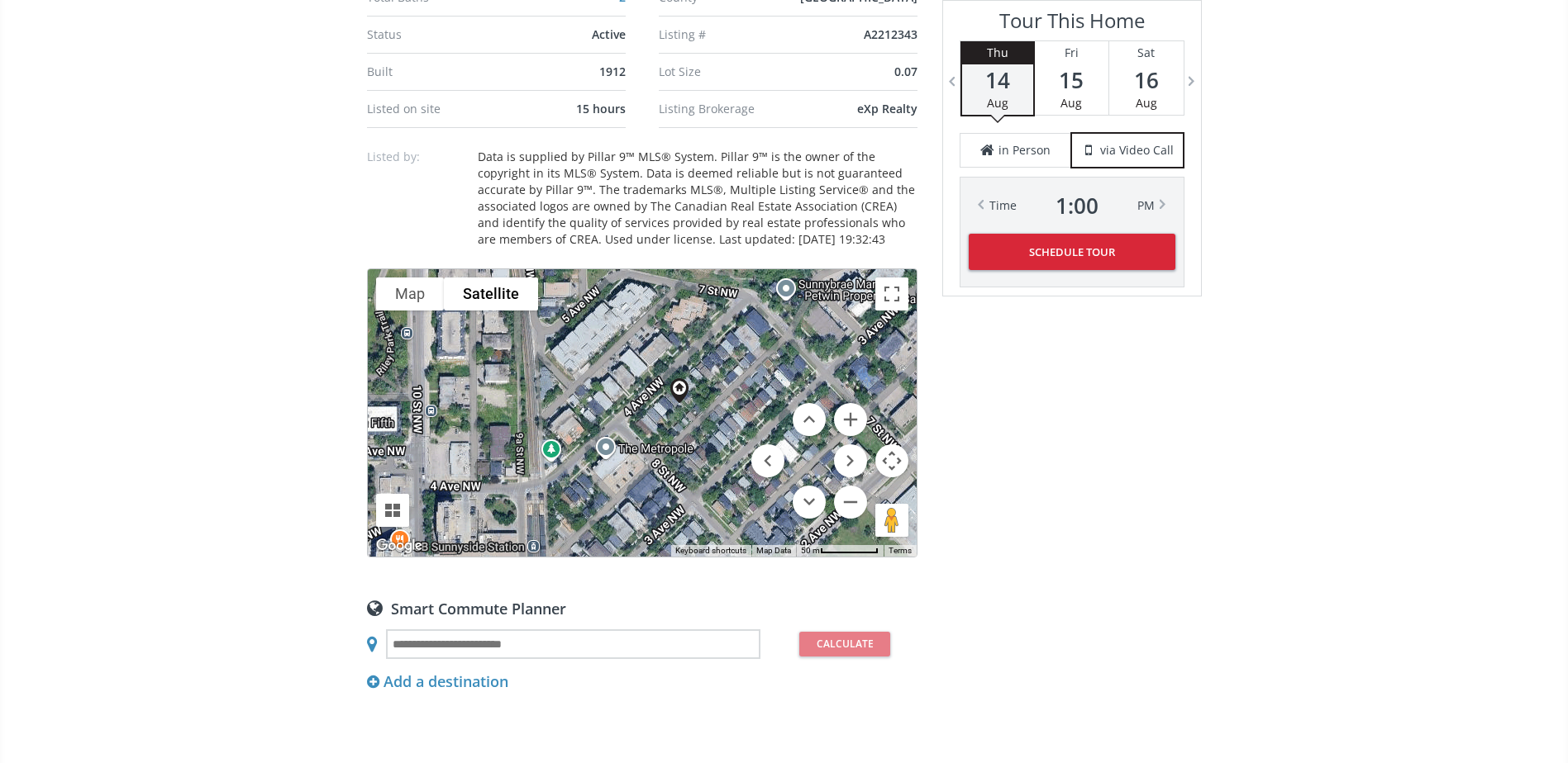
drag, startPoint x: 711, startPoint y: 455, endPoint x: 657, endPoint y: 372, distance: 99.0
click at [657, 372] on div "To navigate, press the arrow keys. Loading..." at bounding box center [642, 412] width 549 height 288
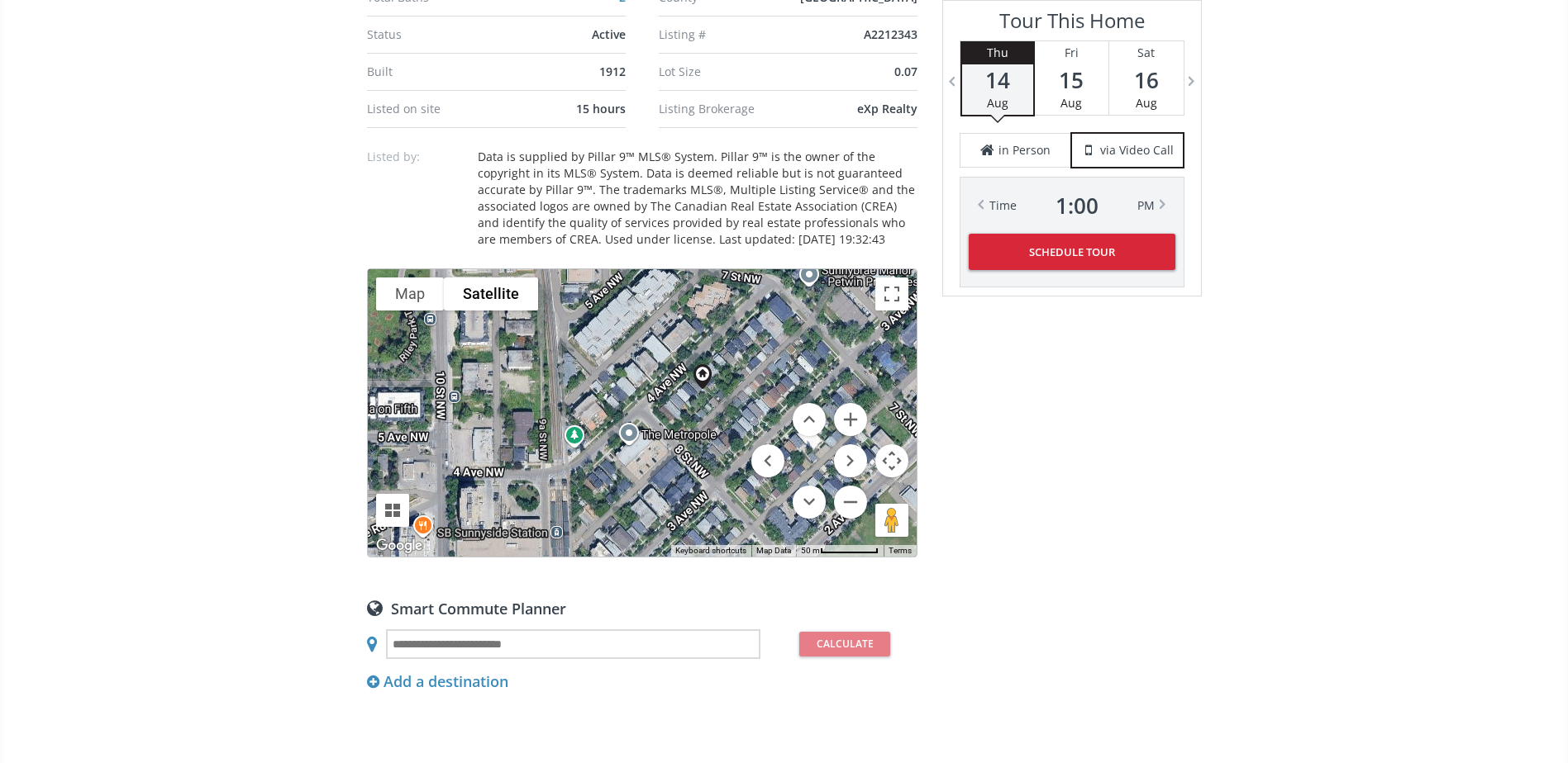
drag, startPoint x: 687, startPoint y: 450, endPoint x: 699, endPoint y: 461, distance: 16.3
click at [699, 461] on div "To navigate, press the arrow keys. Loading..." at bounding box center [642, 412] width 549 height 288
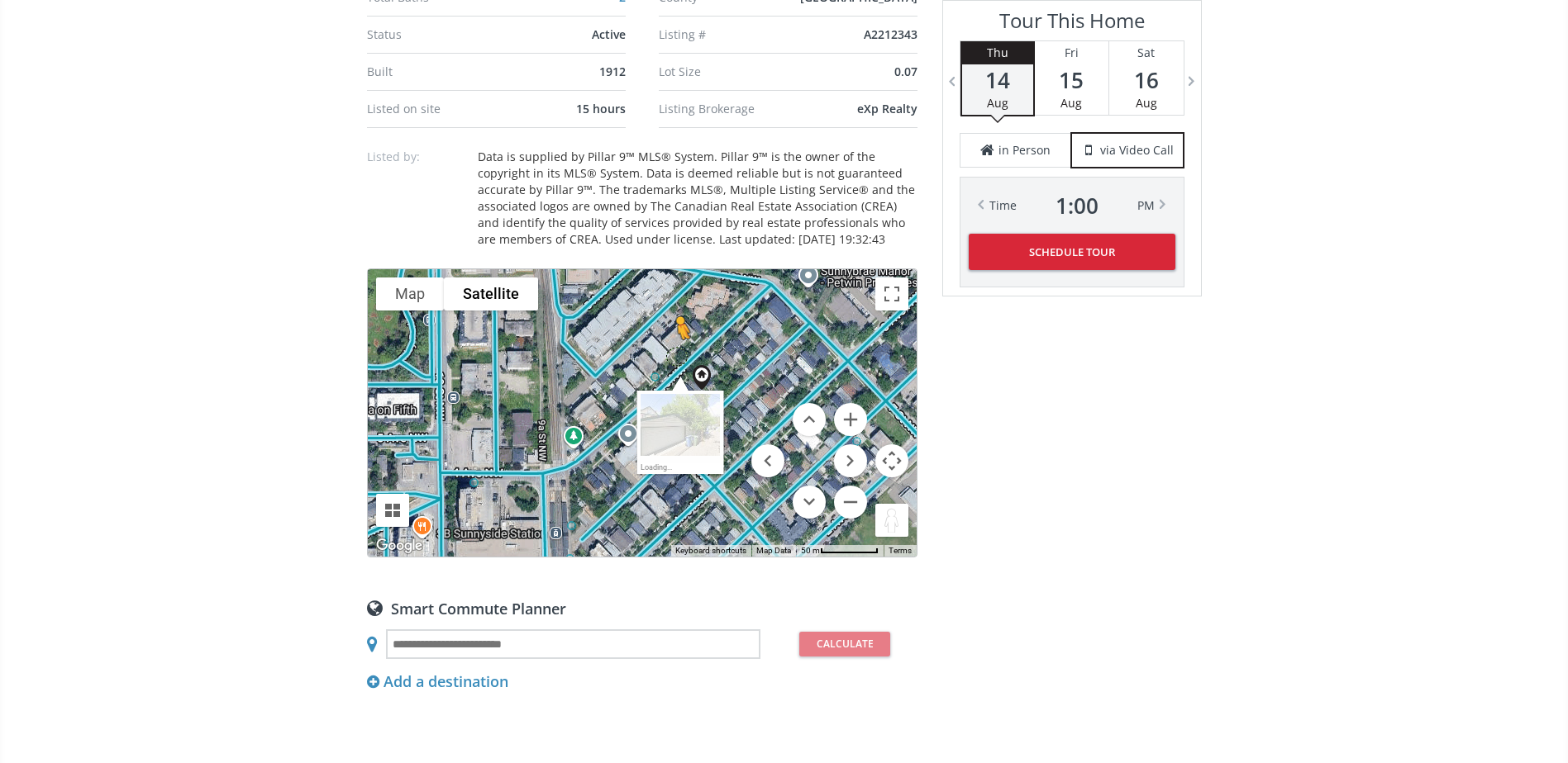
drag, startPoint x: 883, startPoint y: 520, endPoint x: 675, endPoint y: 356, distance: 264.9
click at [675, 356] on div "To navigate, press the arrow keys. To activate drag with keyboard, press Alt + …" at bounding box center [642, 412] width 549 height 288
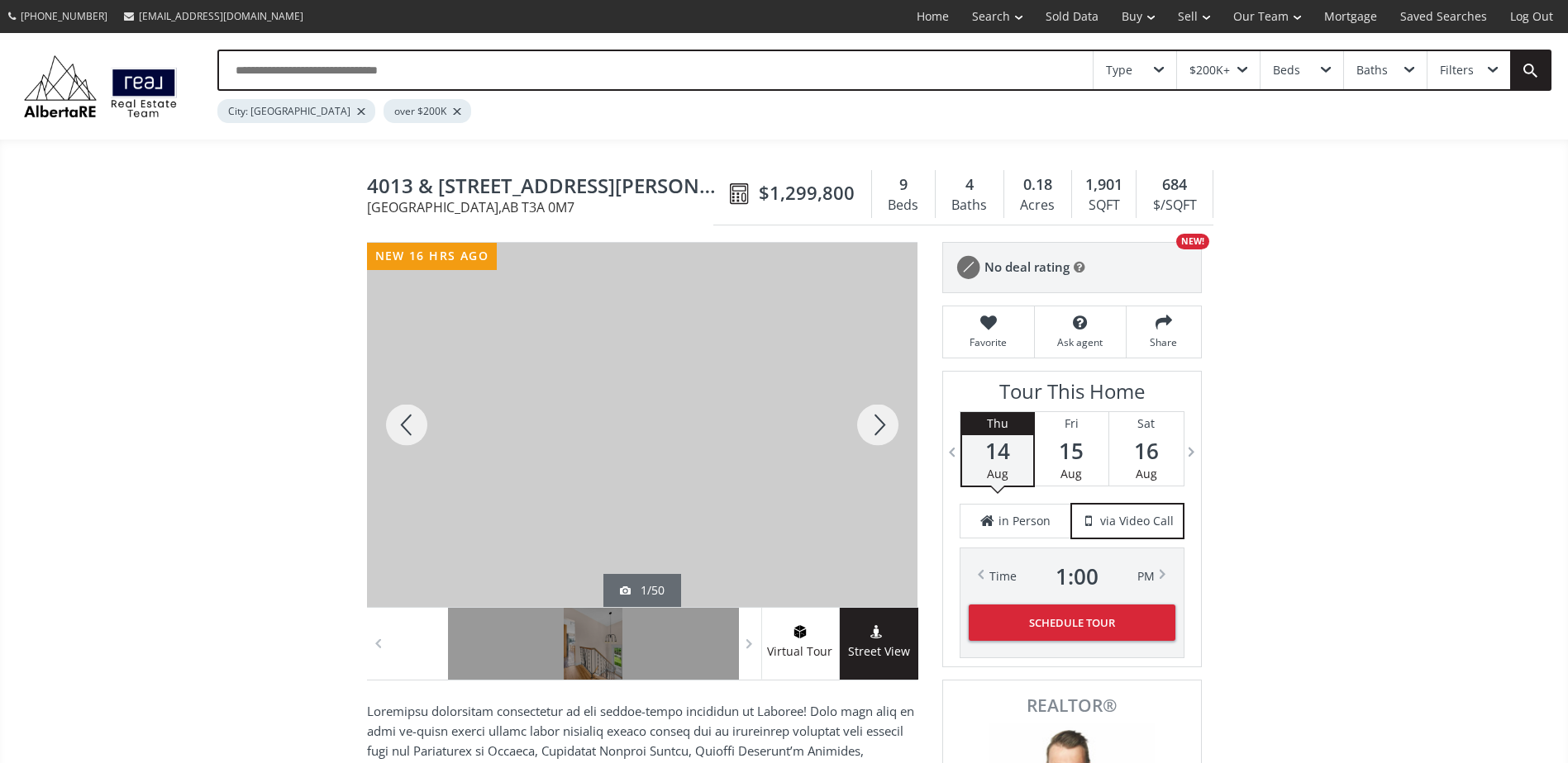
click at [893, 425] on div at bounding box center [877, 425] width 79 height 364
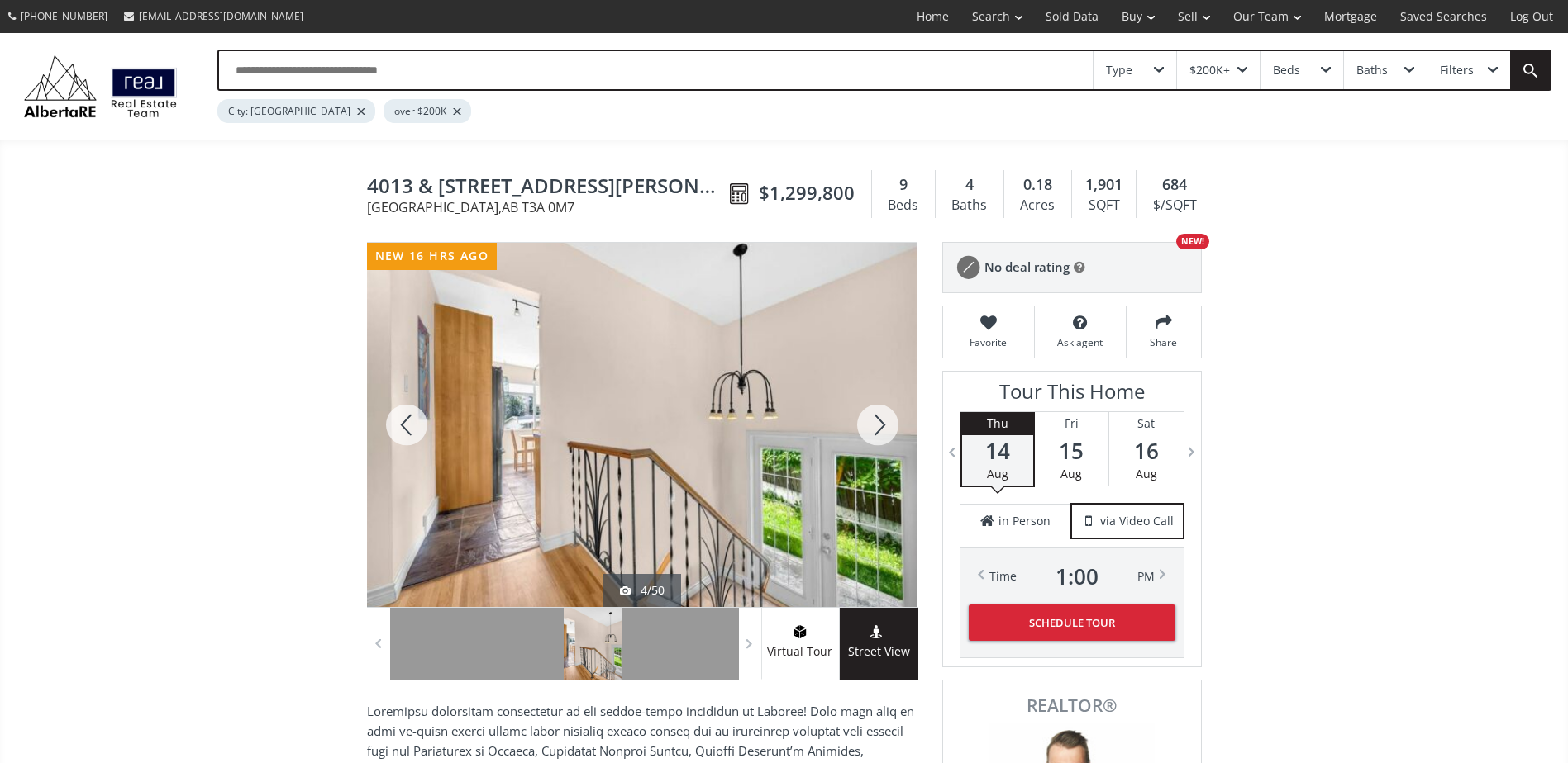
click at [893, 425] on div at bounding box center [877, 425] width 79 height 364
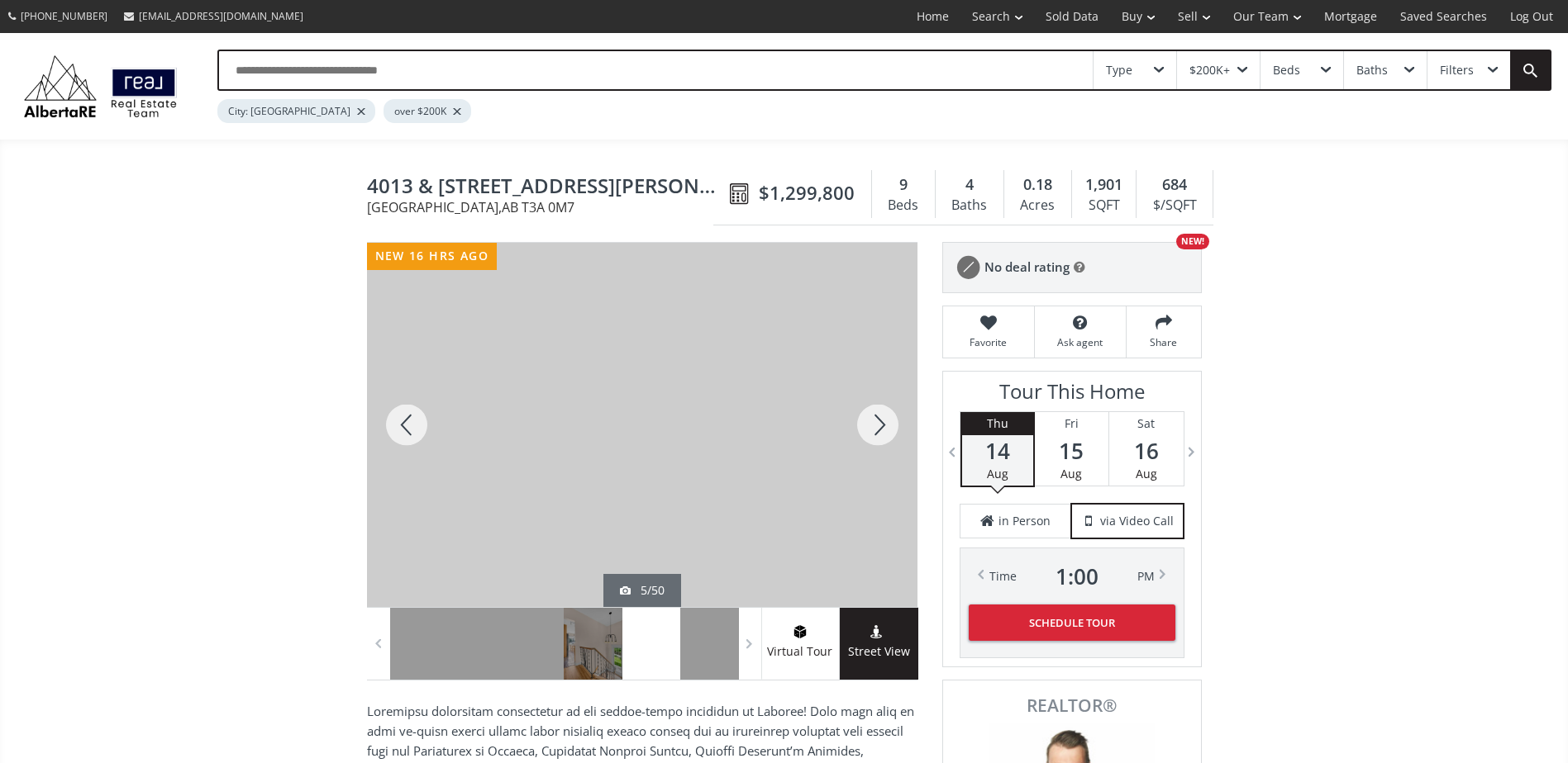
click at [893, 425] on div at bounding box center [877, 425] width 79 height 364
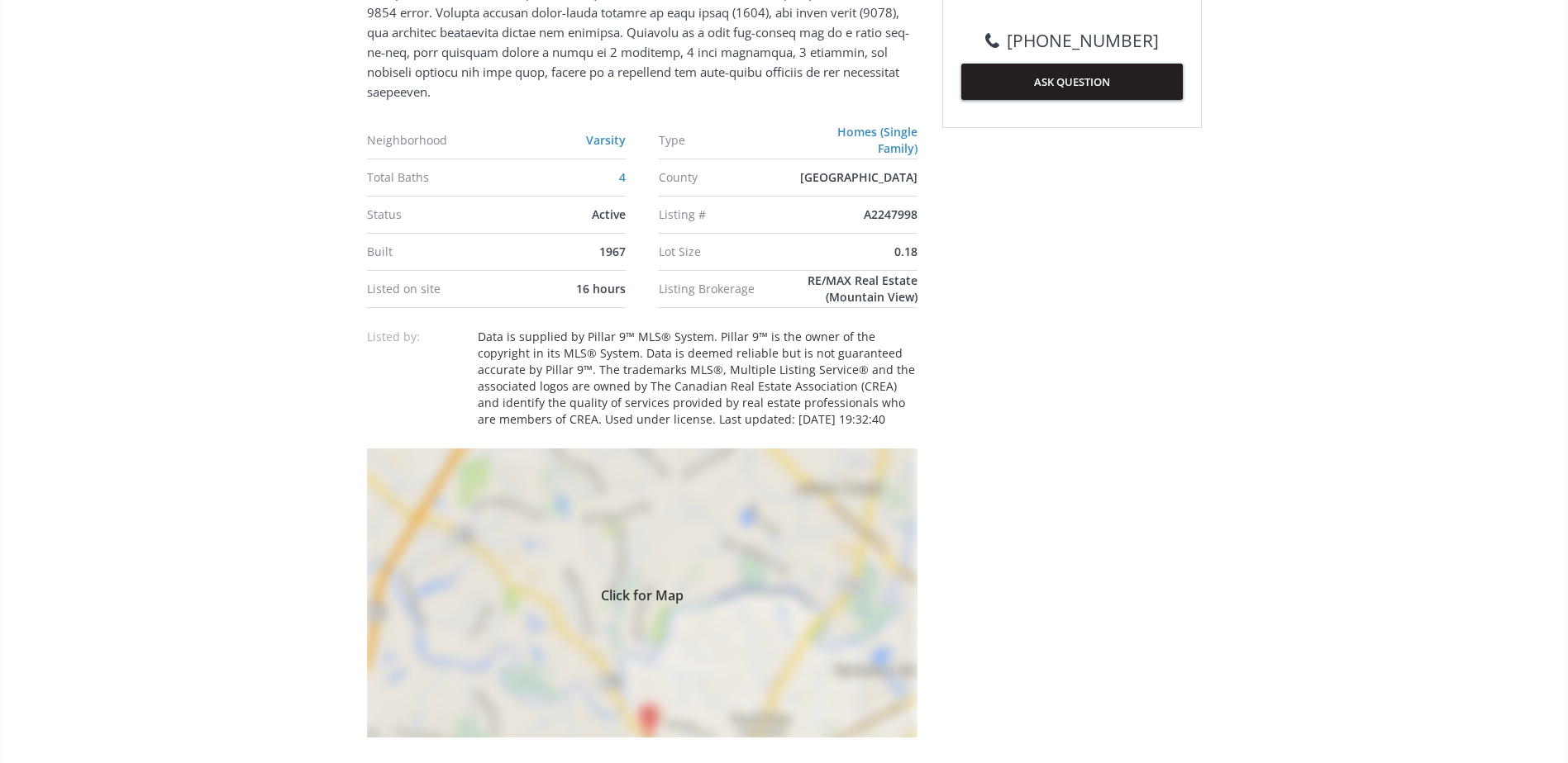
scroll to position [1157, 0]
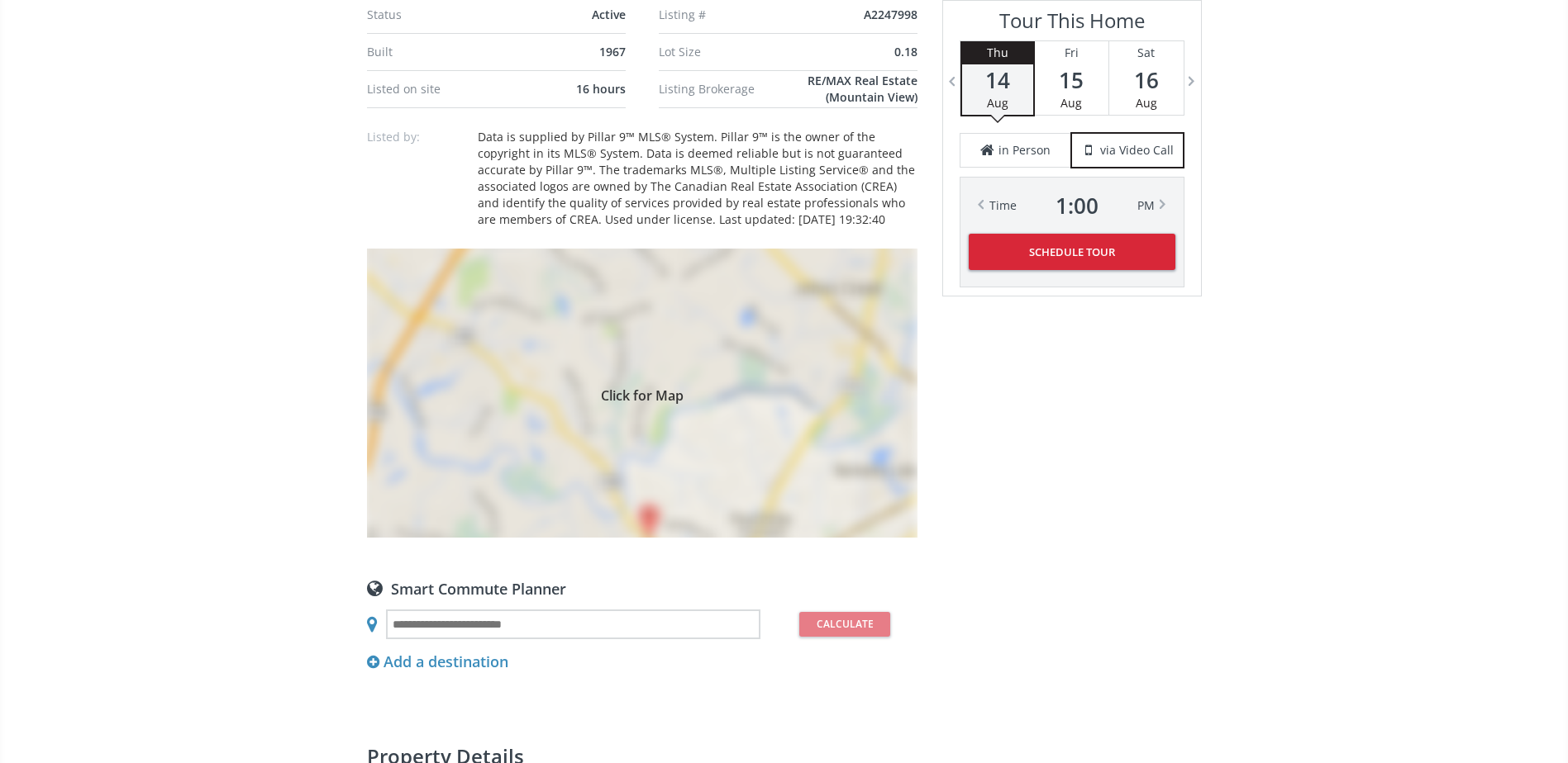
click at [754, 399] on div "Click for Map" at bounding box center [642, 393] width 551 height 289
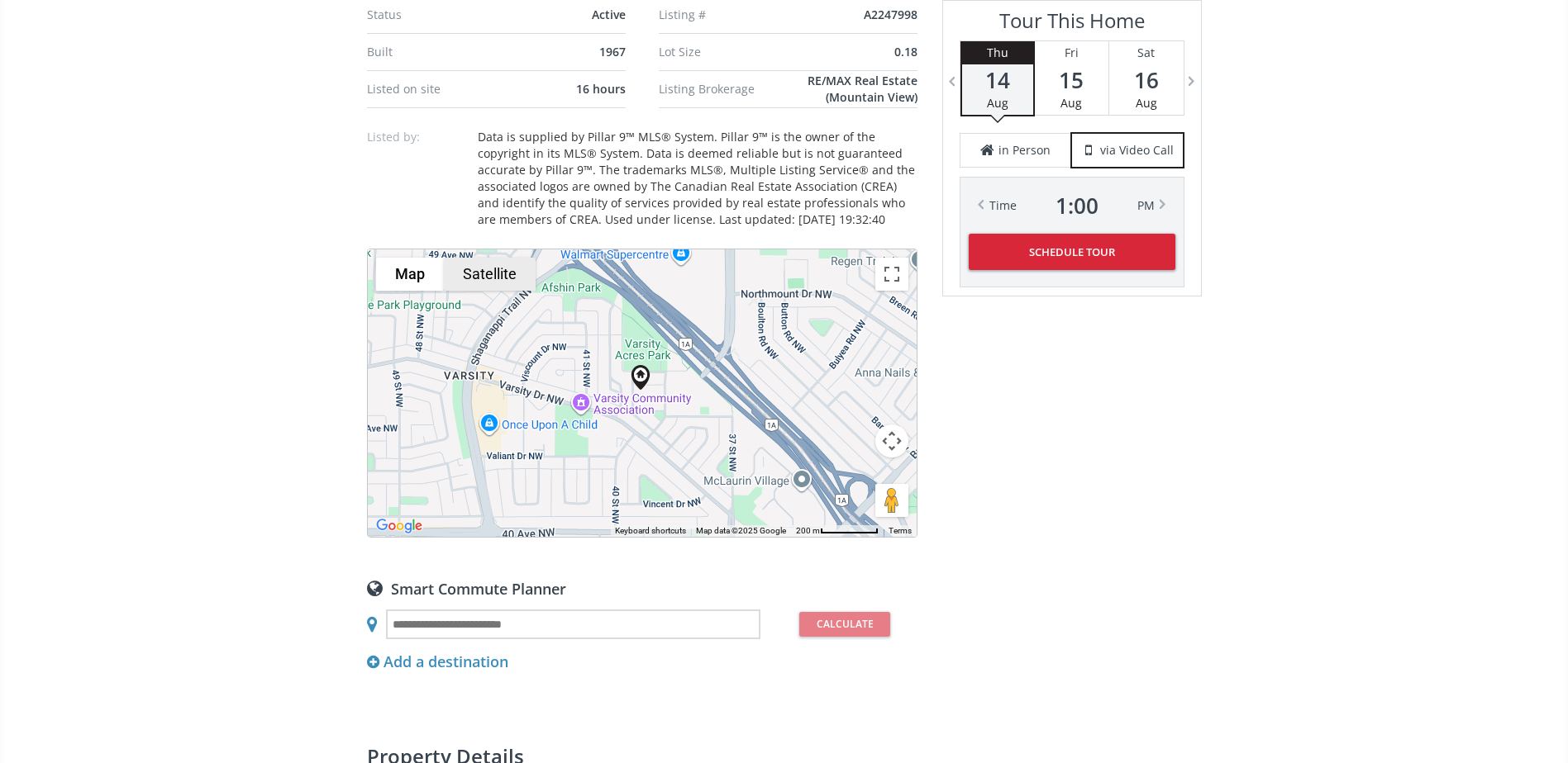
click at [481, 257] on button "Satellite" at bounding box center [490, 273] width 91 height 33
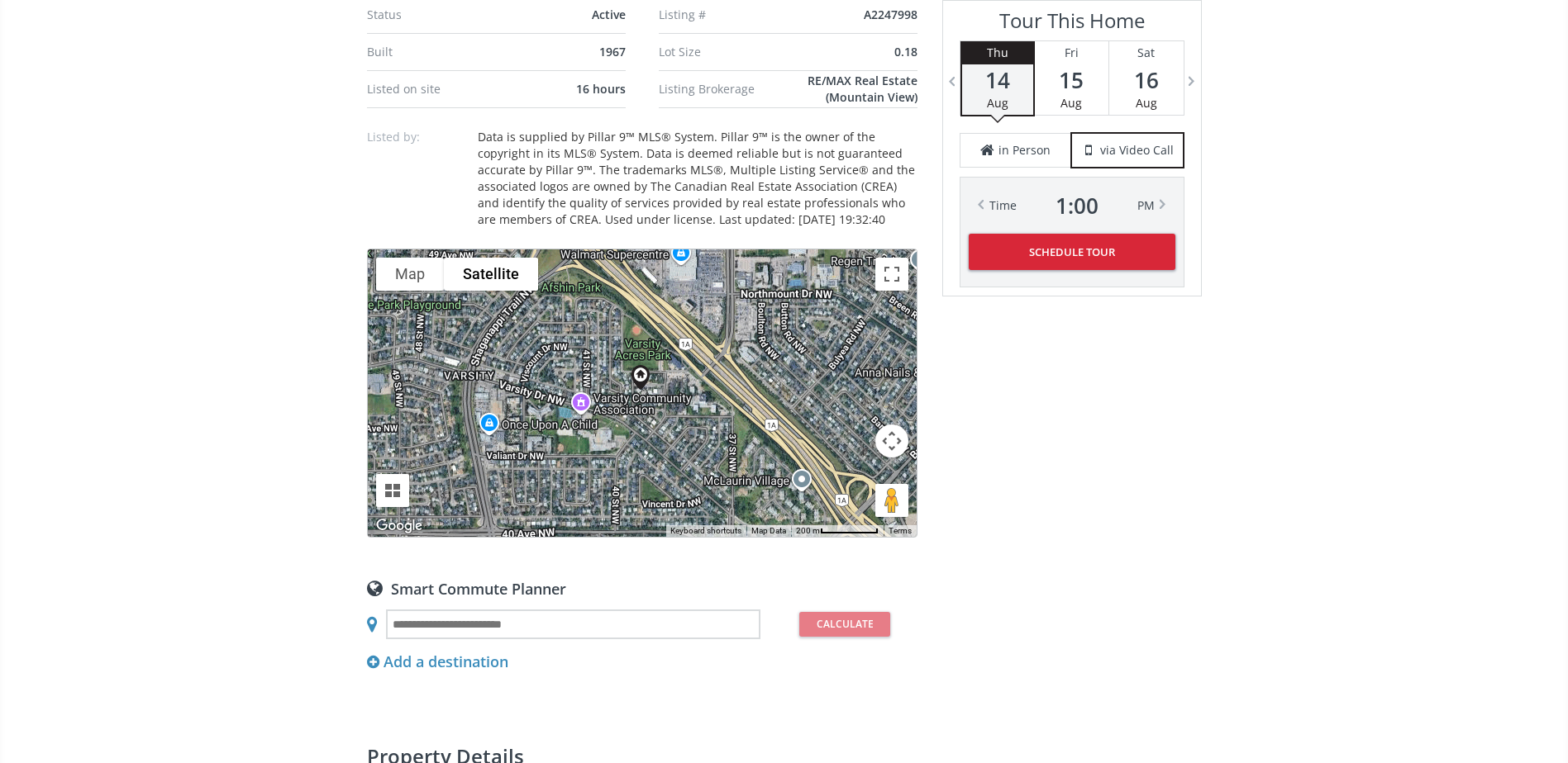
click at [892, 425] on button "Map camera controls" at bounding box center [892, 441] width 33 height 33
click at [848, 383] on button "Zoom in" at bounding box center [850, 399] width 33 height 33
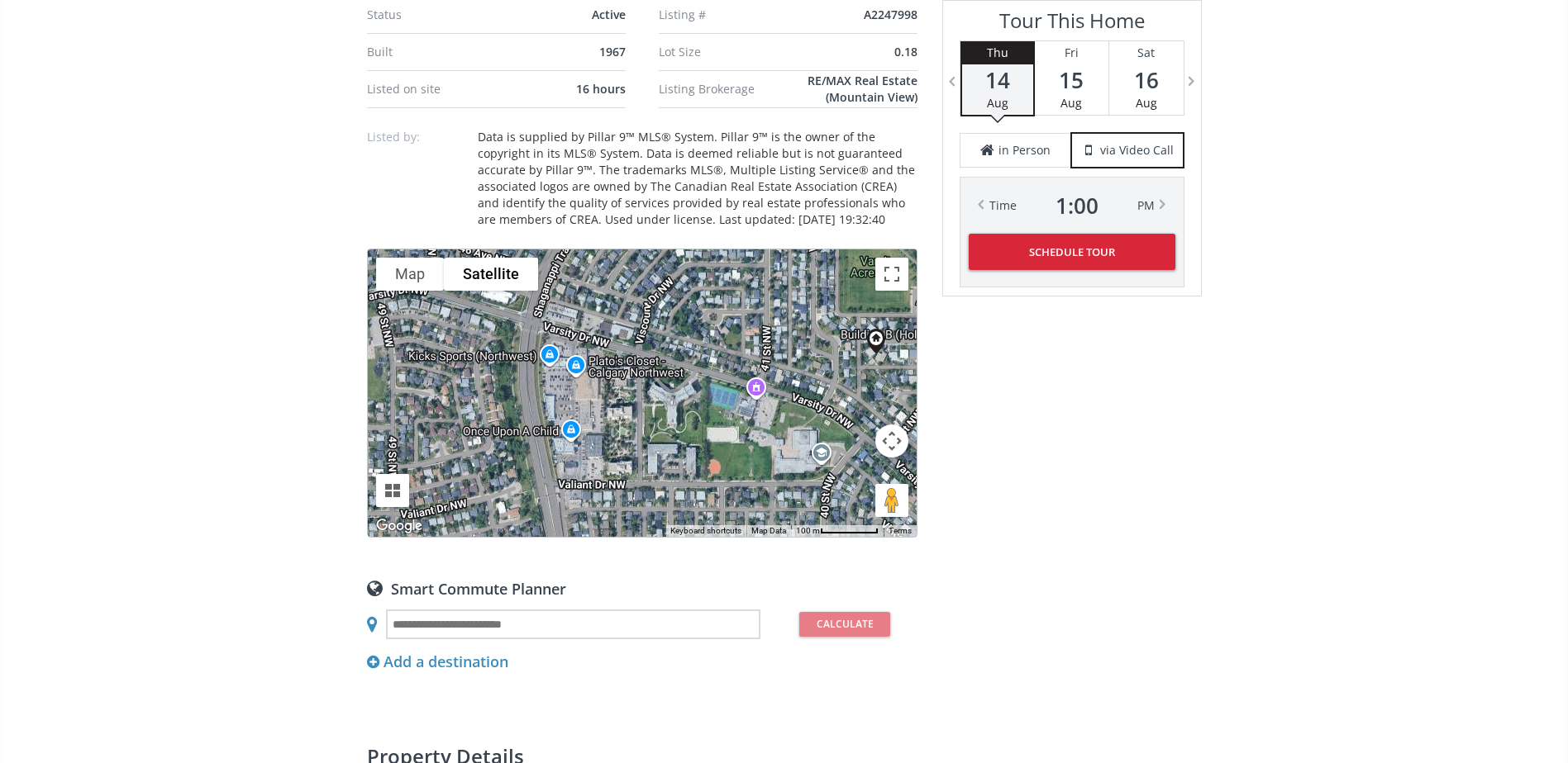
drag, startPoint x: 588, startPoint y: 425, endPoint x: 824, endPoint y: 388, distance: 238.9
click at [824, 388] on div "To navigate, press the arrow keys." at bounding box center [642, 393] width 549 height 288
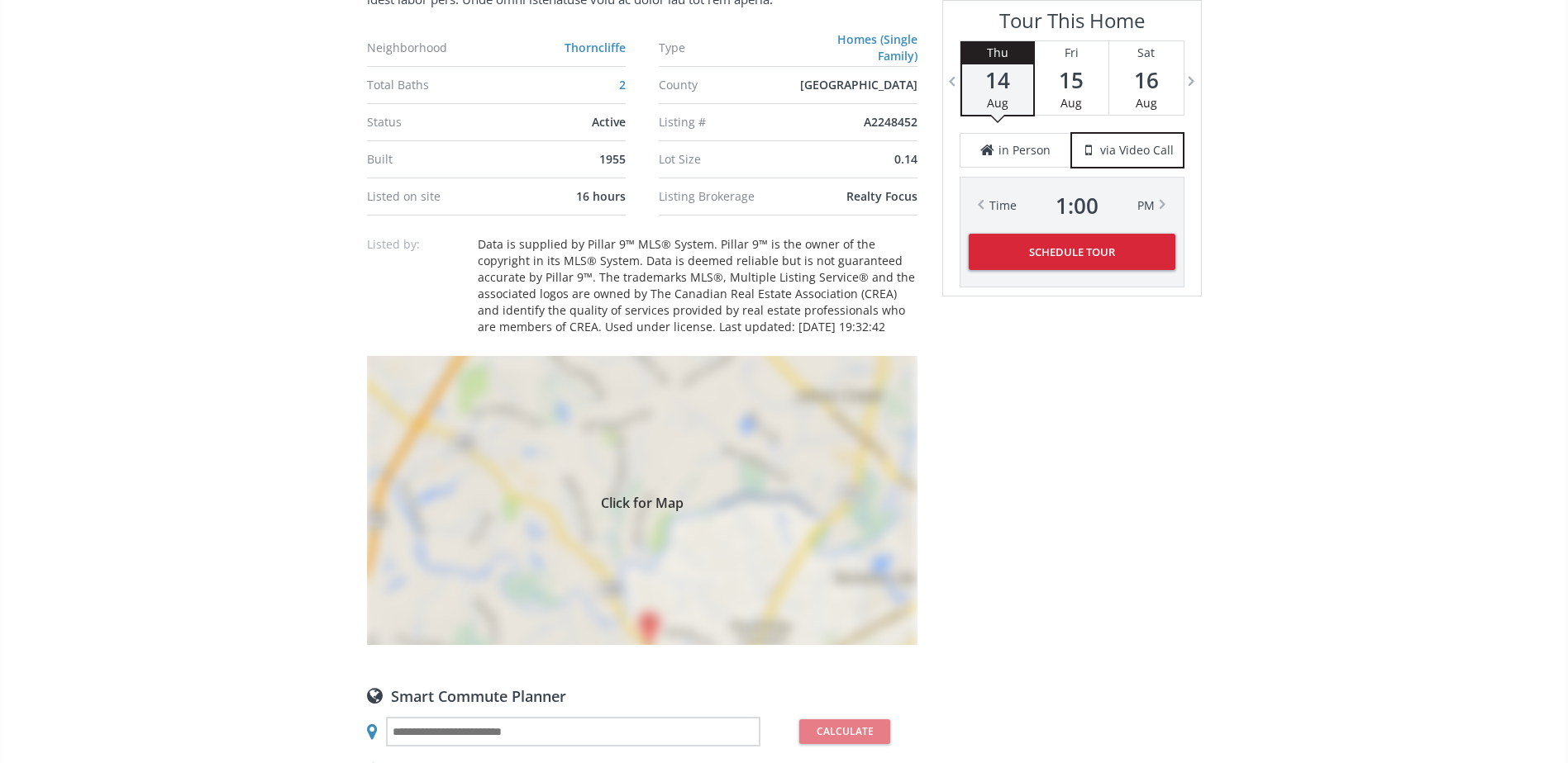
scroll to position [1157, 0]
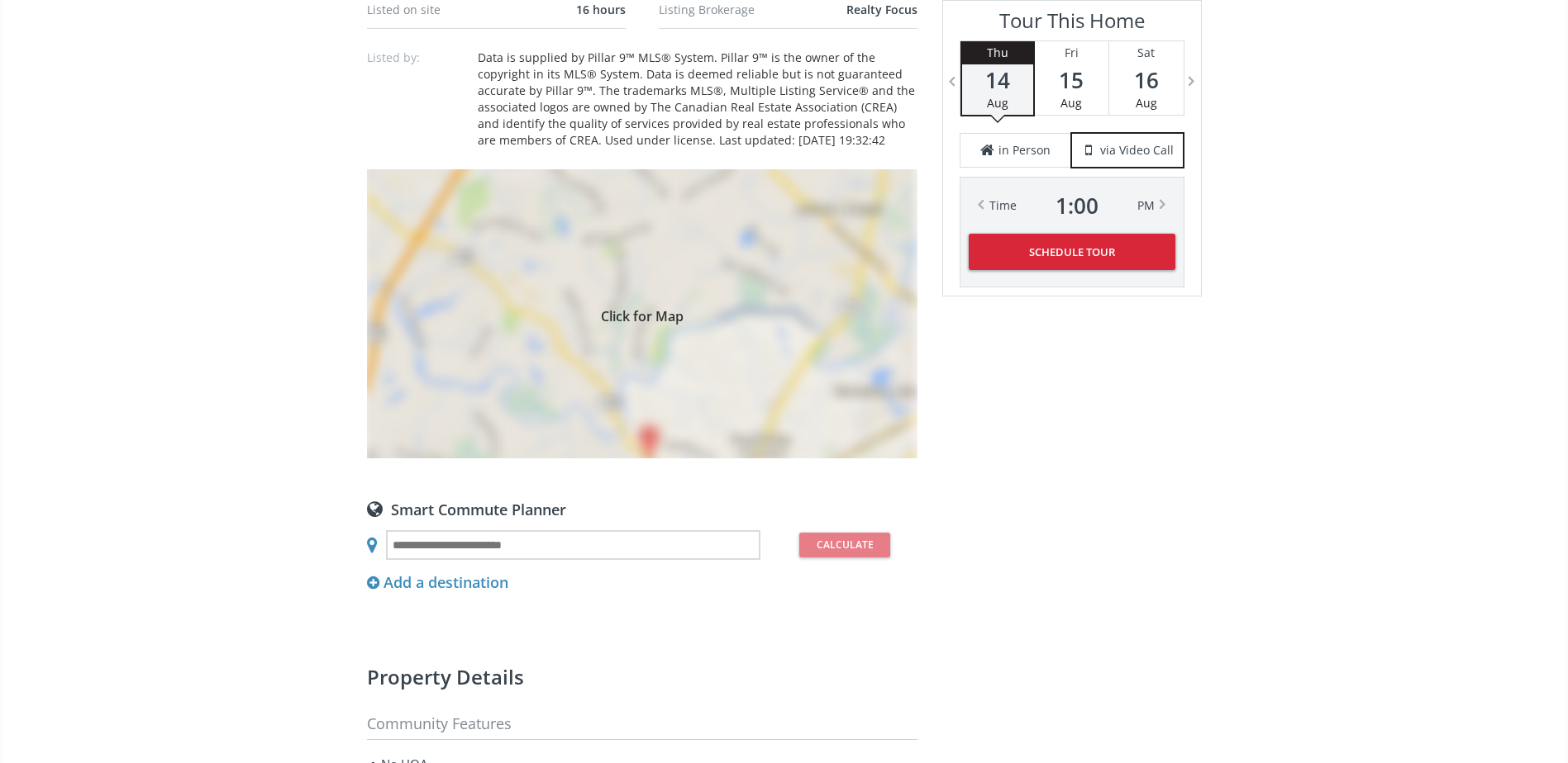
click at [705, 392] on div "Click for Map" at bounding box center [642, 314] width 551 height 289
